Goal: Transaction & Acquisition: Purchase product/service

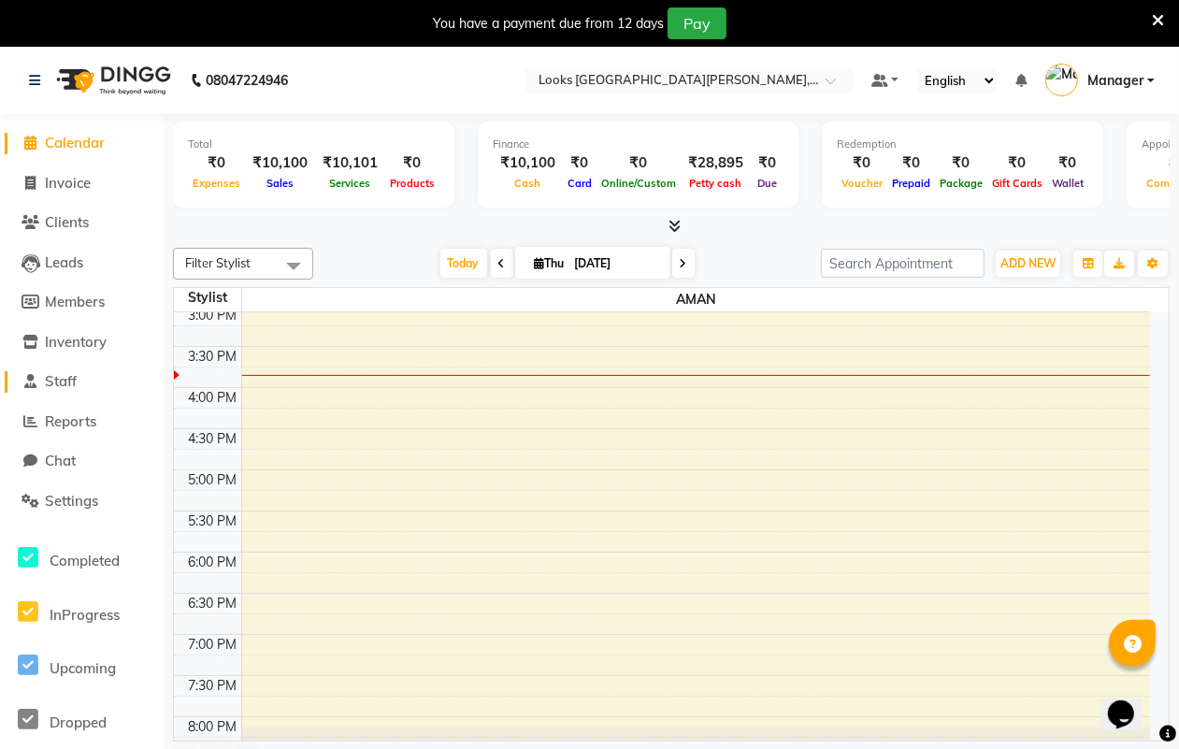
click at [75, 377] on span "Staff" at bounding box center [61, 381] width 32 height 18
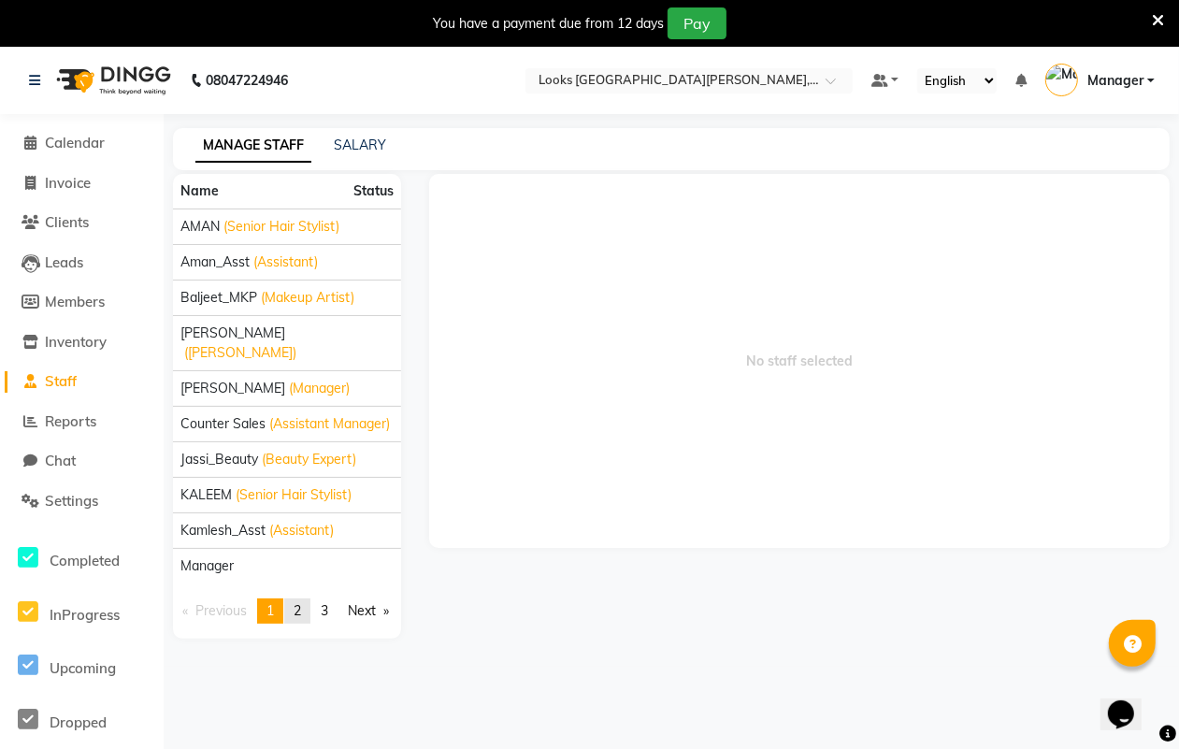
click at [301, 602] on span "2" at bounding box center [297, 610] width 7 height 17
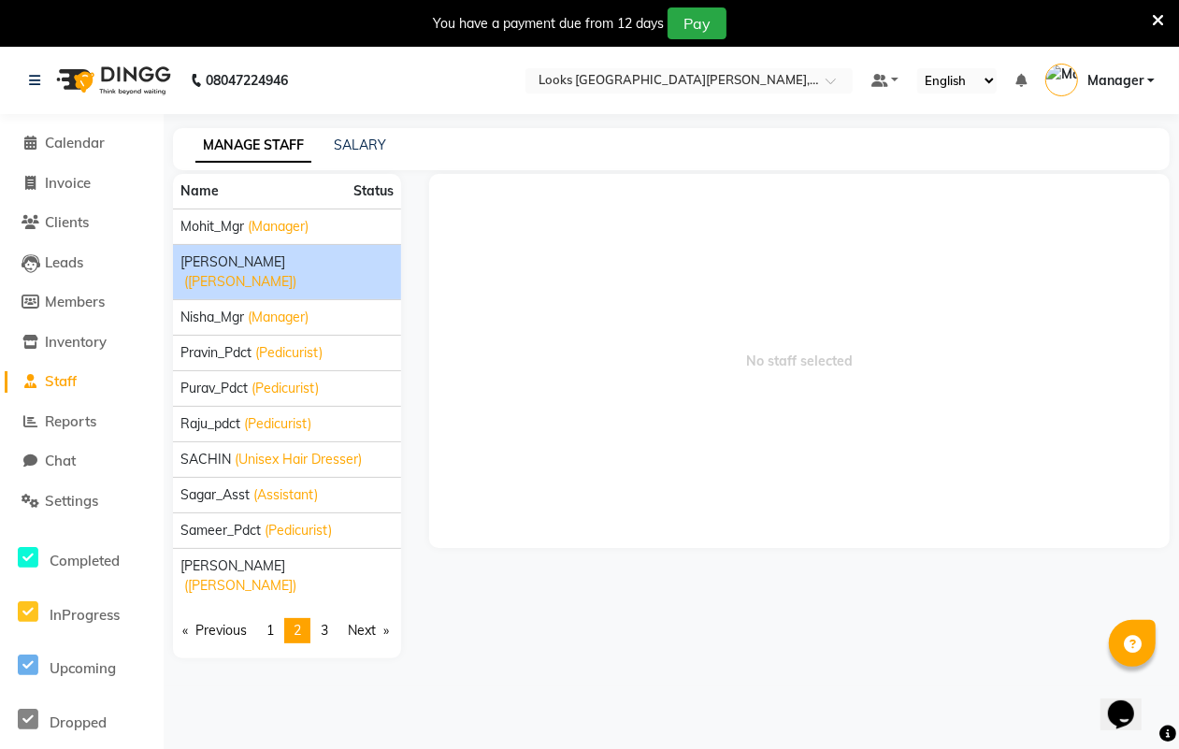
click at [239, 272] on span "([PERSON_NAME])" at bounding box center [240, 282] width 112 height 20
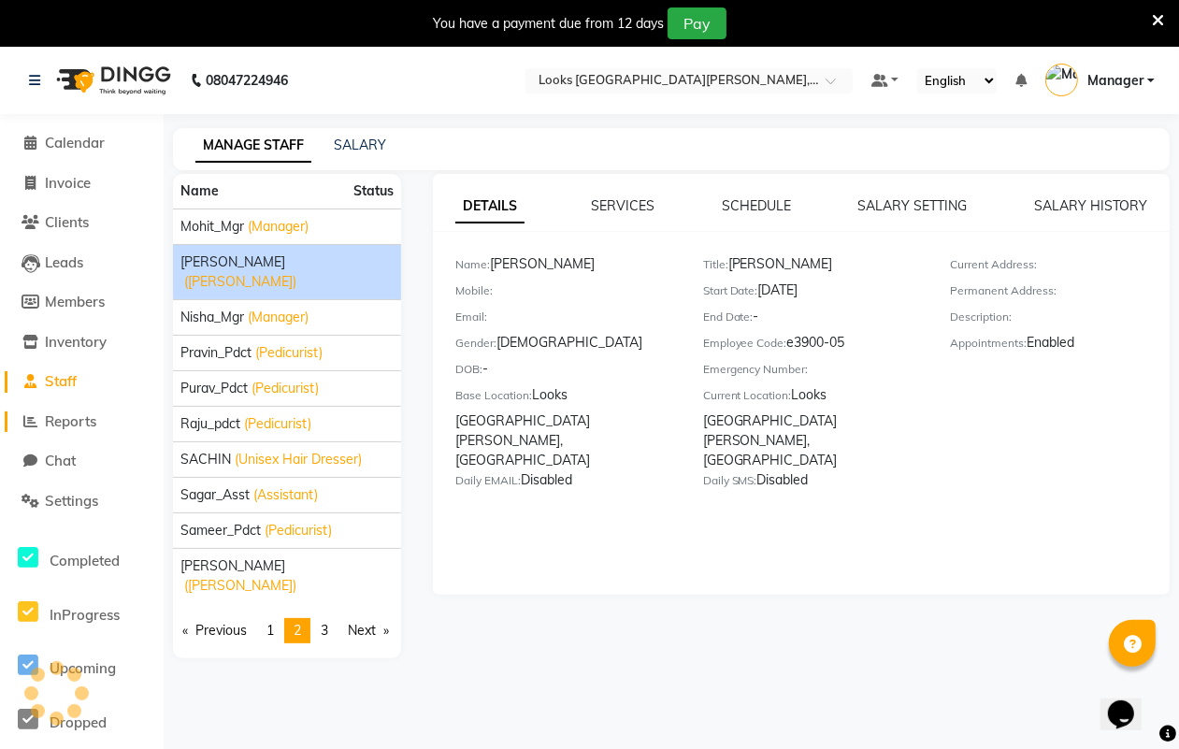
click at [66, 417] on span "Reports" at bounding box center [70, 421] width 51 height 18
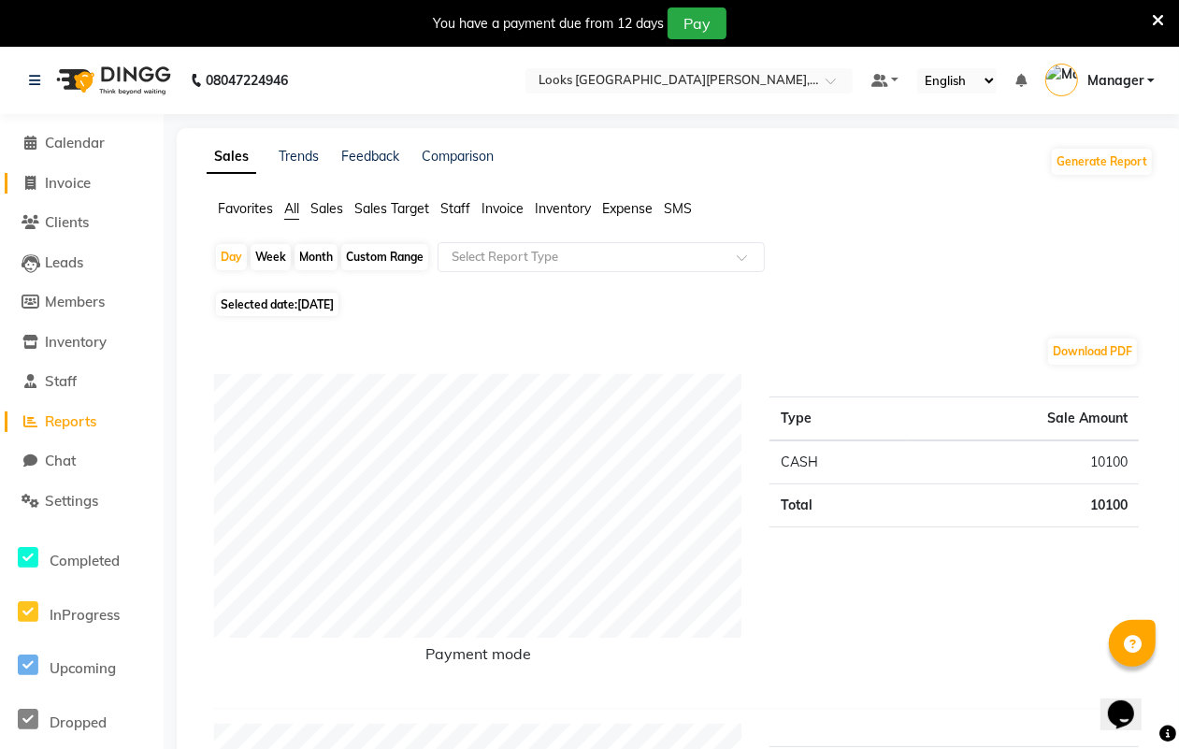
click at [85, 183] on span "Invoice" at bounding box center [68, 183] width 46 height 18
select select "service"
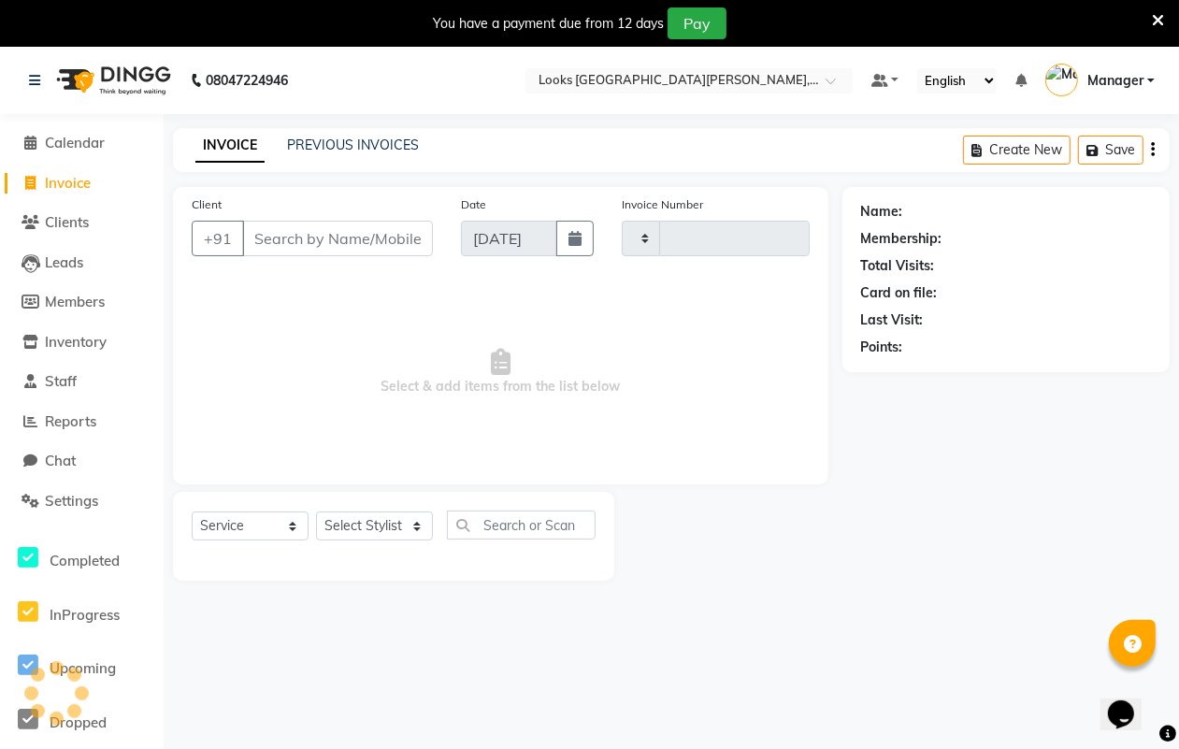
scroll to position [47, 0]
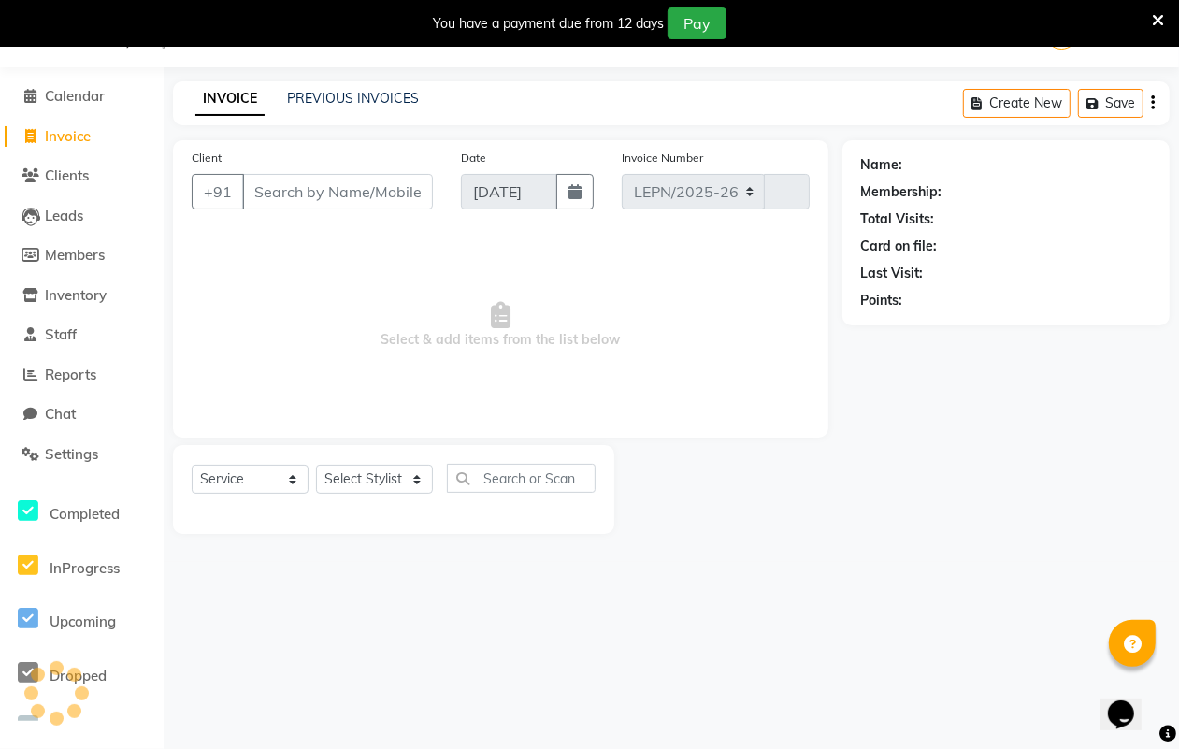
select select "8940"
type input "6101"
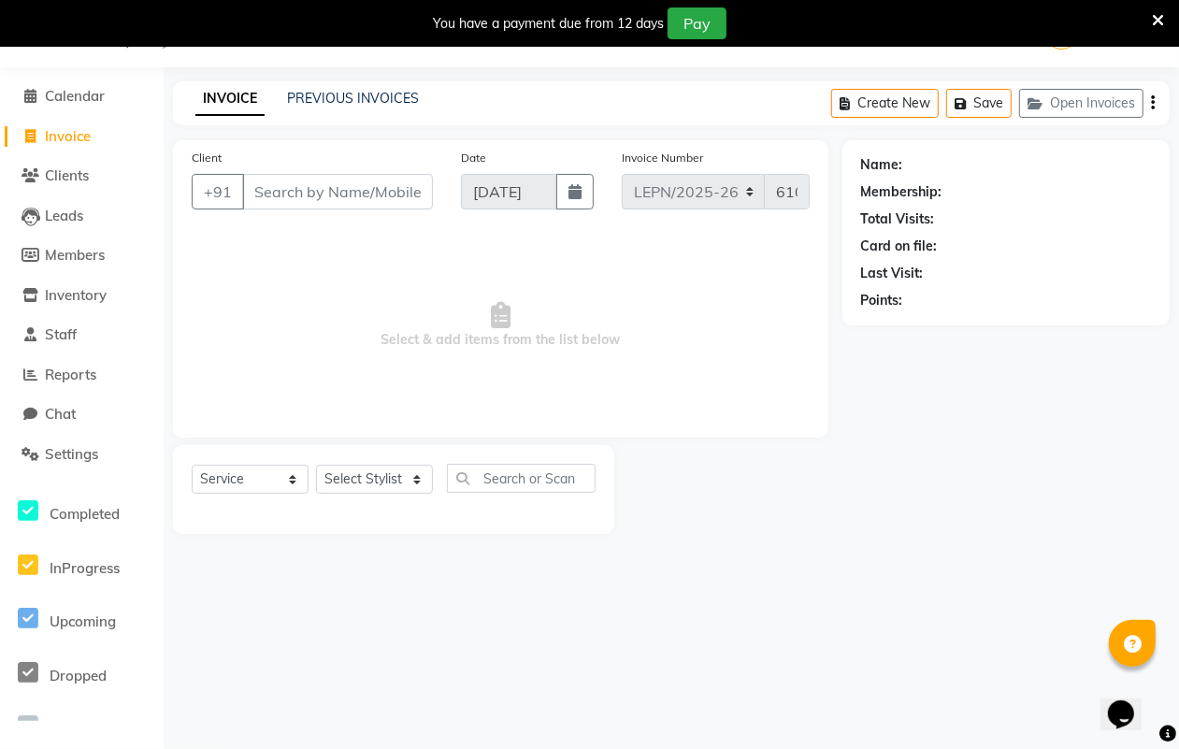
click at [324, 192] on input "Client" at bounding box center [337, 192] width 191 height 36
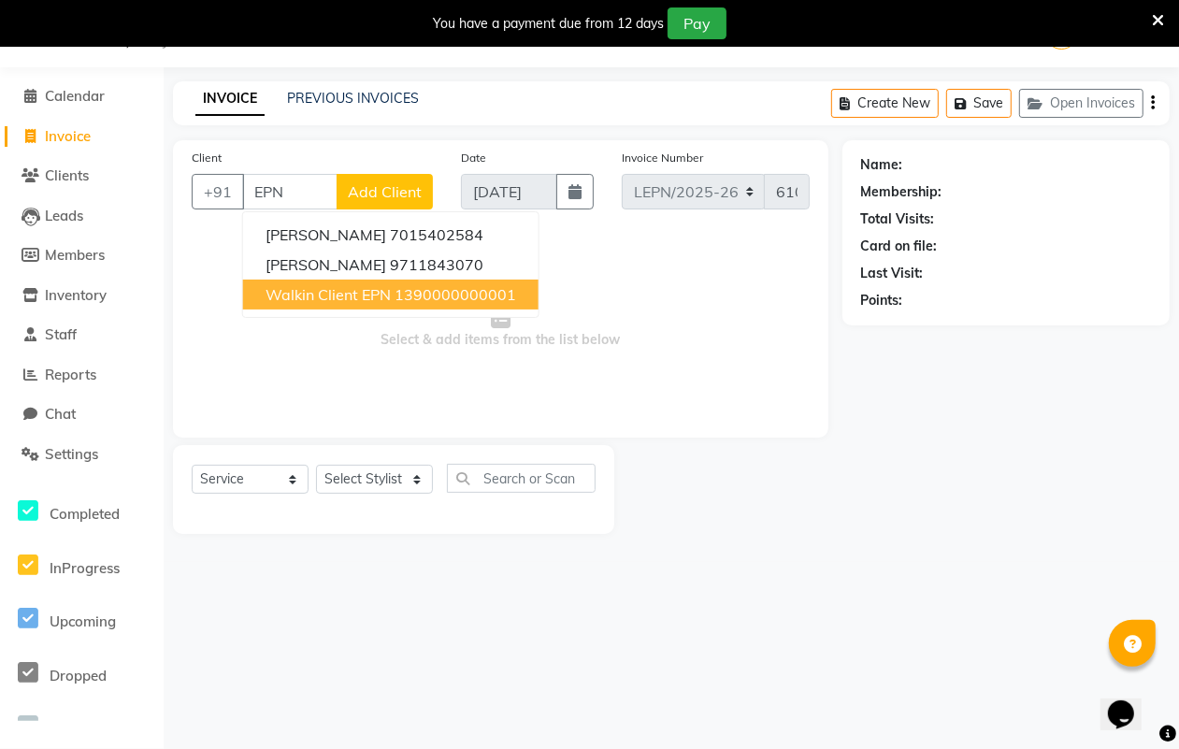
click at [324, 300] on span "Walkin Client EPN" at bounding box center [327, 294] width 125 height 19
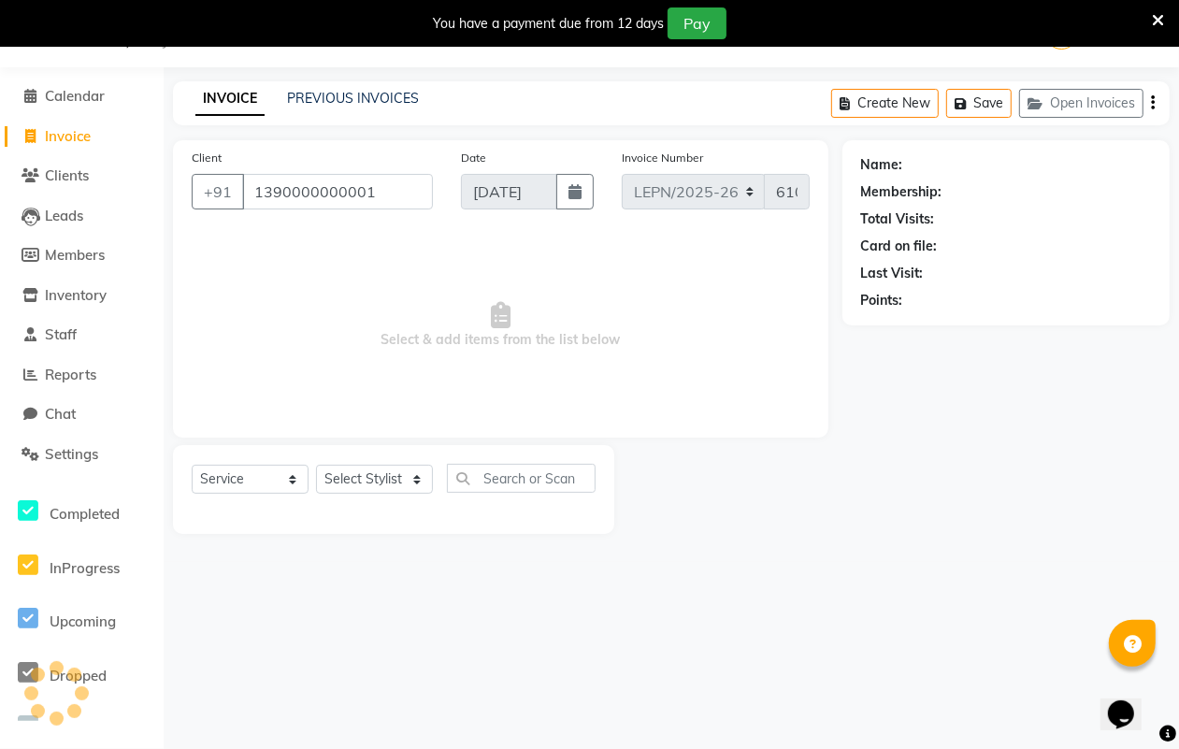
type input "1390000000001"
select select "1: Object"
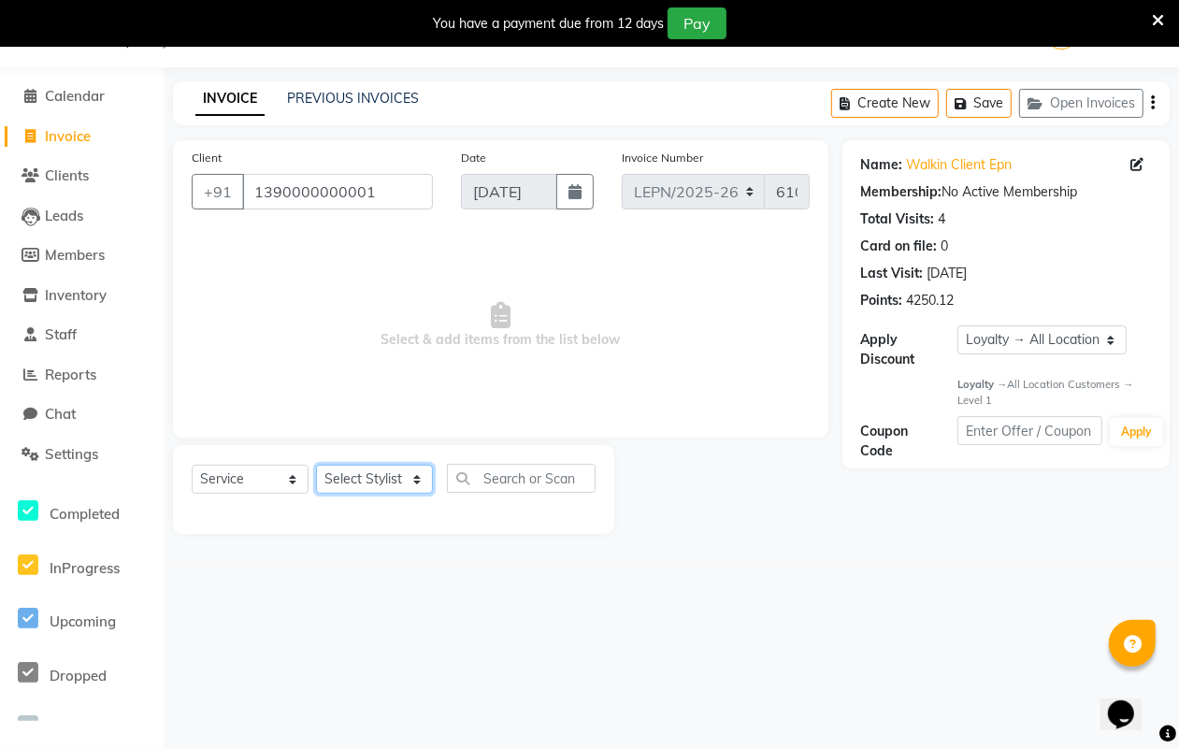
click at [371, 482] on select "Select Stylist AMAN Aman_Asst Baljeet_MKP [PERSON_NAME] Bobby_Mgr Counter Sales…" at bounding box center [374, 479] width 117 height 29
select select "90360"
click at [316, 465] on select "Select Stylist AMAN Aman_Asst Baljeet_MKP [PERSON_NAME] Bobby_Mgr Counter Sales…" at bounding box center [374, 479] width 117 height 29
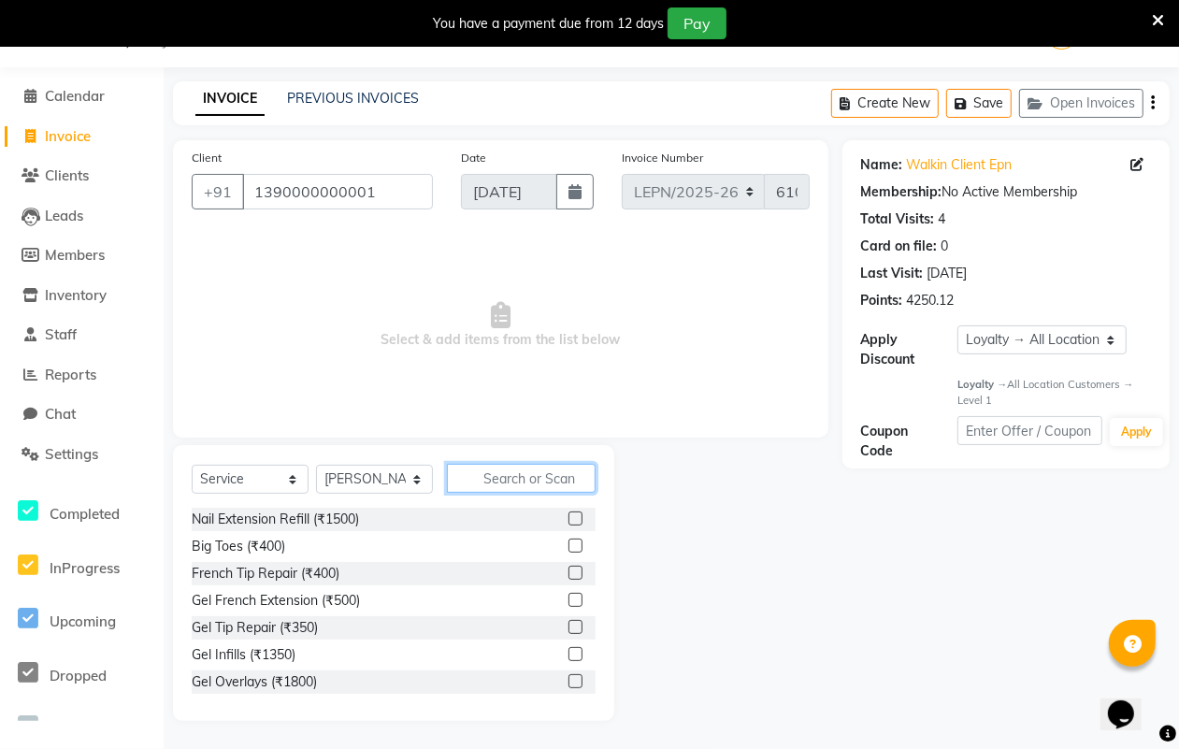
click at [480, 479] on input "text" at bounding box center [521, 478] width 149 height 29
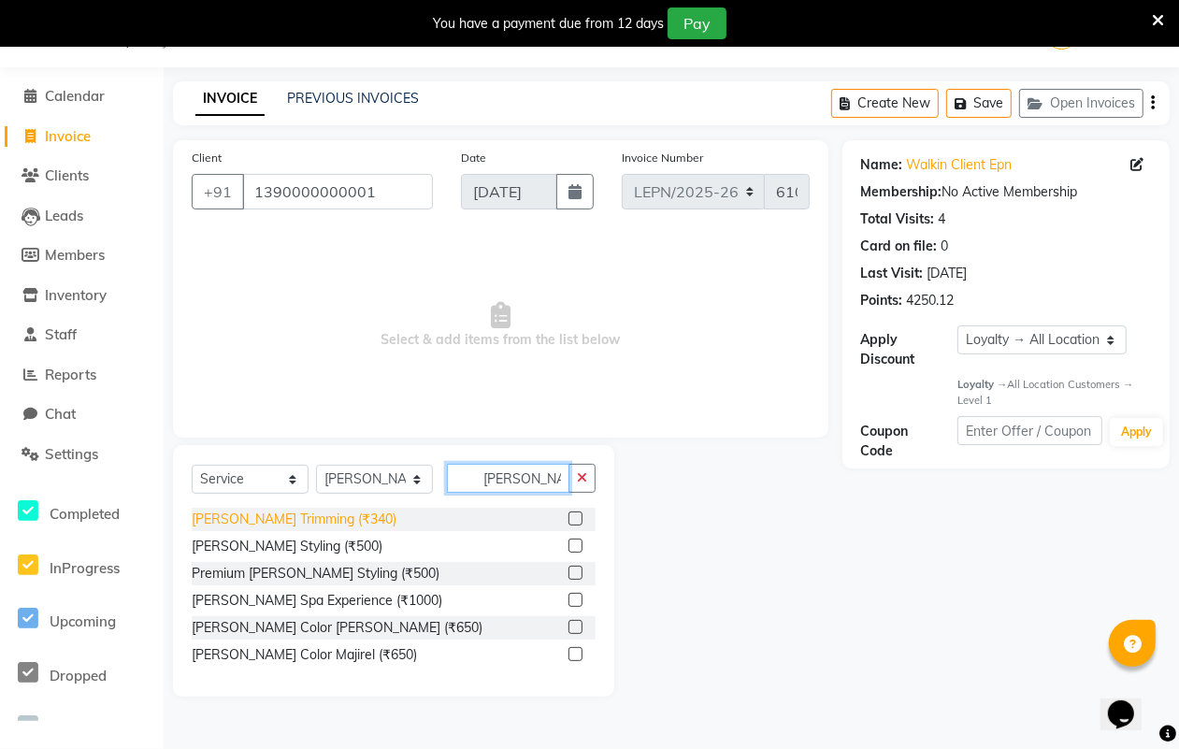
type input "[PERSON_NAME]"
click at [324, 523] on div "[PERSON_NAME] Trimming (₹340)" at bounding box center [294, 519] width 205 height 20
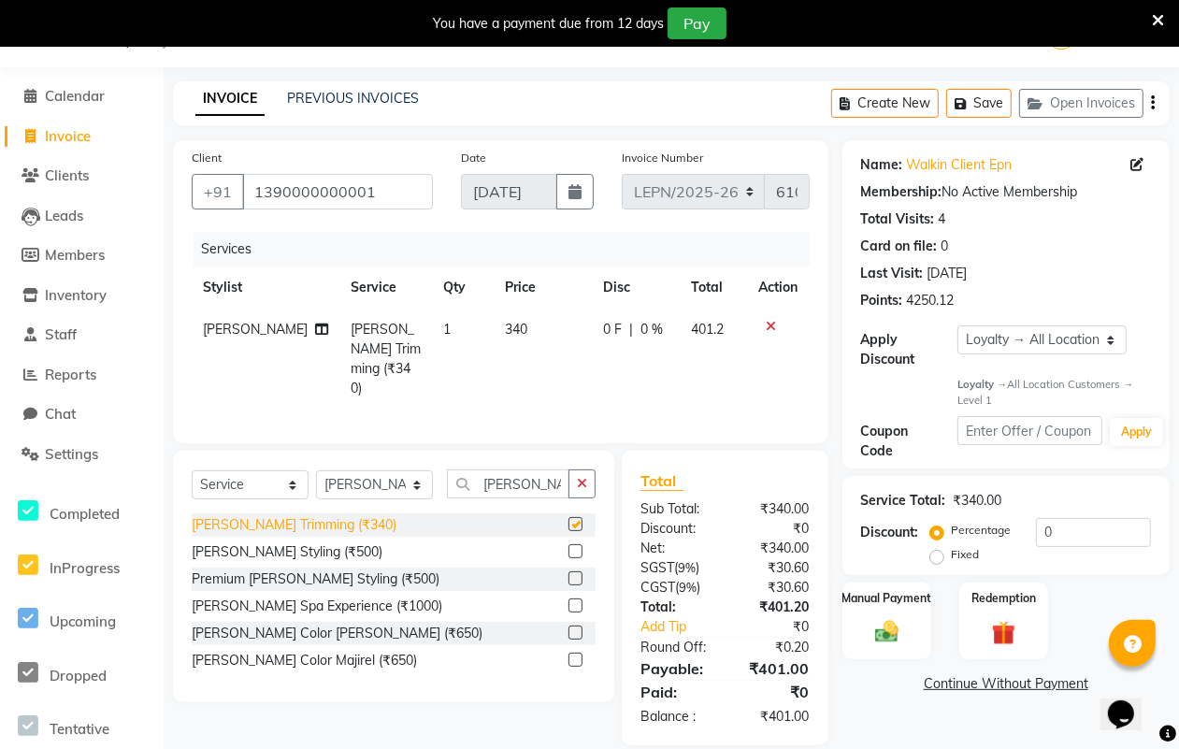
checkbox input "false"
click at [505, 323] on span "340" at bounding box center [516, 329] width 22 height 17
select select "90360"
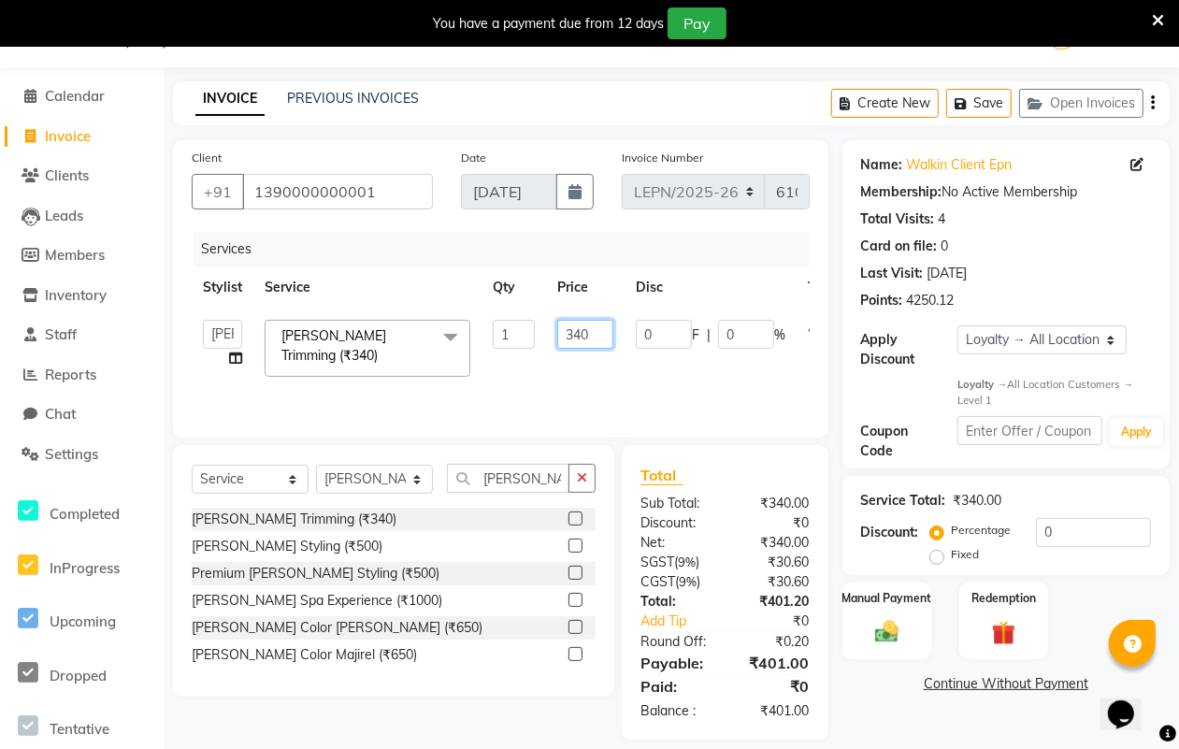
click at [595, 333] on input "340" at bounding box center [585, 334] width 56 height 29
type input "3"
type input "450"
click at [595, 363] on tr "AMAN Aman_Asst Baljeet_MKP [PERSON_NAME] Bobby_Mgr Counter Sales Jassi_Beauty K…" at bounding box center [553, 347] width 722 height 79
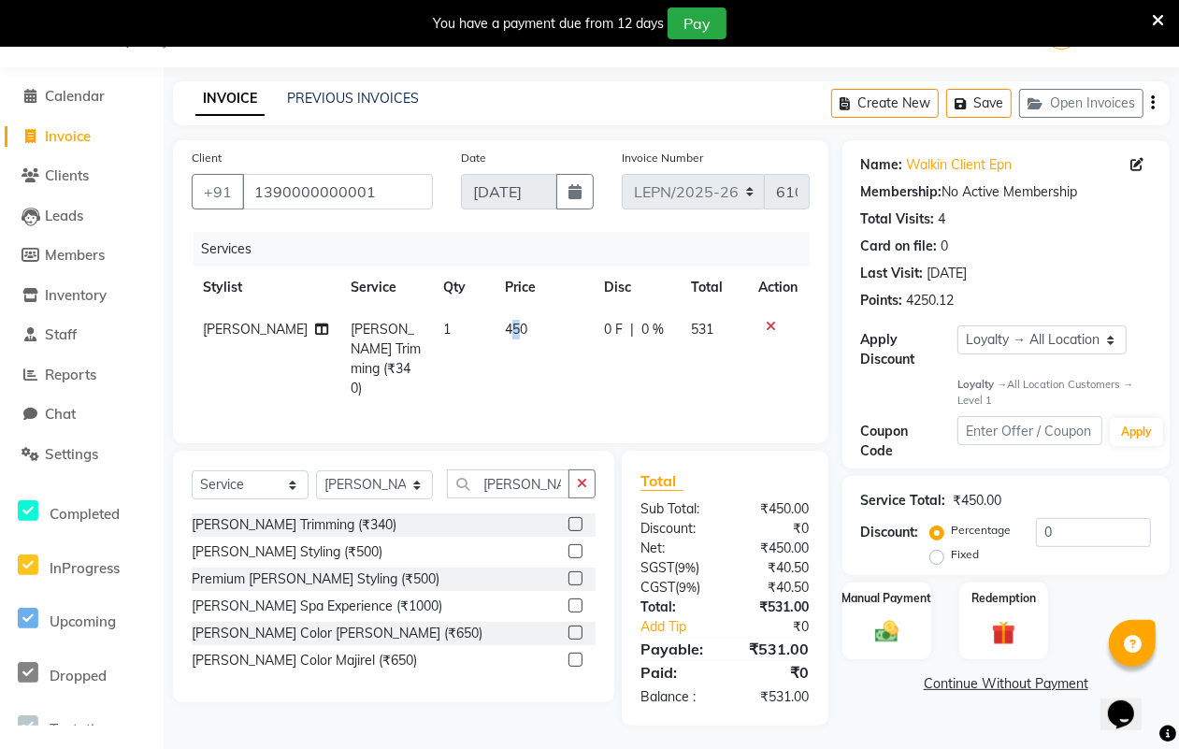
click at [505, 324] on span "450" at bounding box center [516, 329] width 22 height 17
select select "90360"
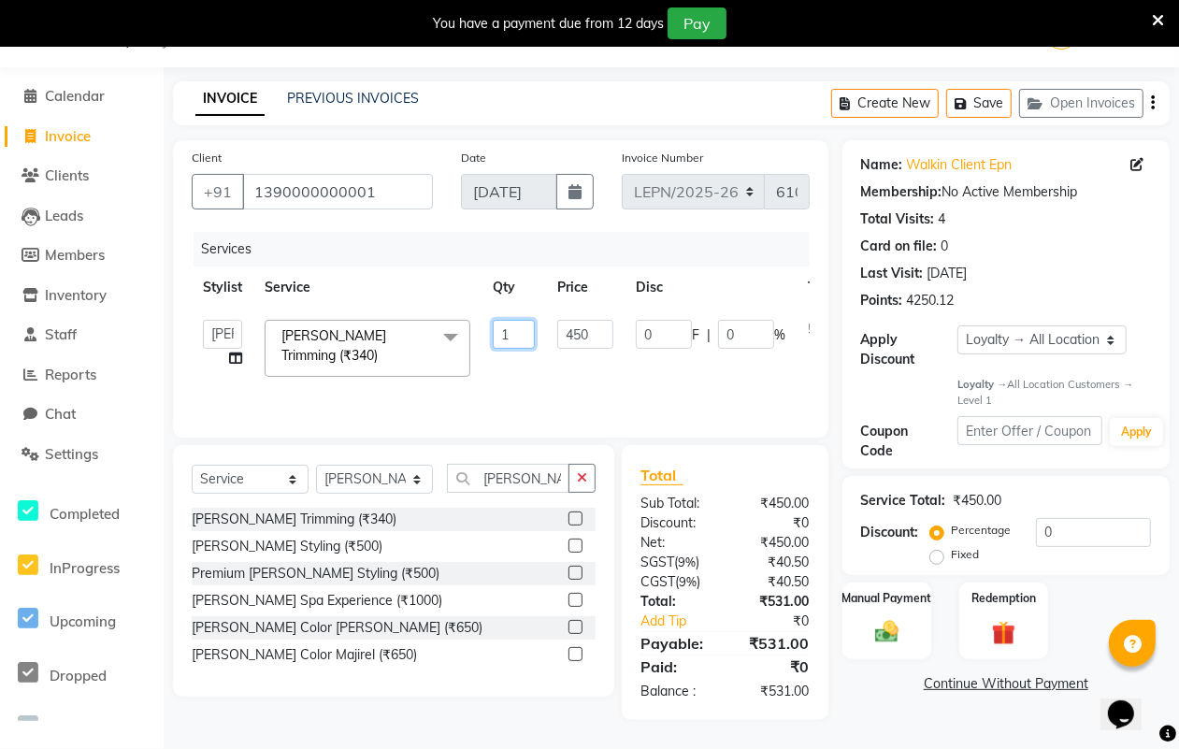
click at [514, 327] on input "1" at bounding box center [514, 334] width 42 height 29
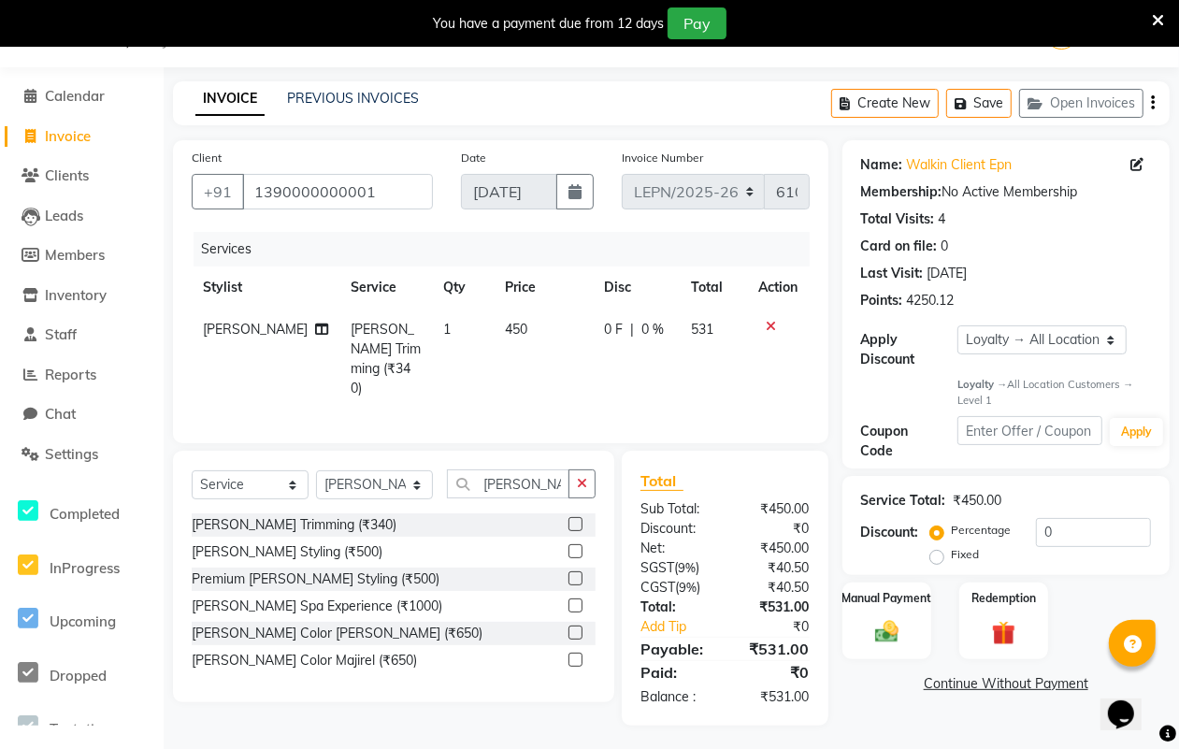
click at [512, 323] on td "450" at bounding box center [543, 358] width 99 height 101
select select "90360"
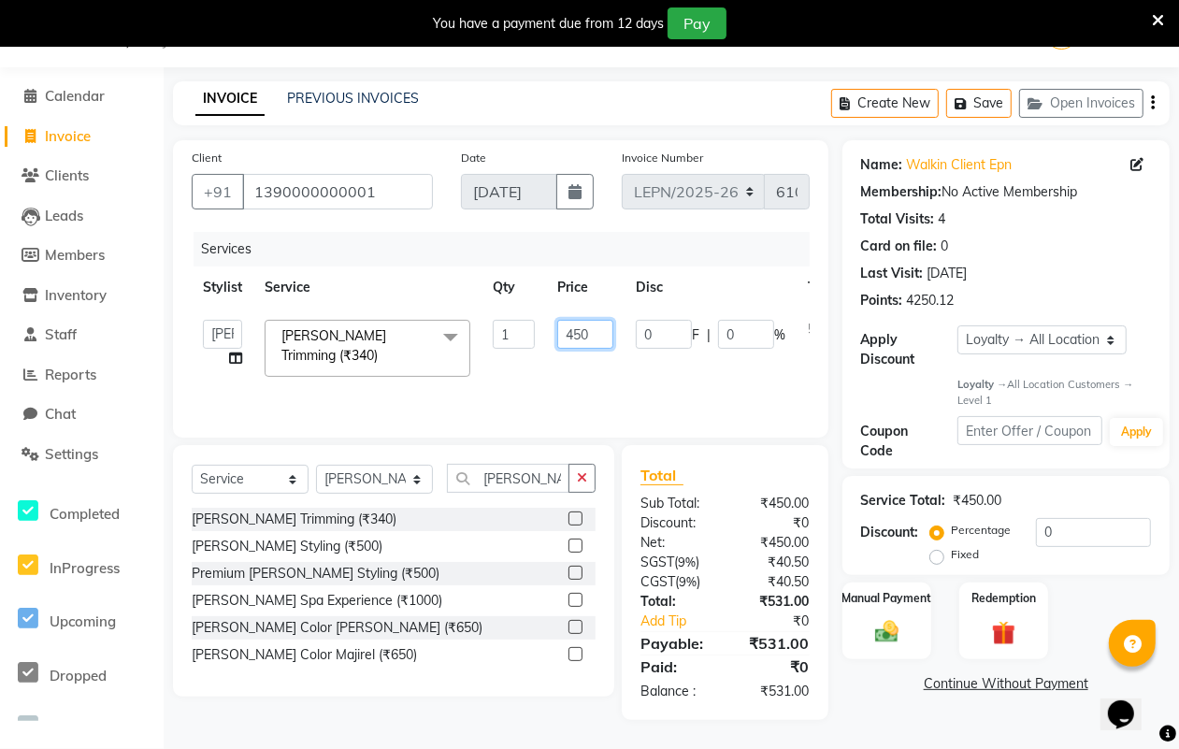
click at [598, 334] on input "450" at bounding box center [585, 334] width 56 height 29
type input "440"
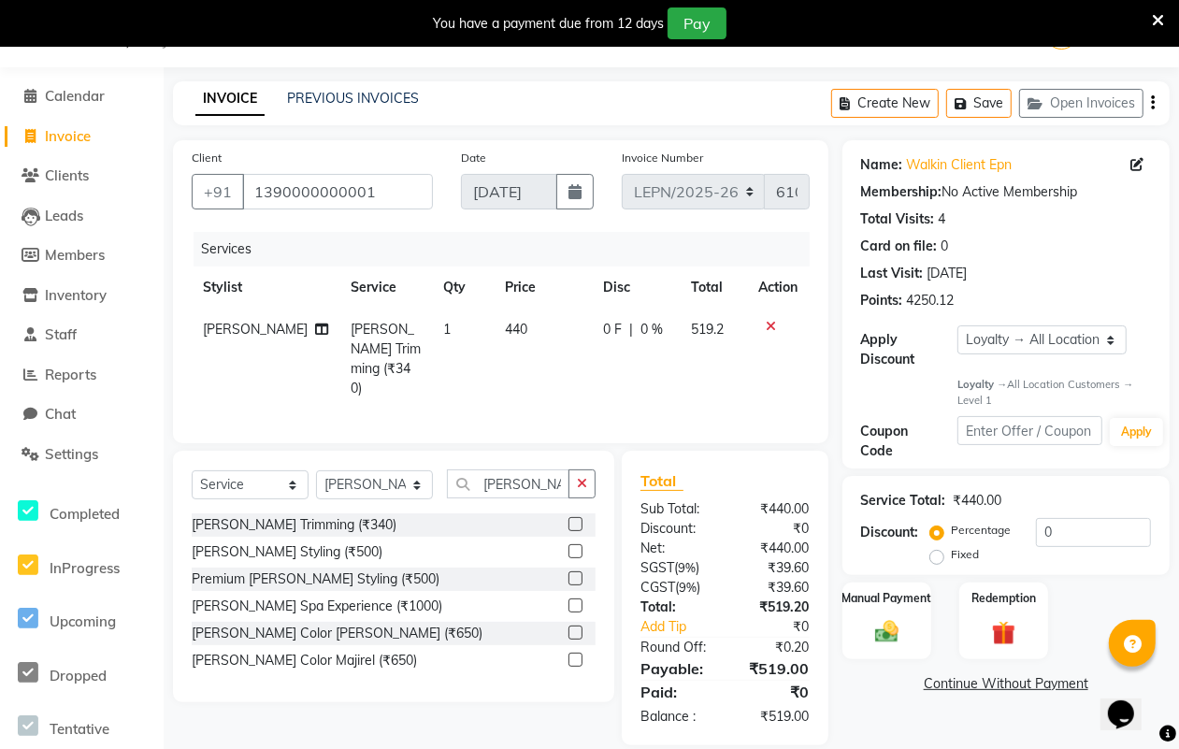
click at [594, 381] on div "Services Stylist Service Qty Price Disc Total Action [PERSON_NAME] Trimming (₹3…" at bounding box center [501, 328] width 618 height 193
click at [411, 475] on select "Select Stylist AMAN Aman_Asst Baljeet_MKP [PERSON_NAME] Bobby_Mgr Counter Sales…" at bounding box center [374, 484] width 117 height 29
select select "90366"
click at [316, 470] on select "Select Stylist AMAN Aman_Asst Baljeet_MKP [PERSON_NAME] Bobby_Mgr Counter Sales…" at bounding box center [374, 484] width 117 height 29
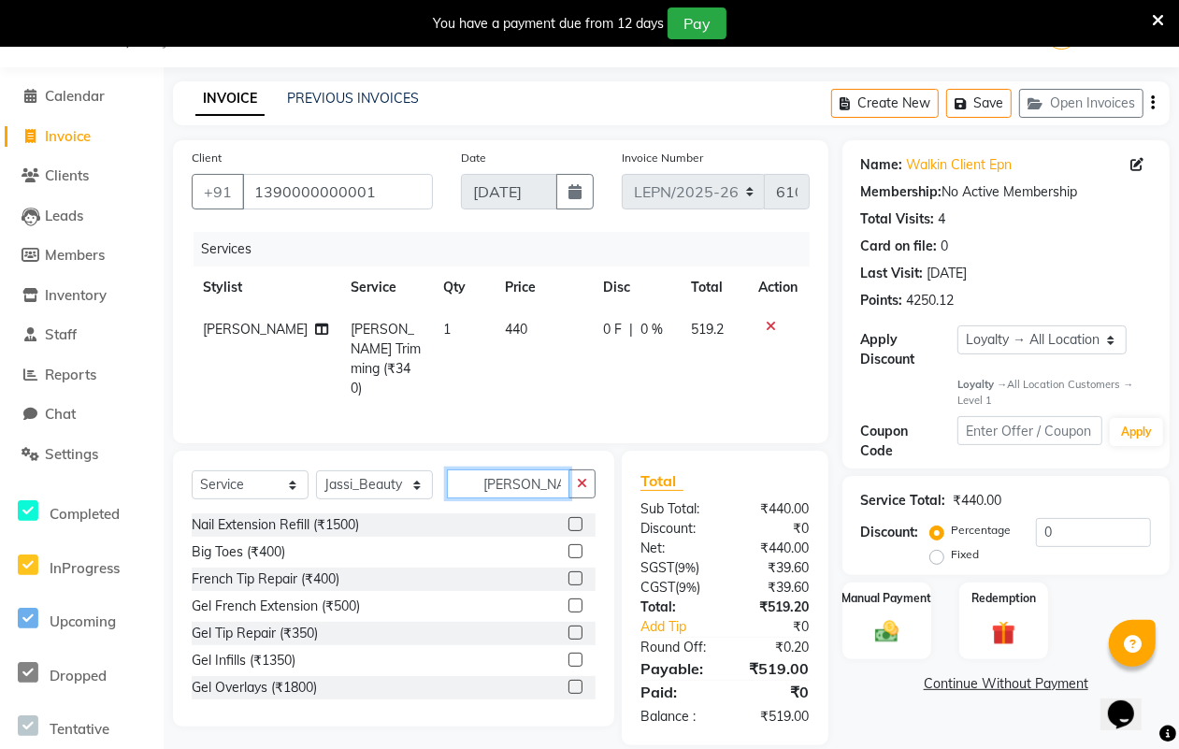
click at [528, 478] on input "[PERSON_NAME]" at bounding box center [508, 483] width 122 height 29
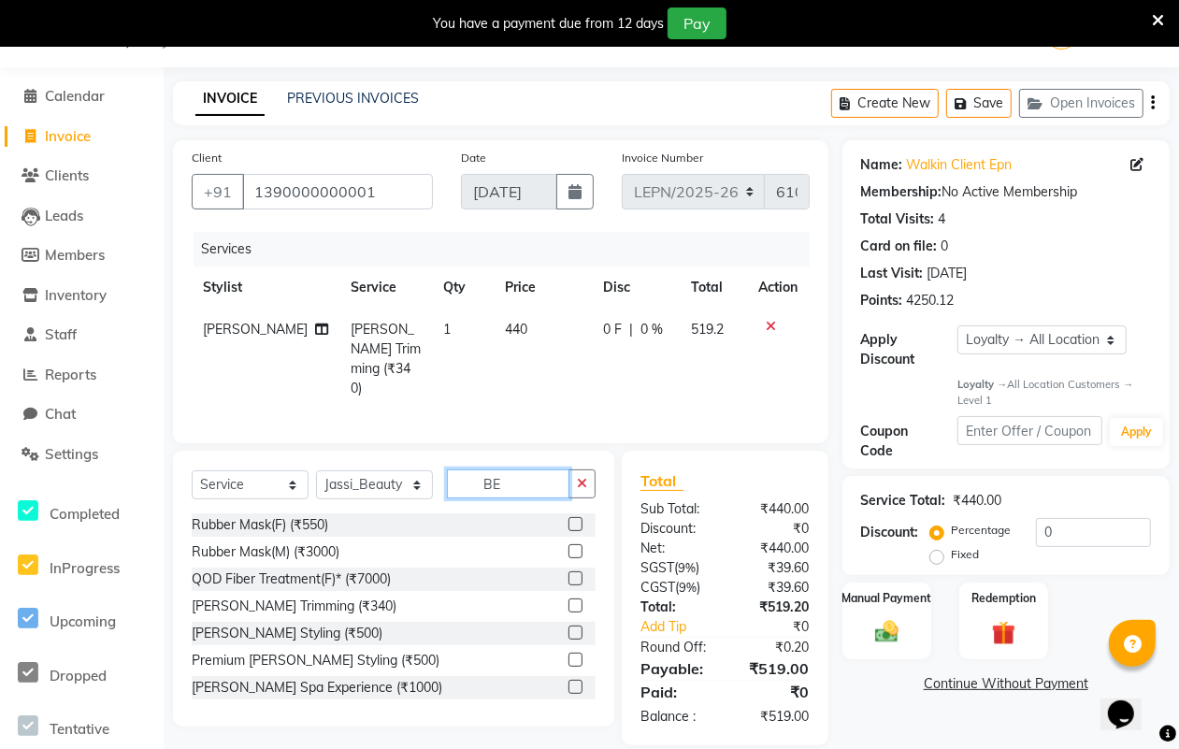
type input "B"
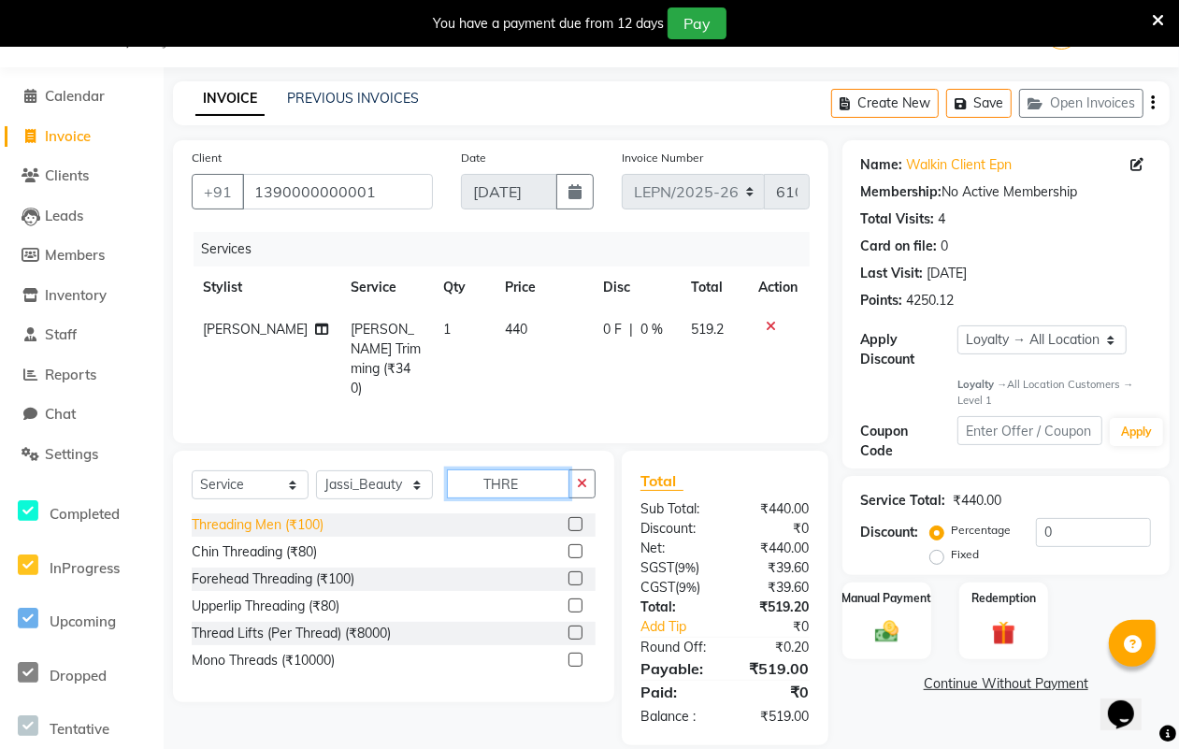
type input "THRE"
click at [248, 515] on div "Threading Men (₹100)" at bounding box center [258, 525] width 132 height 20
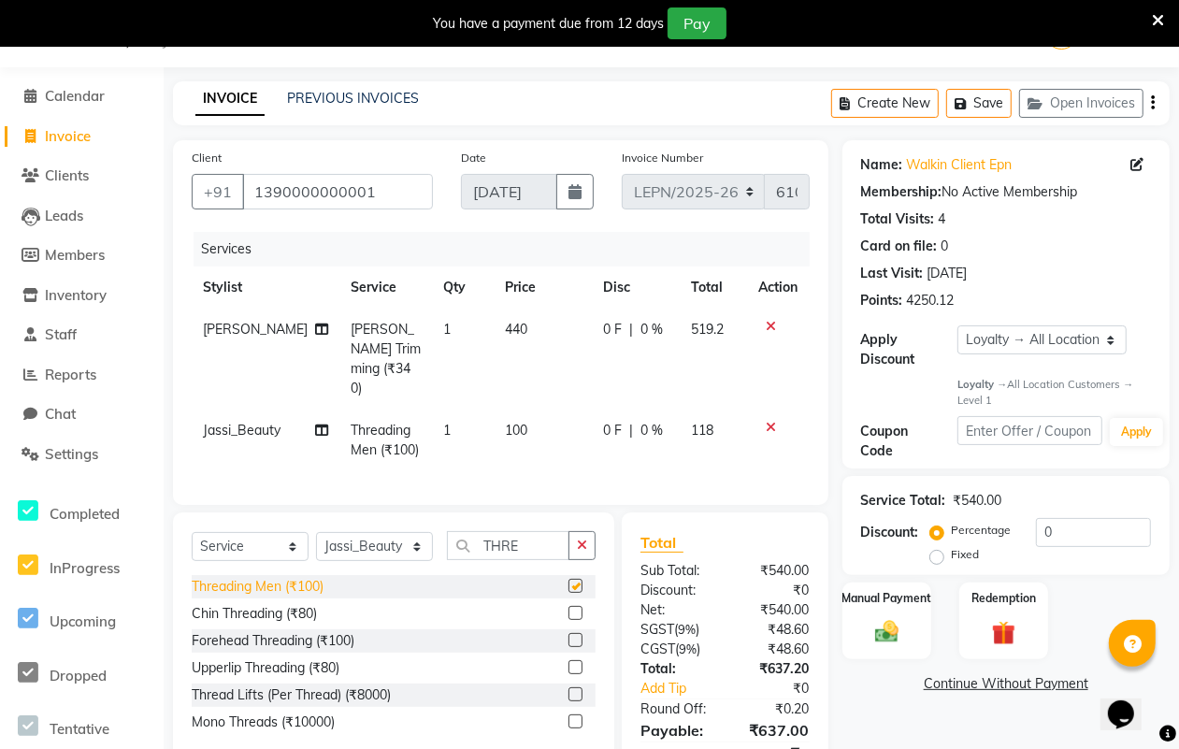
checkbox input "false"
click at [293, 664] on div "Upperlip Threading (₹80)" at bounding box center [266, 668] width 148 height 20
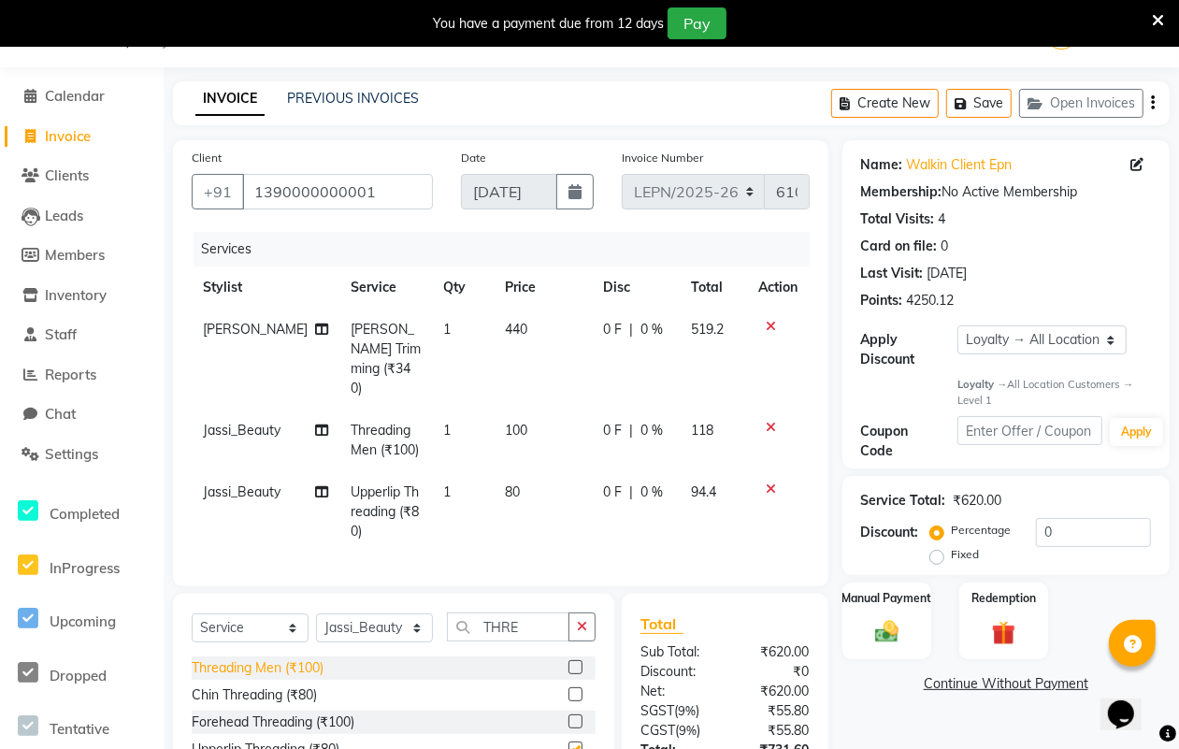
checkbox input "false"
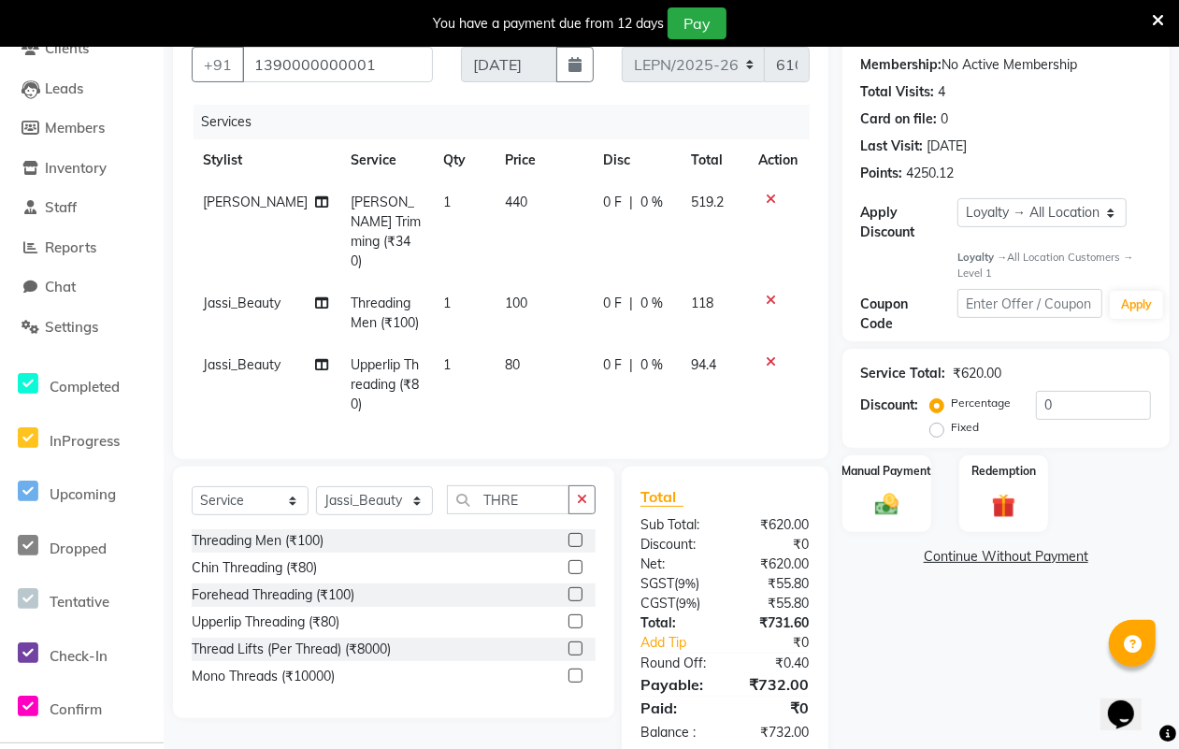
scroll to position [211, 0]
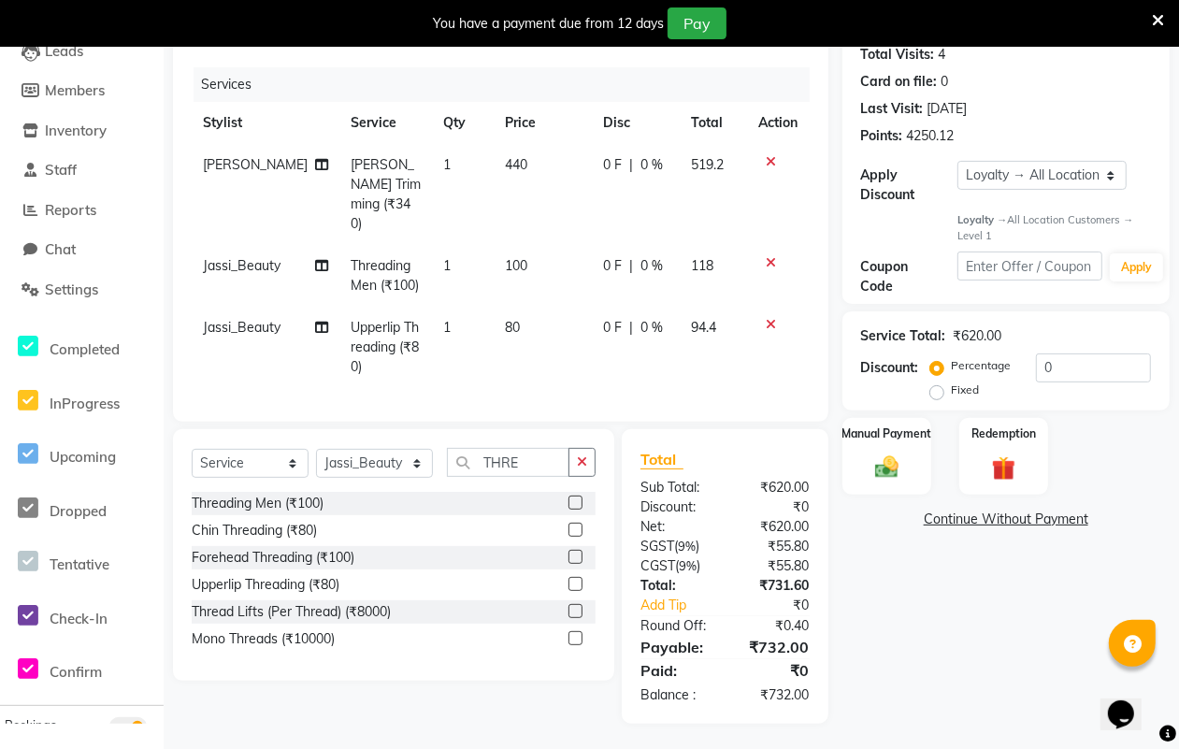
click at [512, 257] on span "100" at bounding box center [516, 265] width 22 height 17
select select "90366"
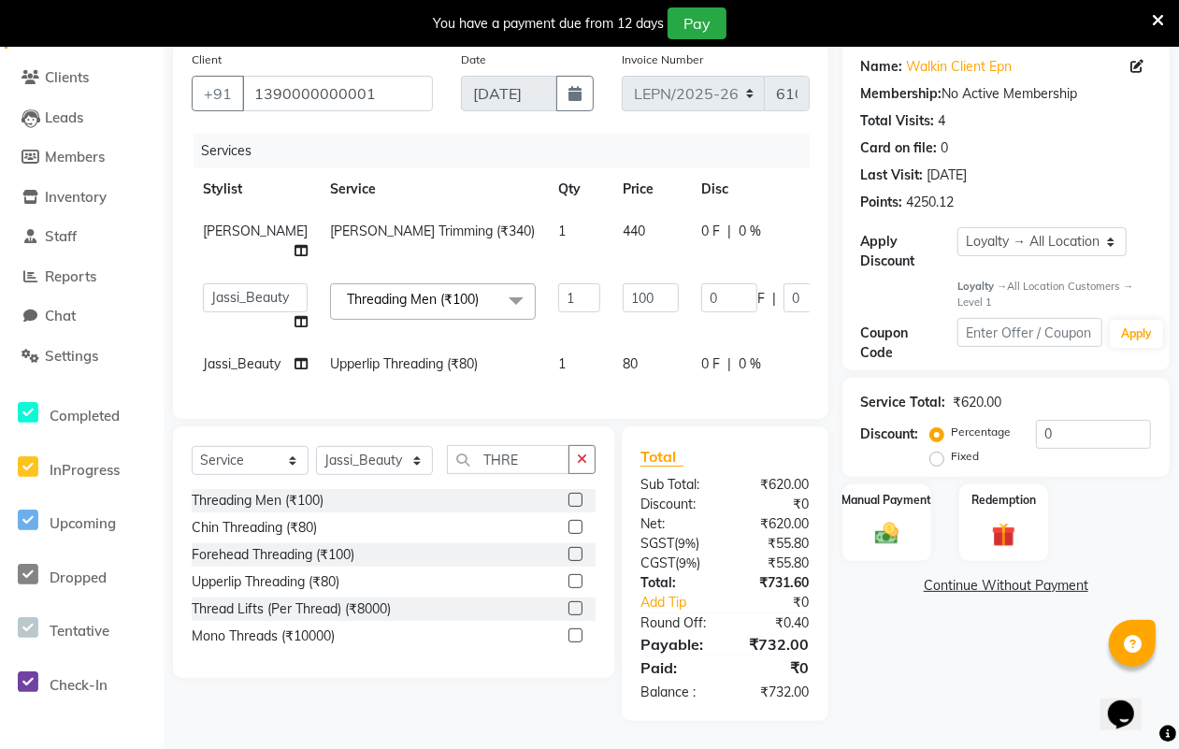
scroll to position [162, 0]
click at [632, 283] on input "100" at bounding box center [651, 297] width 56 height 29
type input "1"
type input "50"
click at [605, 325] on tbody "[PERSON_NAME] Trimming (₹340) 1 440 0 F | 0 % 519.2 AMAN Aman_Asst Baljeet_MKP …" at bounding box center [585, 297] width 787 height 175
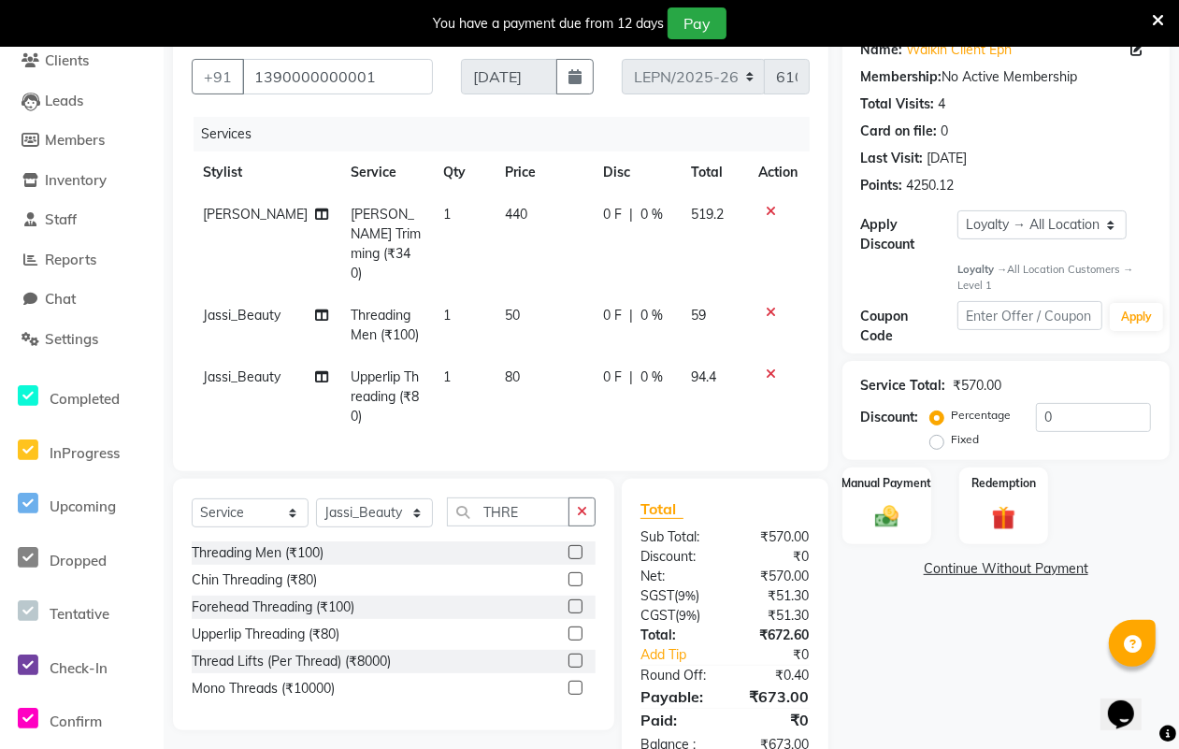
click at [507, 368] on span "80" at bounding box center [512, 376] width 15 height 17
select select "90366"
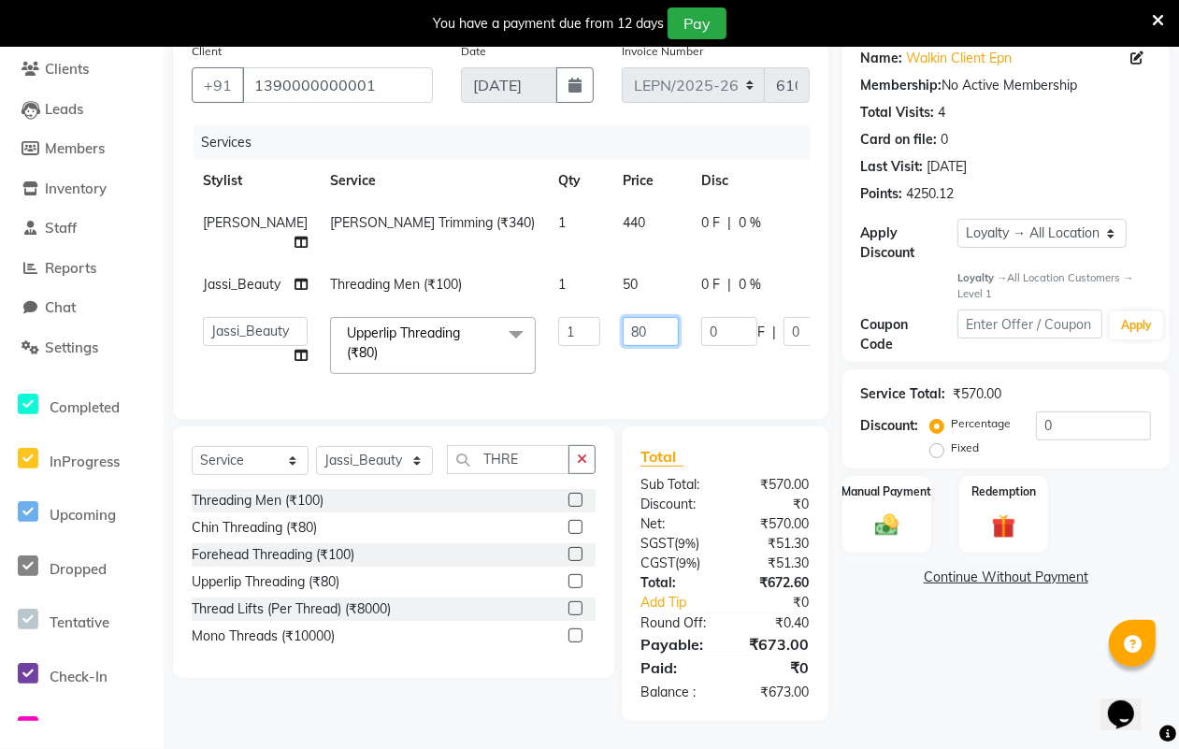
click at [637, 325] on input "80" at bounding box center [651, 331] width 56 height 29
type input "8"
type input "50"
click at [640, 376] on div "Services Stylist Service Qty Price Disc Total Action [PERSON_NAME] Trimming (₹3…" at bounding box center [501, 262] width 618 height 275
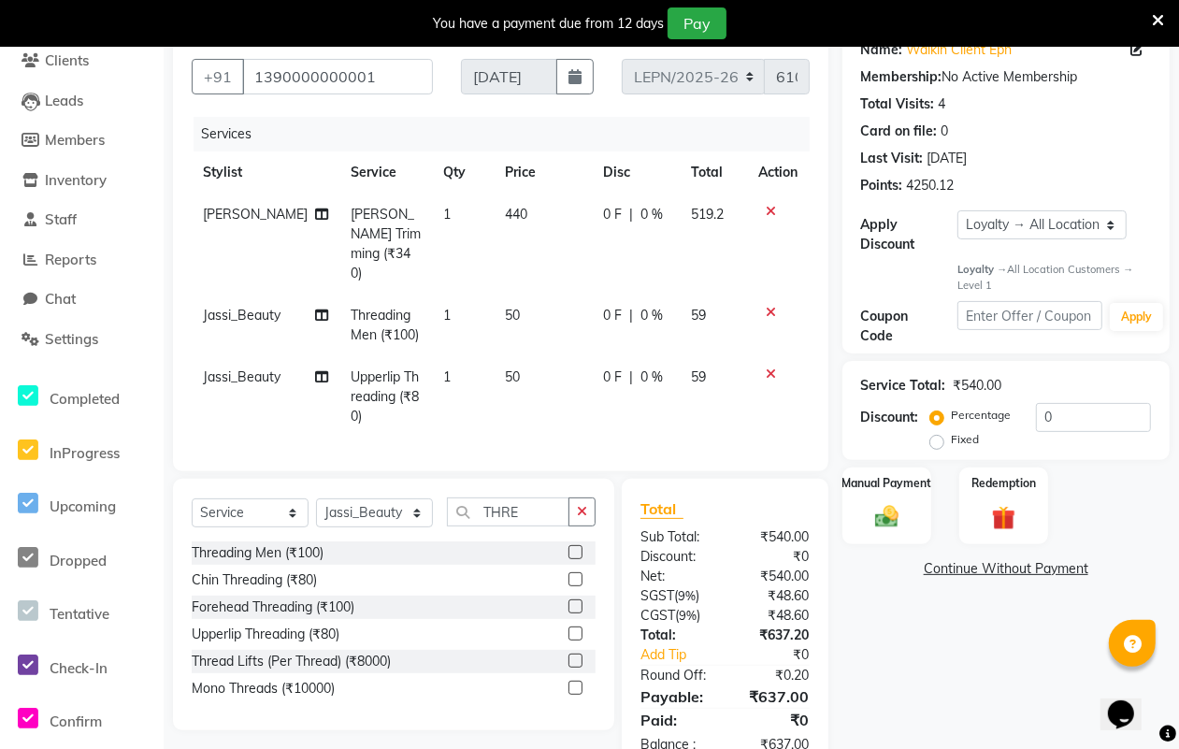
click at [503, 356] on td "50" at bounding box center [543, 396] width 99 height 81
select select "90366"
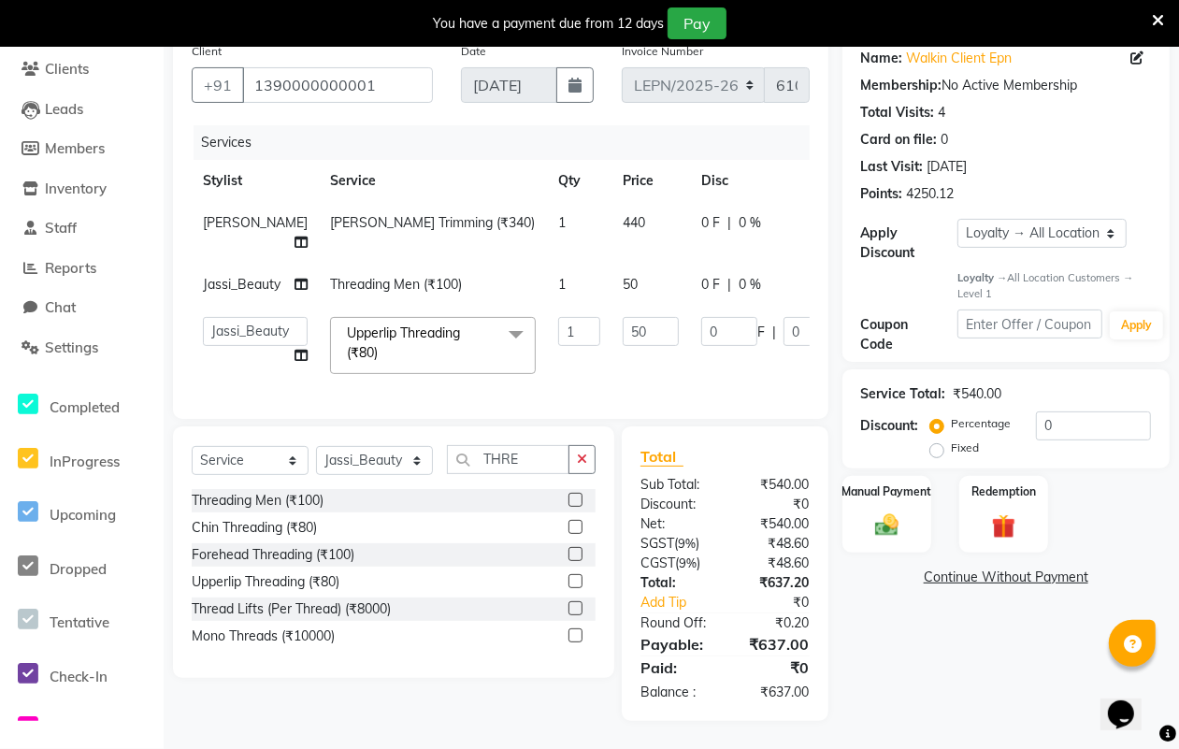
click at [507, 352] on span "Upperlip Threading (₹80) x" at bounding box center [433, 345] width 206 height 57
click at [632, 321] on input "50" at bounding box center [651, 331] width 56 height 29
click at [629, 323] on input "50" at bounding box center [651, 331] width 56 height 29
type input "53"
click at [693, 369] on tr "AMAN Aman_Asst Baljeet_MKP [PERSON_NAME] Bobby_Mgr Counter Sales Jassi_Beauty K…" at bounding box center [585, 345] width 787 height 79
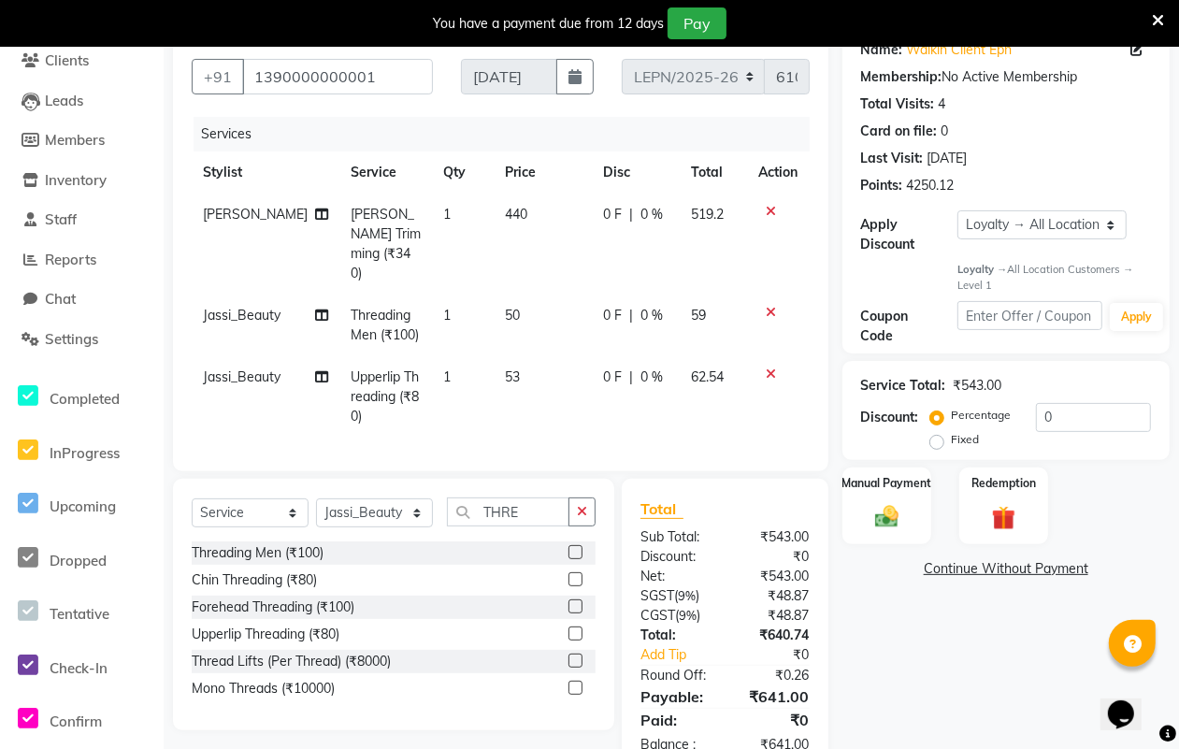
click at [510, 356] on td "53" at bounding box center [543, 396] width 99 height 81
select select "90366"
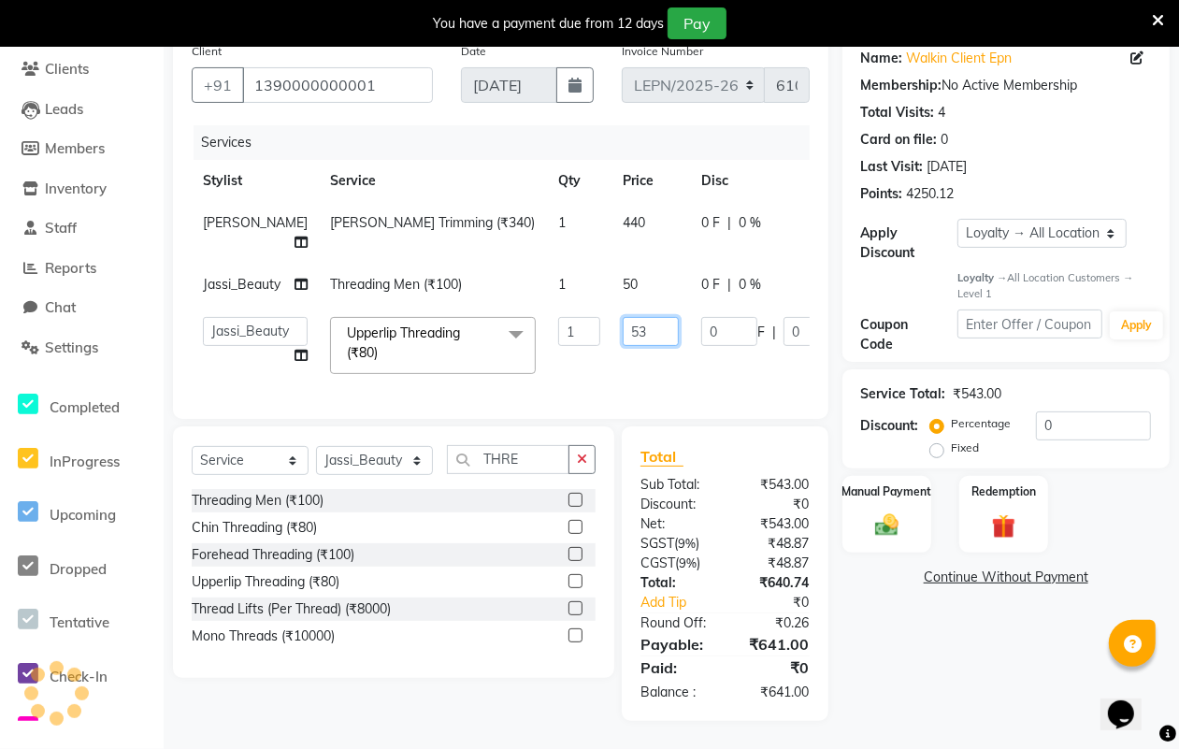
click at [632, 319] on input "53" at bounding box center [651, 331] width 56 height 29
type input "52"
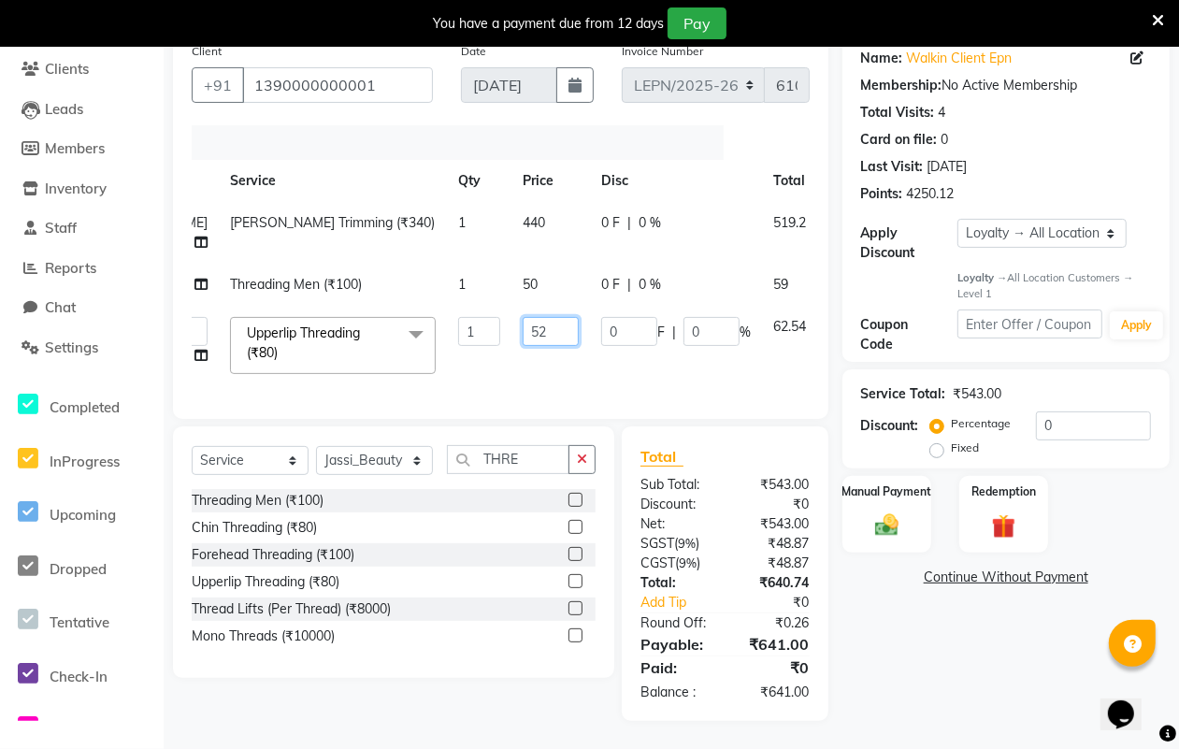
scroll to position [0, 145]
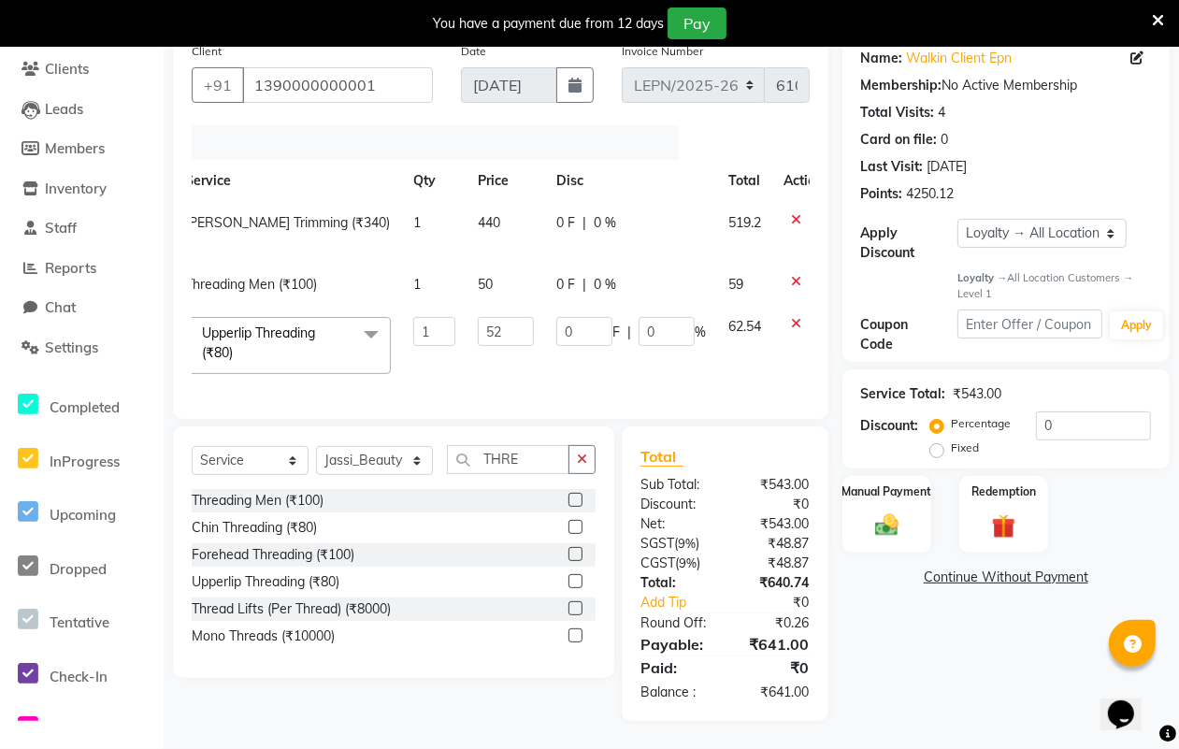
click at [627, 352] on td "0 F | 0 %" at bounding box center [631, 345] width 172 height 79
select select "90366"
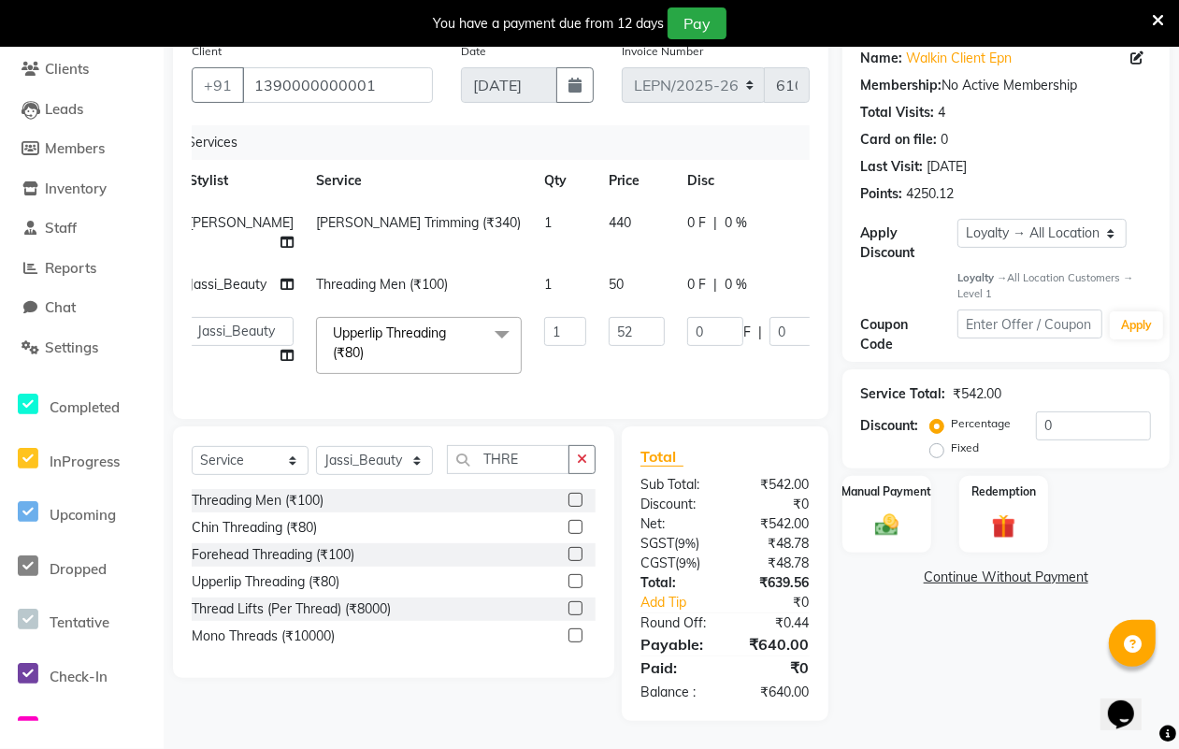
scroll to position [170, 0]
drag, startPoint x: 1192, startPoint y: 372, endPoint x: 21, endPoint y: 39, distance: 1217.7
click at [905, 486] on div "Manual Payment" at bounding box center [886, 513] width 93 height 79
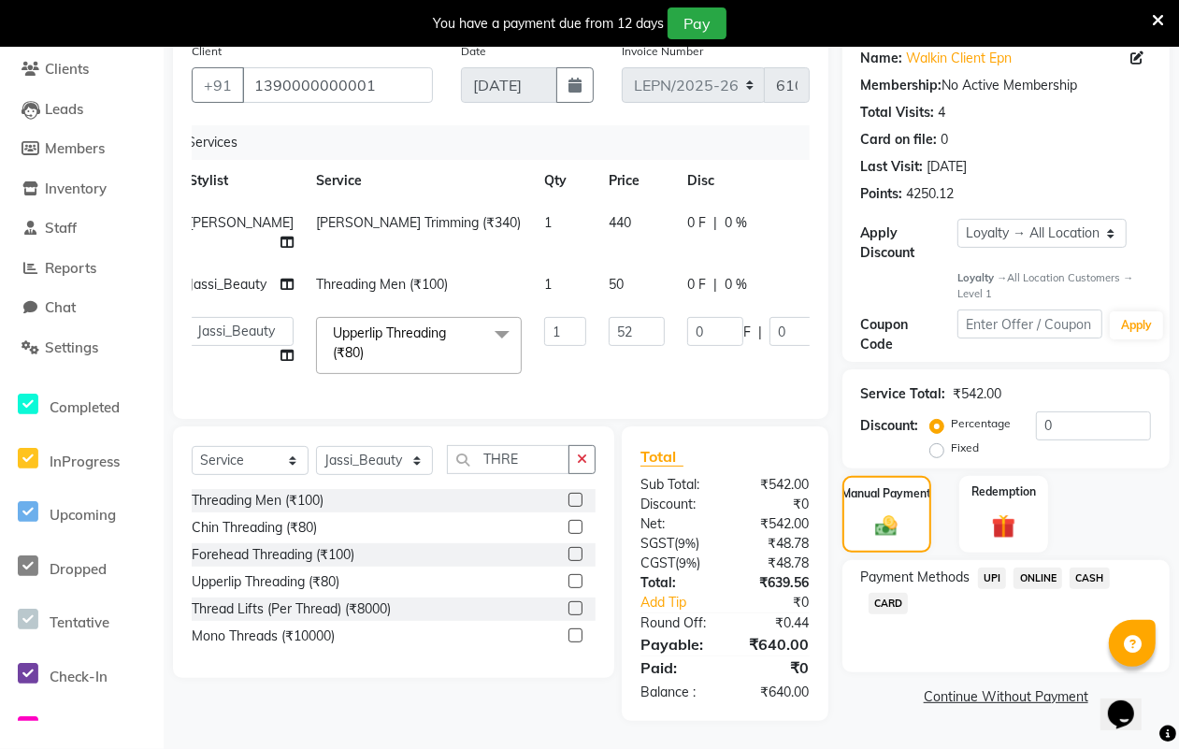
click at [1092, 567] on span "CASH" at bounding box center [1089, 578] width 40 height 22
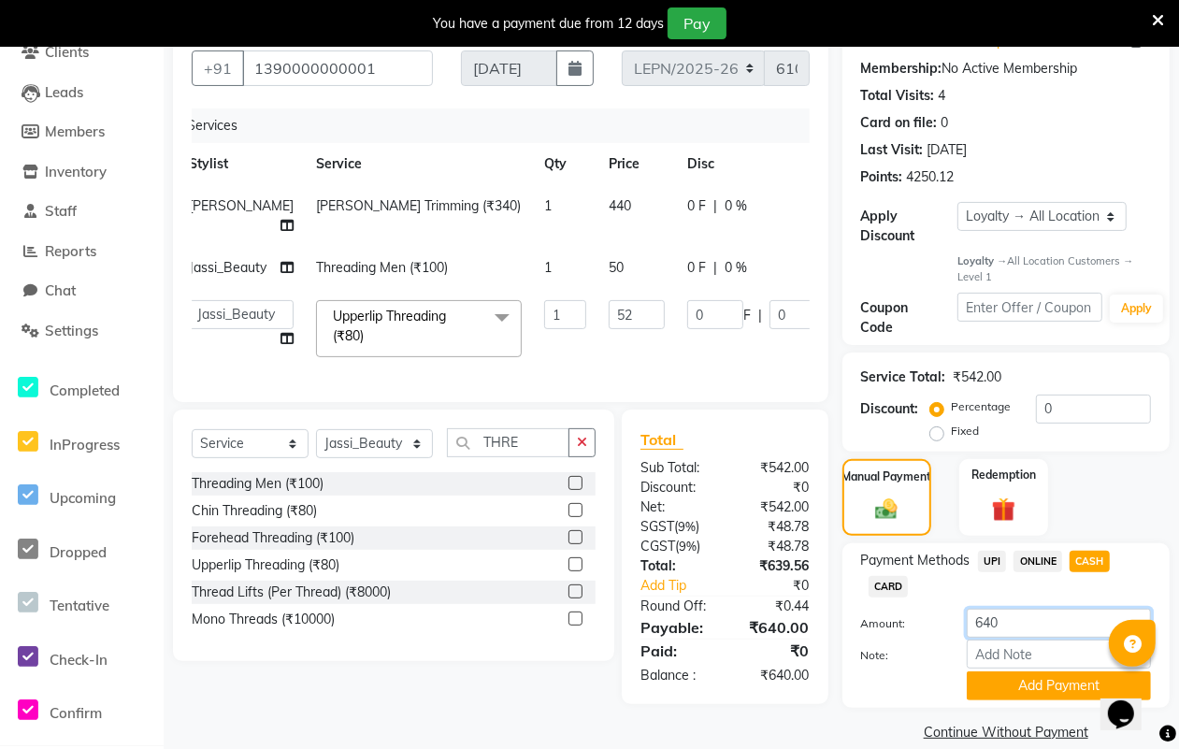
click at [1057, 618] on input "640" at bounding box center [1059, 623] width 184 height 29
click at [1049, 683] on button "Add Payment" at bounding box center [1059, 685] width 184 height 29
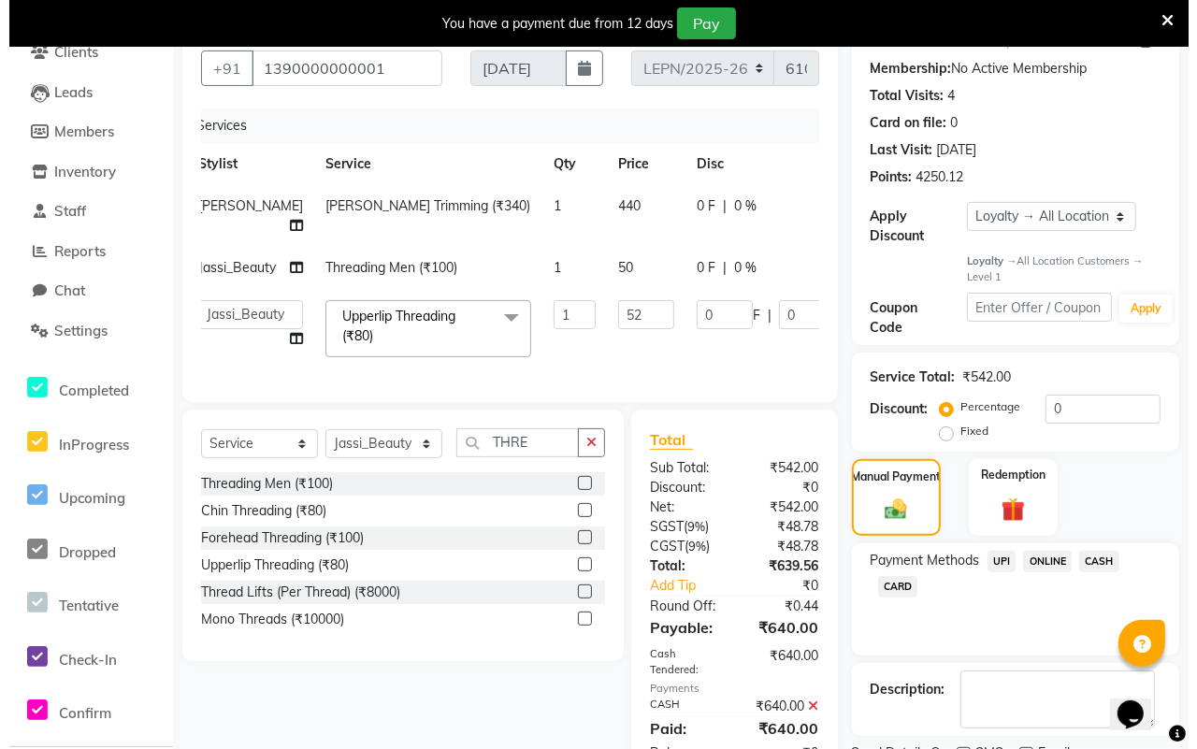
scroll to position [399, 0]
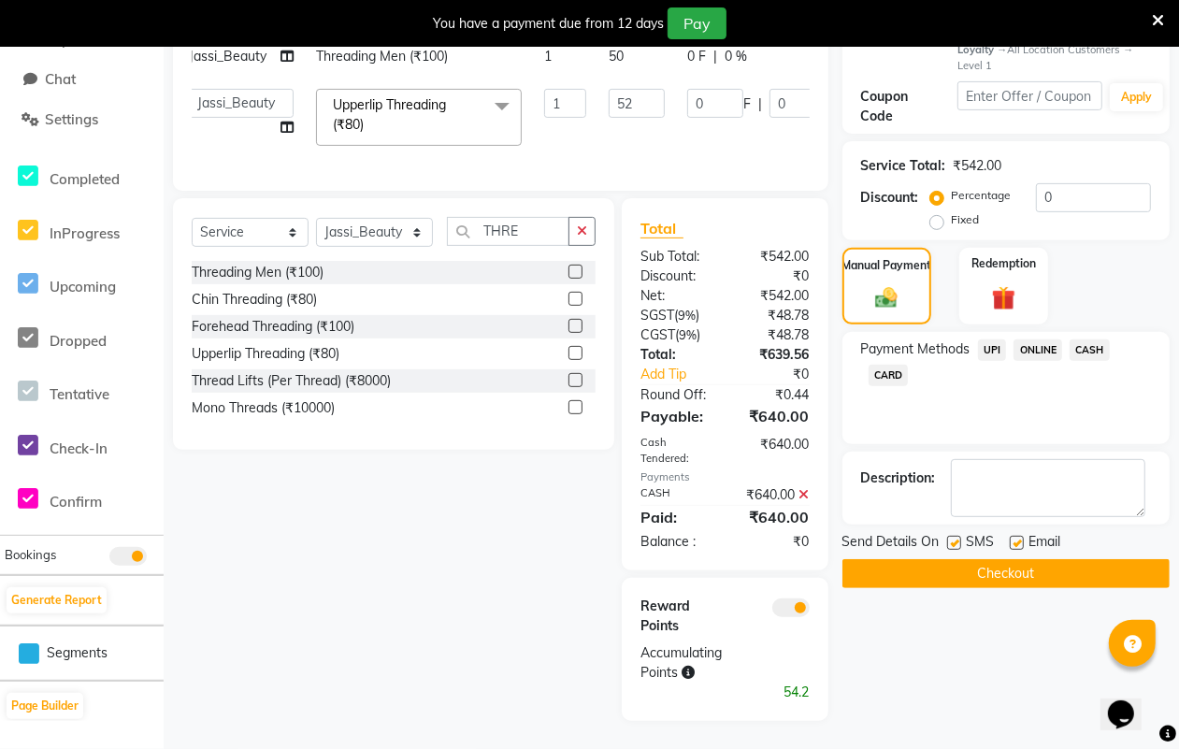
click at [782, 605] on span at bounding box center [790, 607] width 37 height 19
click at [810, 610] on input "checkbox" at bounding box center [810, 610] width 0 height 0
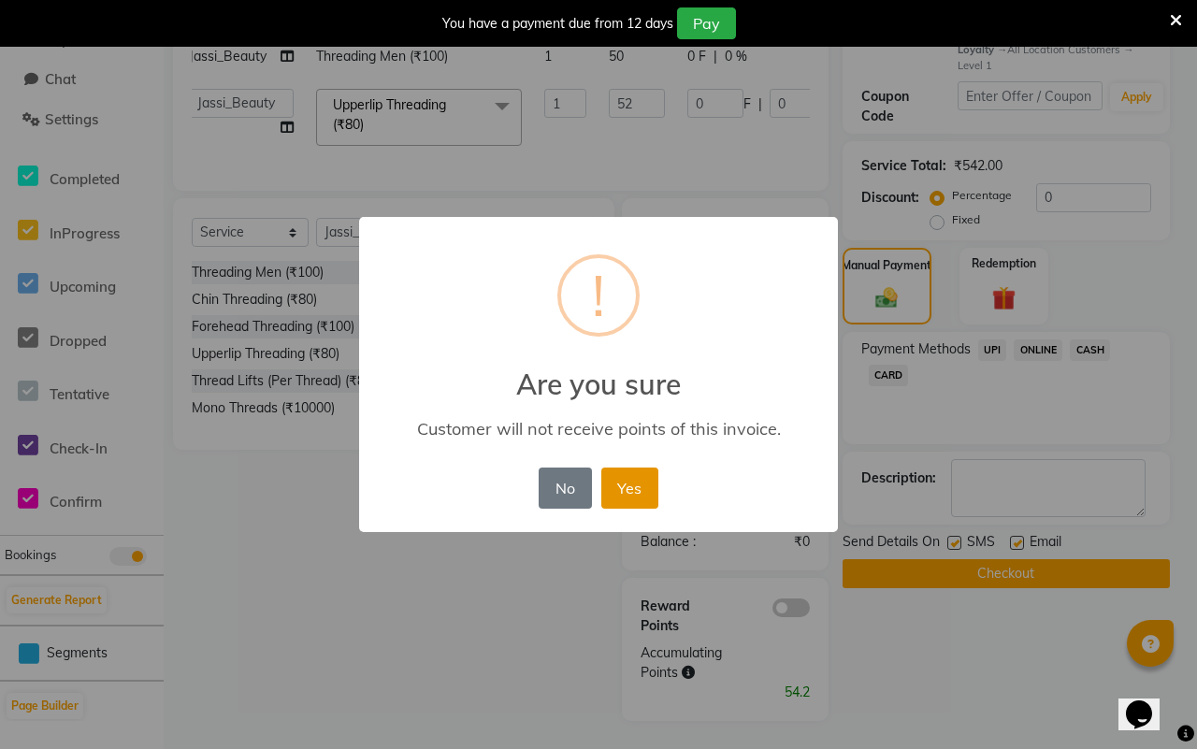
click at [615, 494] on button "Yes" at bounding box center [629, 487] width 57 height 41
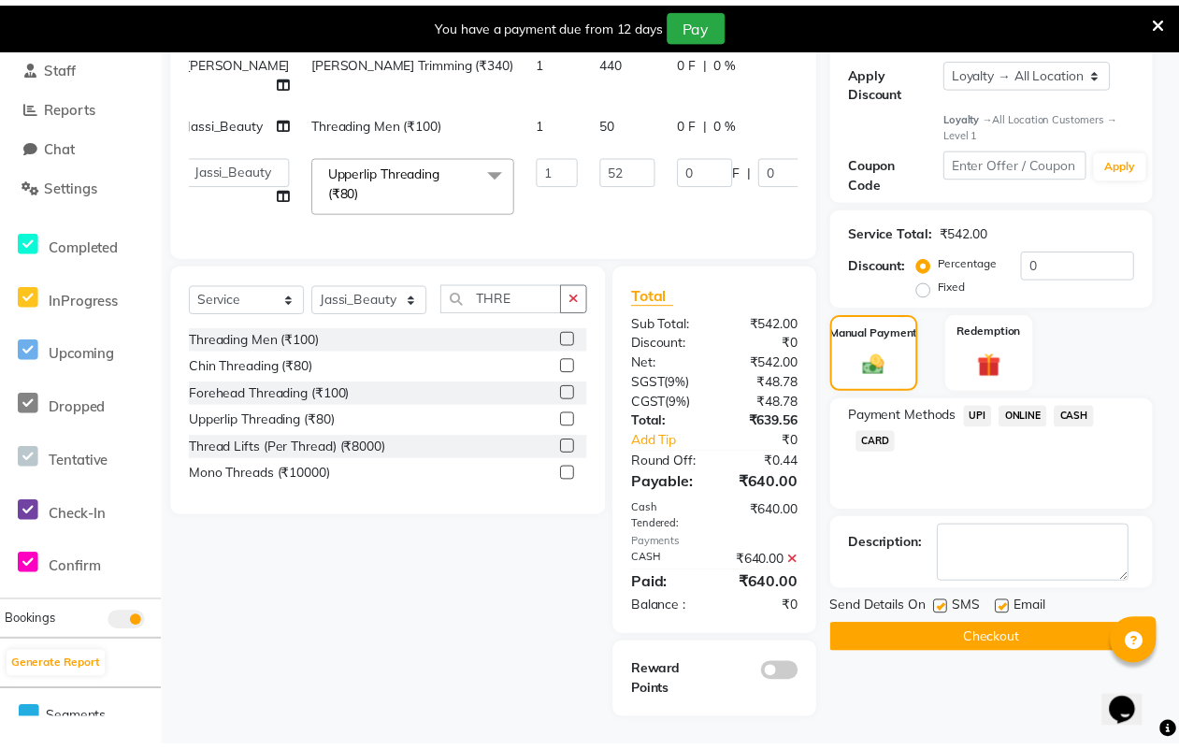
scroll to position [333, 0]
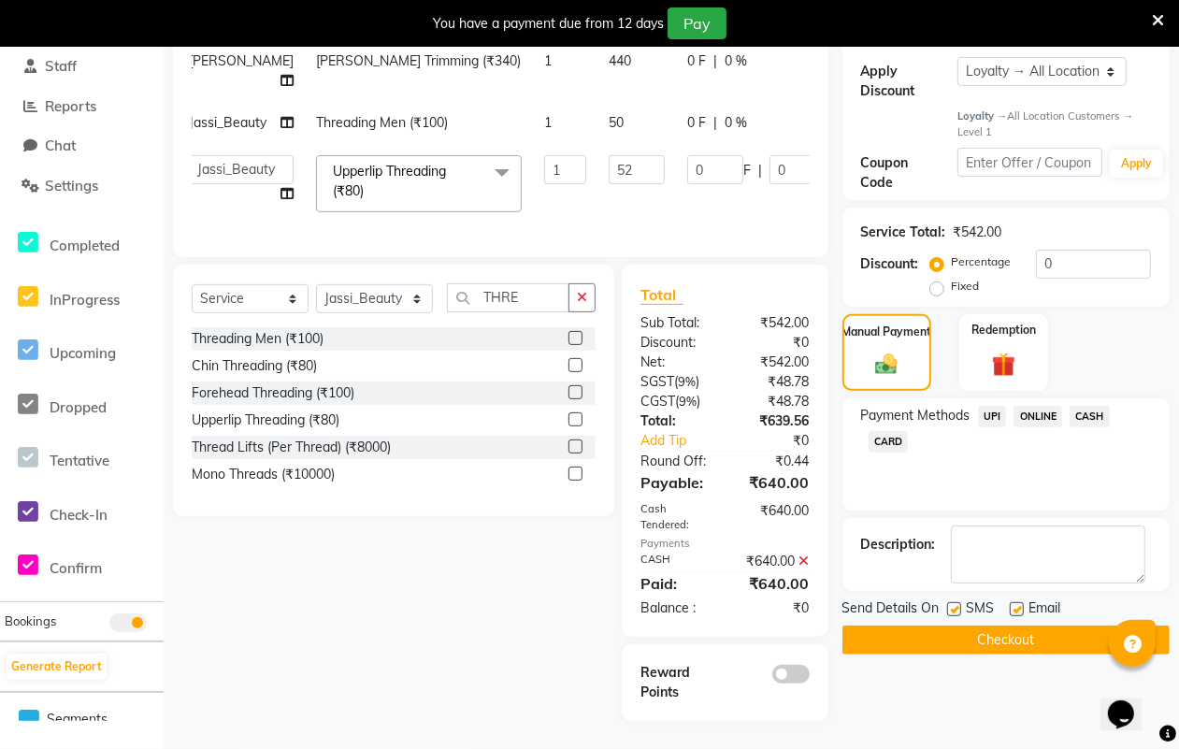
click at [949, 625] on button "Checkout" at bounding box center [1005, 639] width 327 height 29
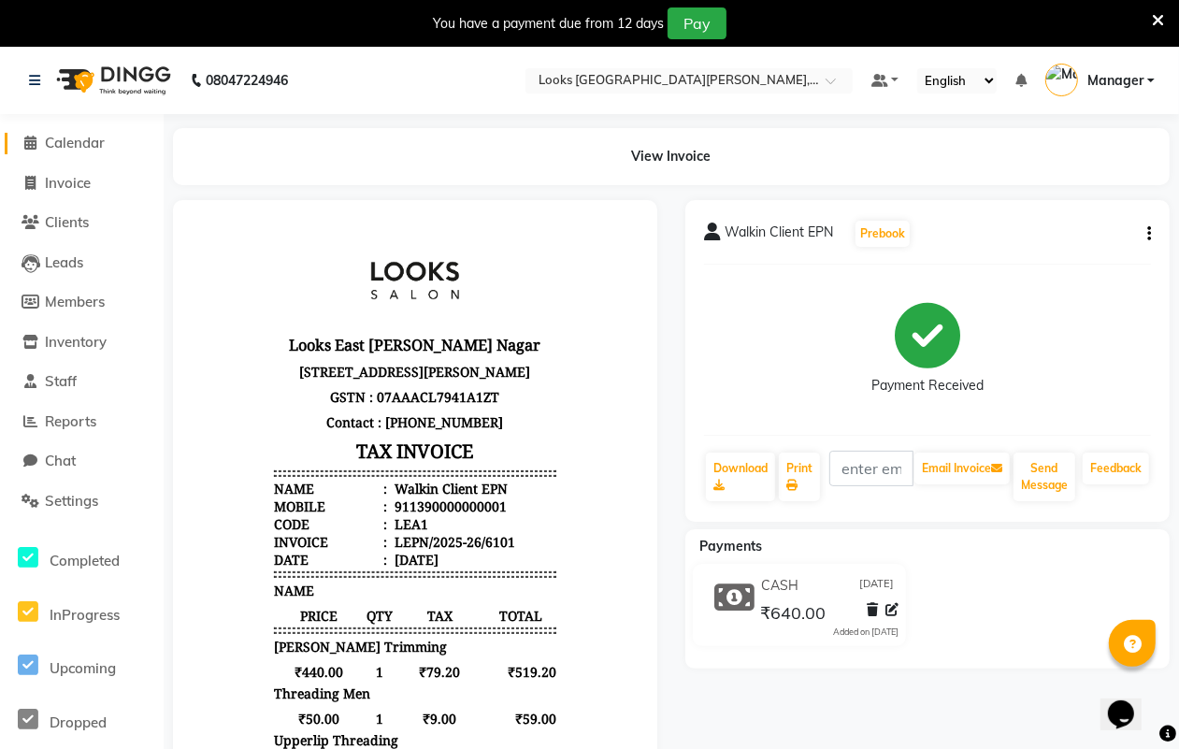
click at [76, 145] on span "Calendar" at bounding box center [75, 143] width 60 height 18
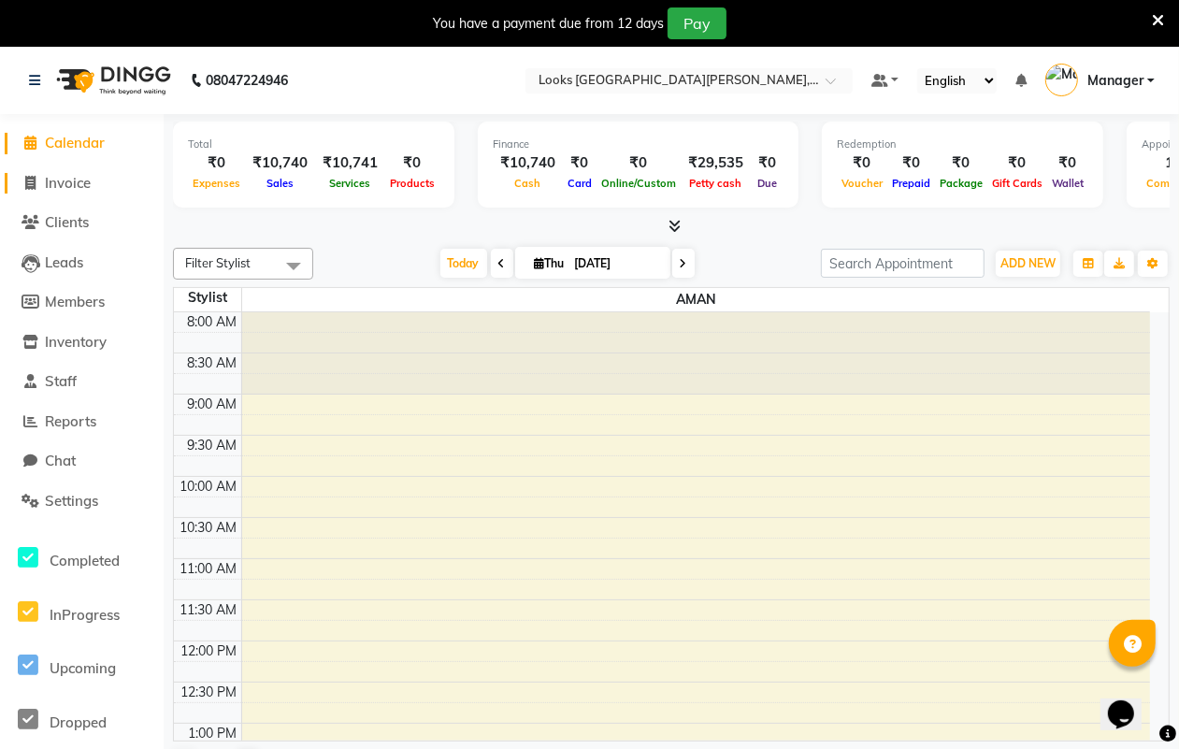
click at [90, 185] on span "Invoice" at bounding box center [68, 183] width 46 height 18
select select "service"
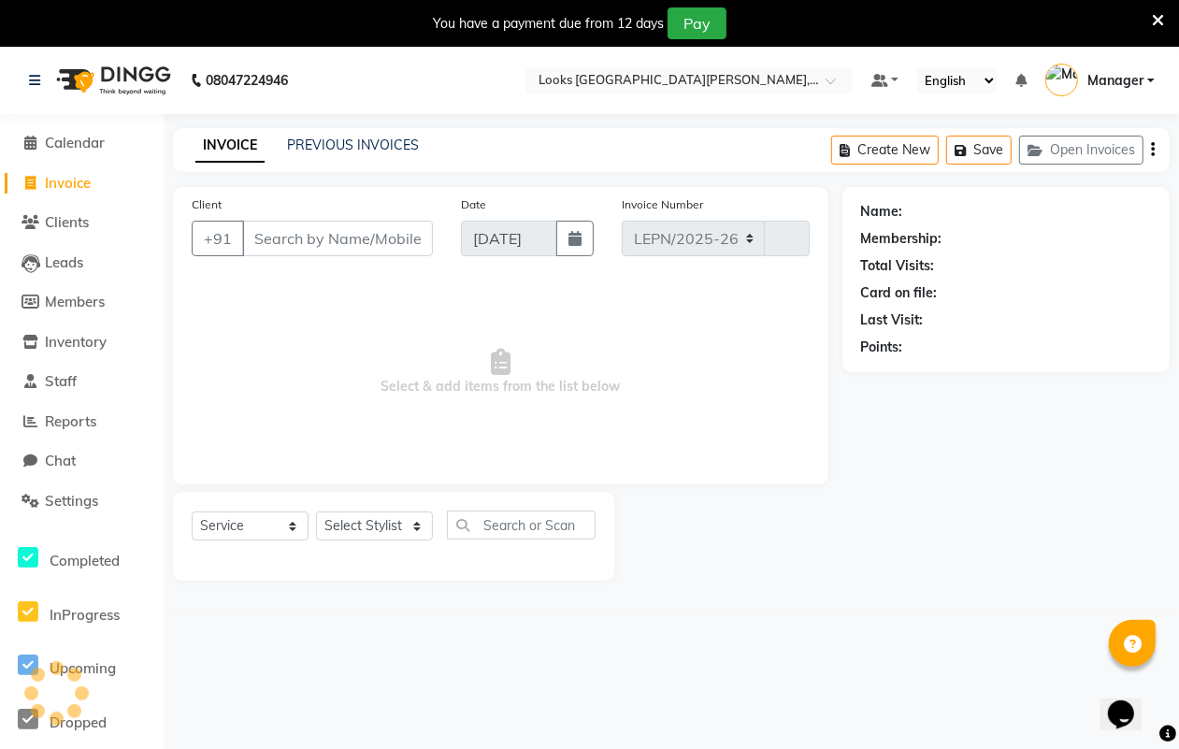
select select "8940"
type input "6102"
click at [104, 146] on span "Calendar" at bounding box center [75, 143] width 60 height 18
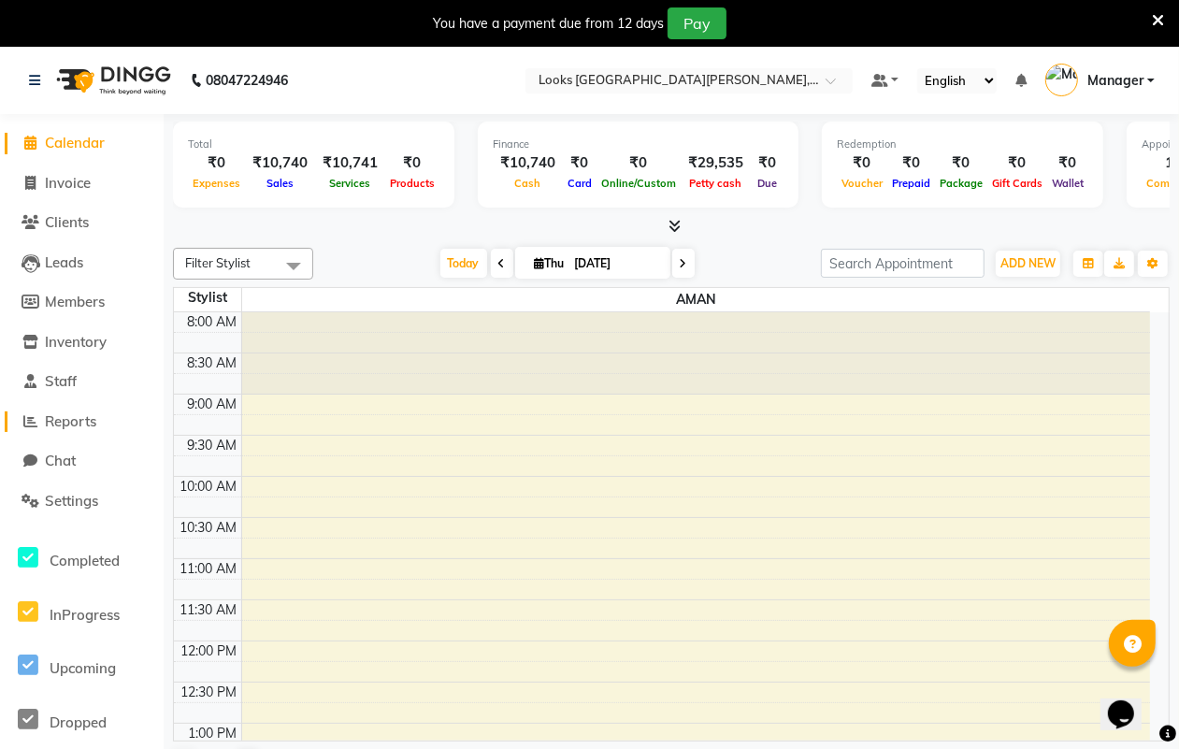
click at [90, 417] on span "Reports" at bounding box center [70, 421] width 51 height 18
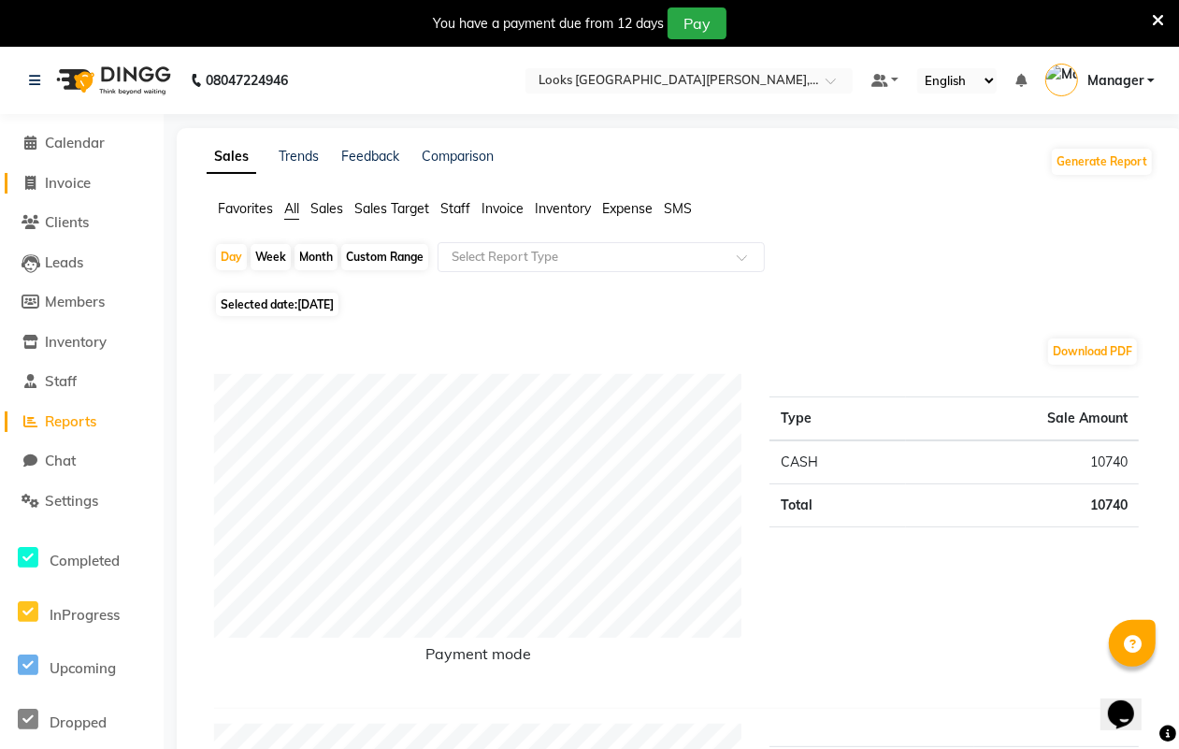
click at [80, 180] on span "Invoice" at bounding box center [68, 183] width 46 height 18
select select "service"
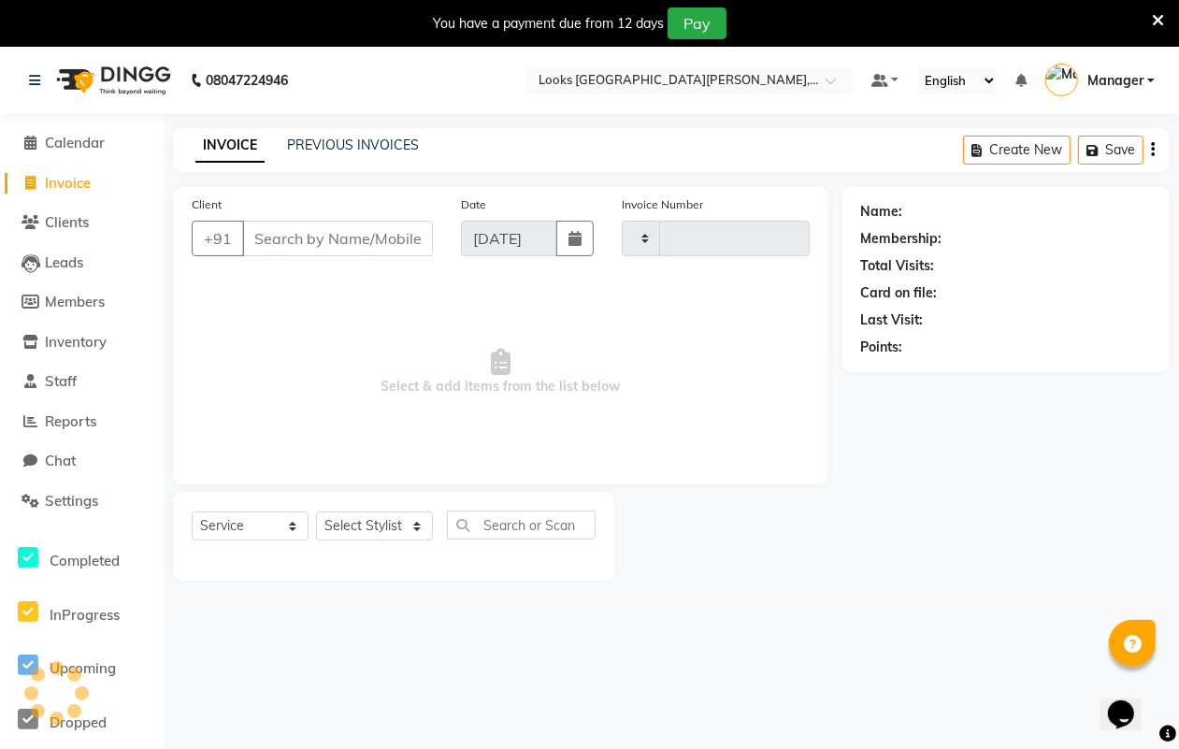
scroll to position [47, 0]
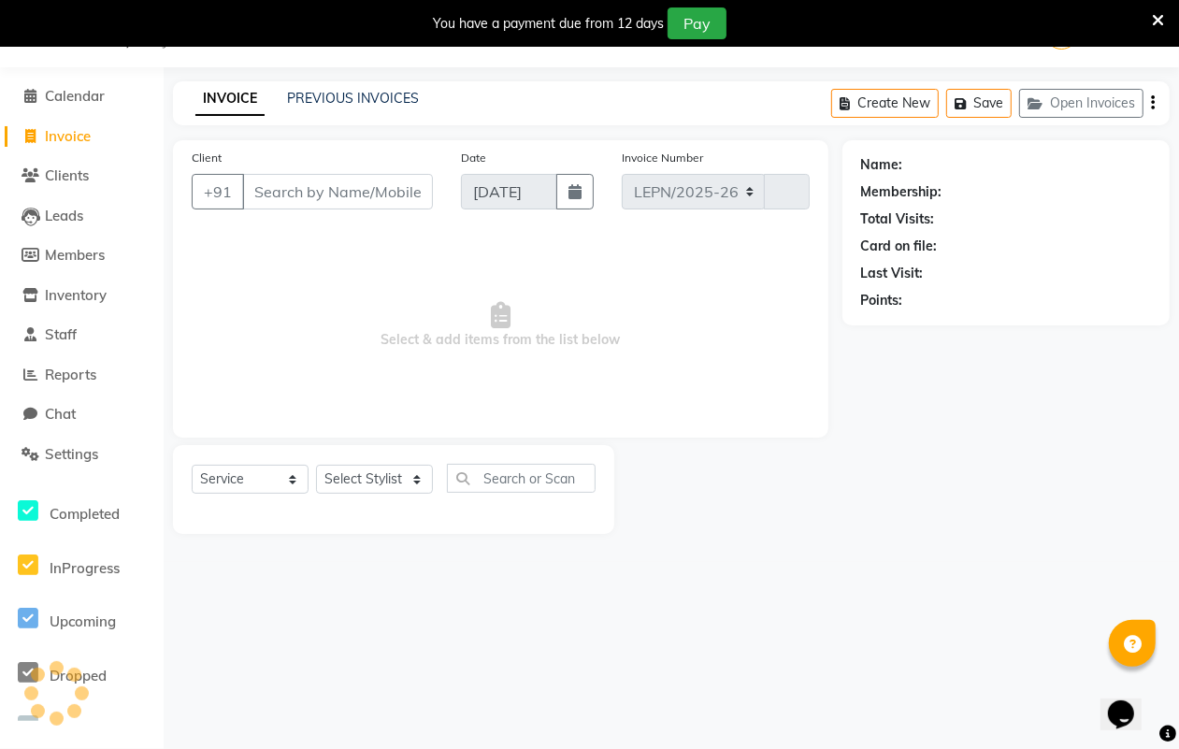
select select "8940"
type input "6102"
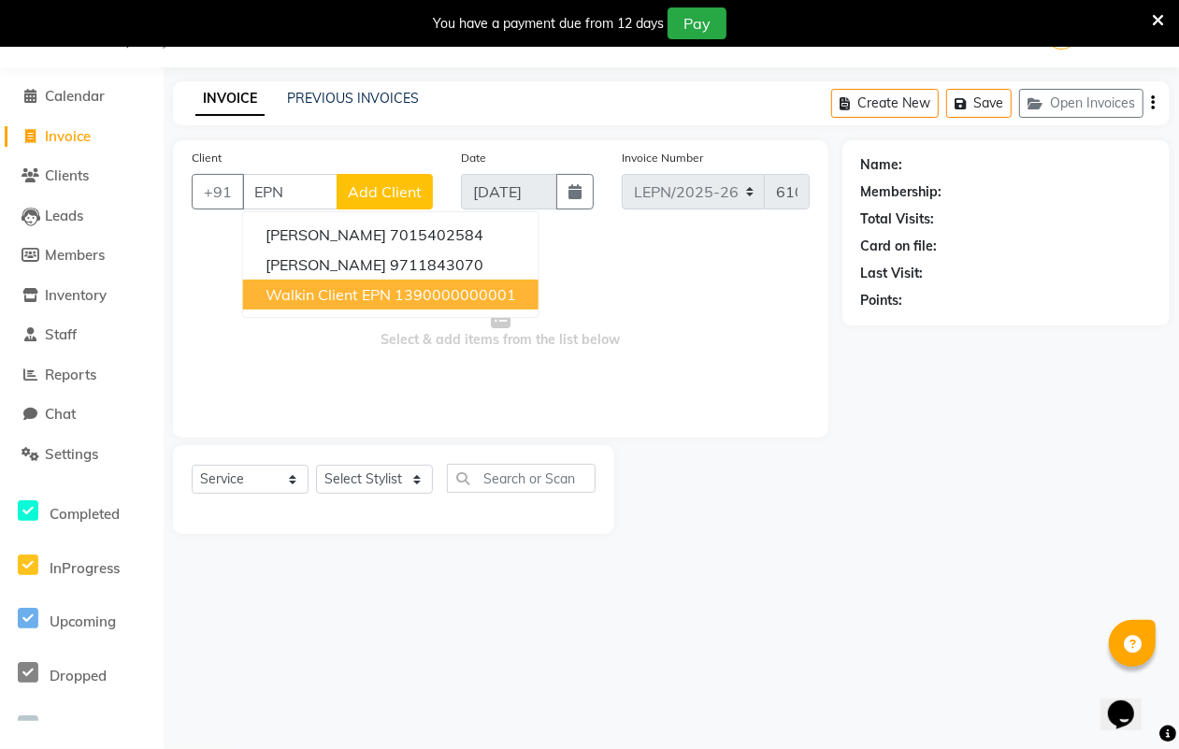
click at [367, 295] on span "Walkin Client EPN" at bounding box center [327, 294] width 125 height 19
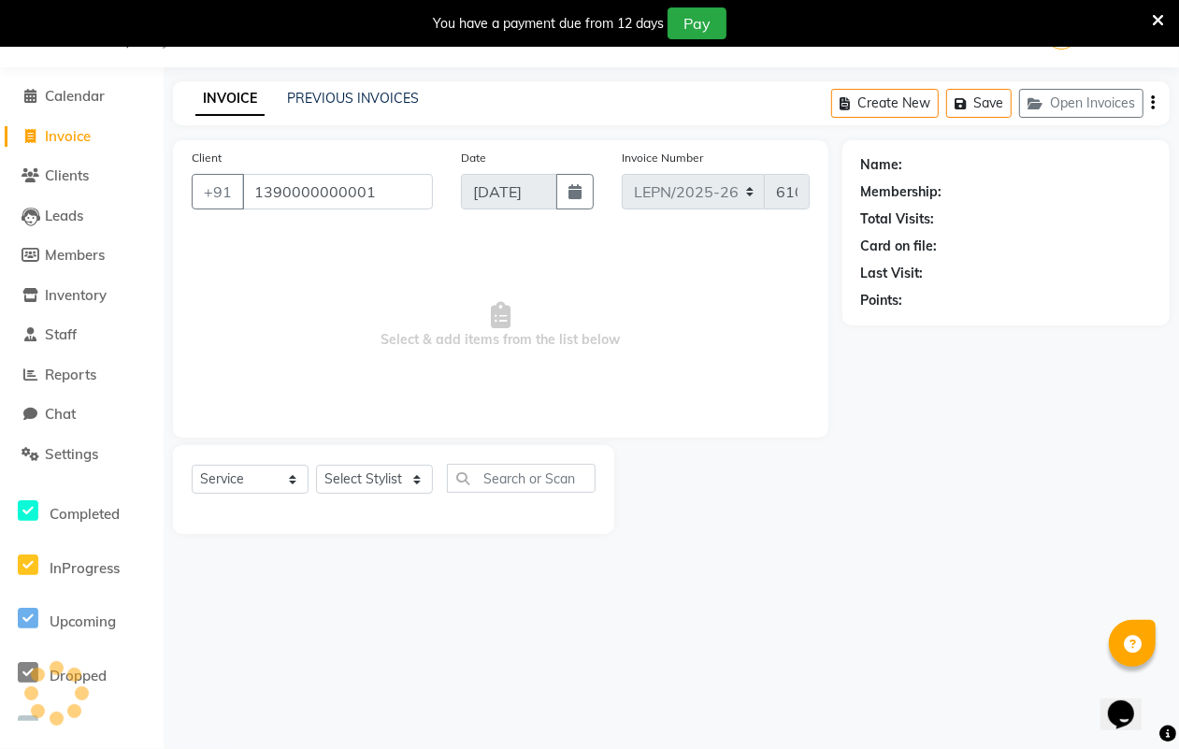
type input "1390000000001"
select select "1: Object"
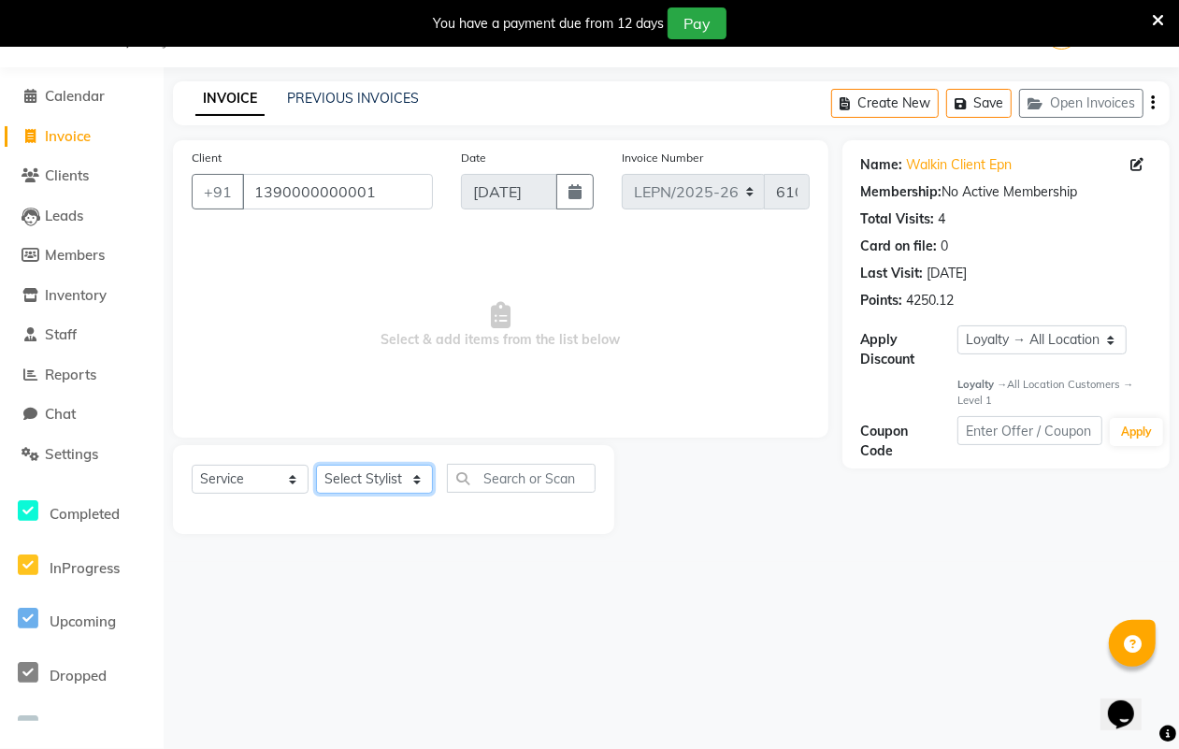
click at [381, 482] on select "Select Stylist AMAN Aman_Asst Baljeet_MKP [PERSON_NAME] Bobby_Mgr Counter Sales…" at bounding box center [374, 479] width 117 height 29
select select "90360"
drag, startPoint x: 381, startPoint y: 482, endPoint x: 512, endPoint y: 468, distance: 131.6
click at [381, 482] on select "Select Stylist AMAN Aman_Asst Baljeet_MKP [PERSON_NAME] Bobby_Mgr Counter Sales…" at bounding box center [374, 479] width 117 height 29
click at [491, 480] on input "text" at bounding box center [521, 478] width 149 height 29
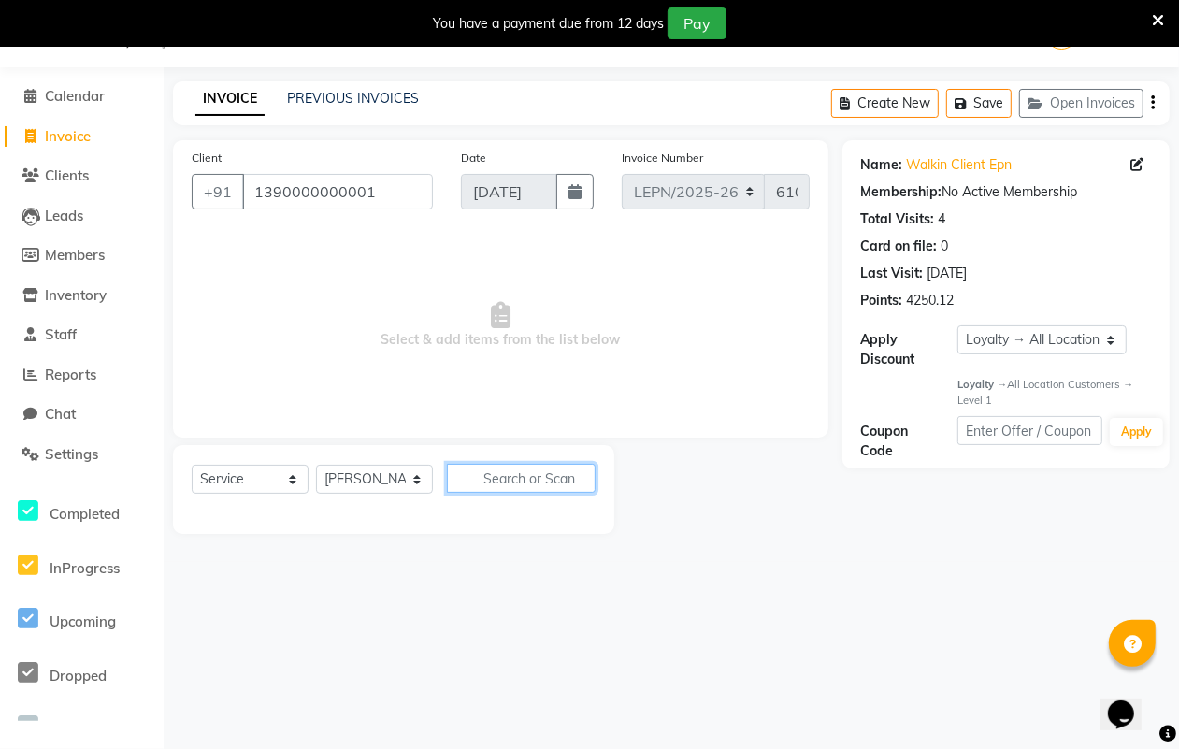
click at [506, 474] on input "text" at bounding box center [521, 478] width 149 height 29
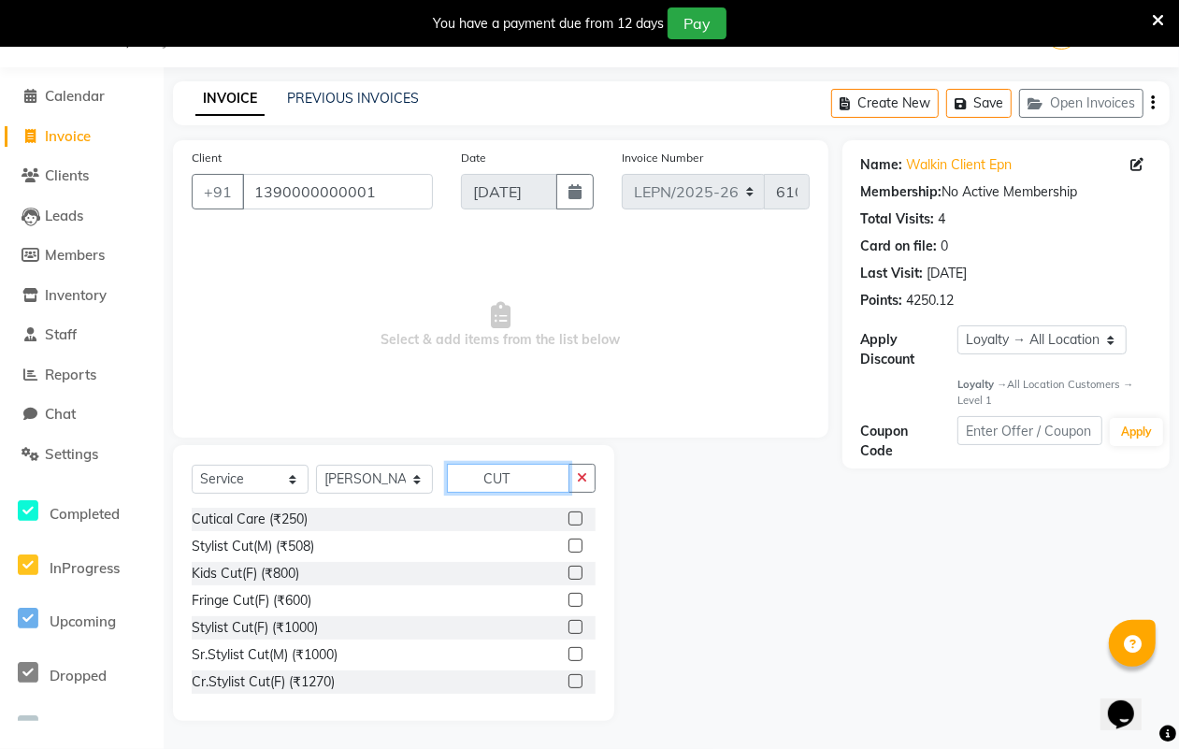
type input "CUT"
click at [568, 547] on label at bounding box center [575, 545] width 14 height 14
click at [568, 547] on input "checkbox" at bounding box center [574, 546] width 12 height 12
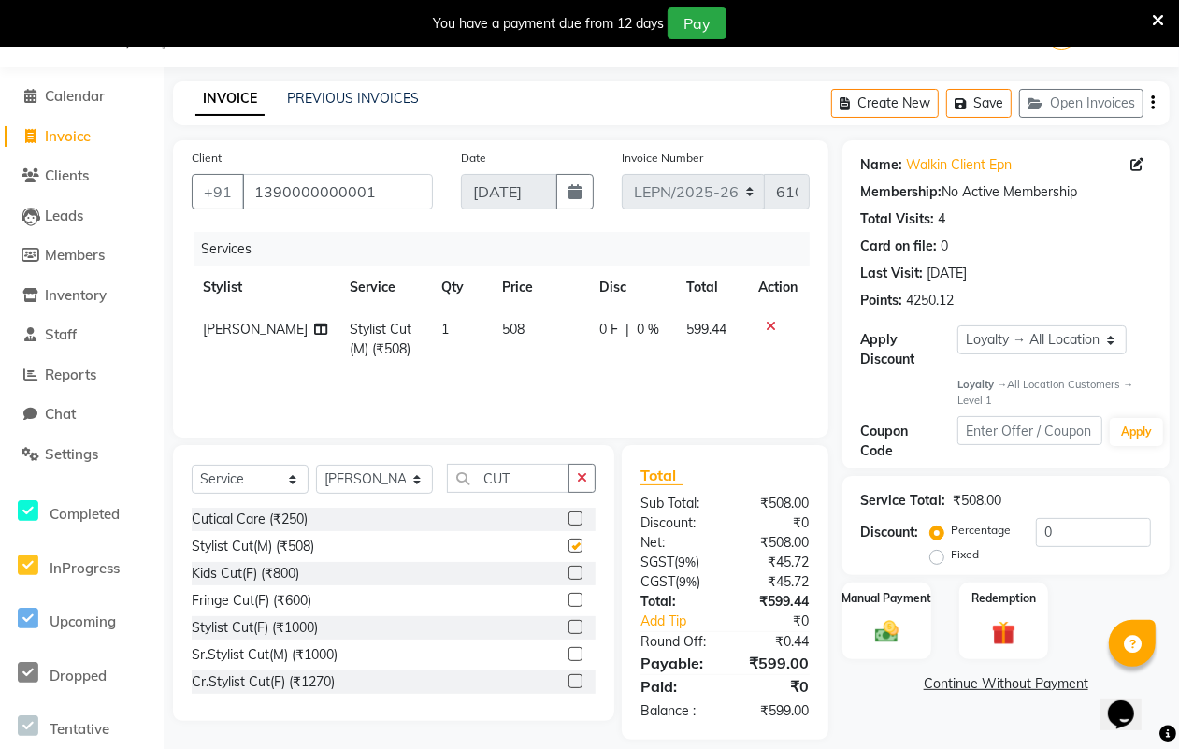
checkbox input "false"
click at [523, 329] on td "508" at bounding box center [539, 339] width 97 height 62
select select "90360"
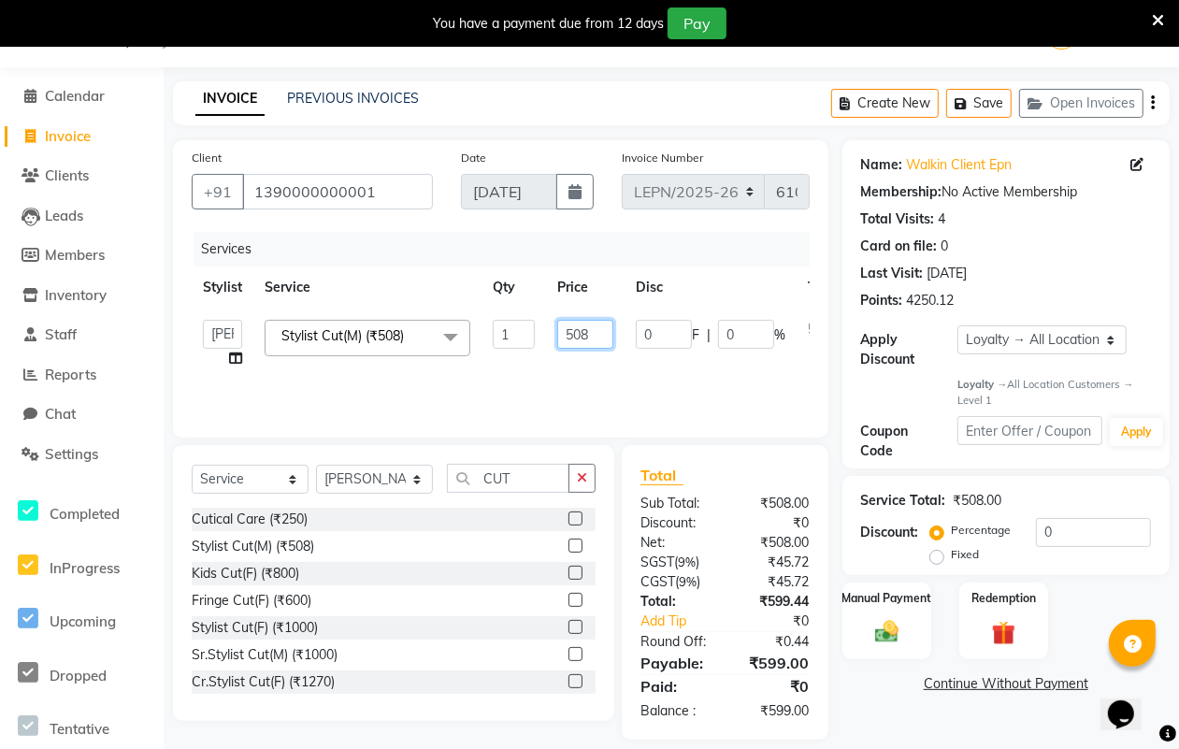
click at [601, 323] on input "508" at bounding box center [585, 334] width 56 height 29
type input "5"
type input "405"
click at [550, 381] on div "Services Stylist Service Qty Price Disc Total Action AMAN Aman_Asst Baljeet_MKP…" at bounding box center [501, 325] width 618 height 187
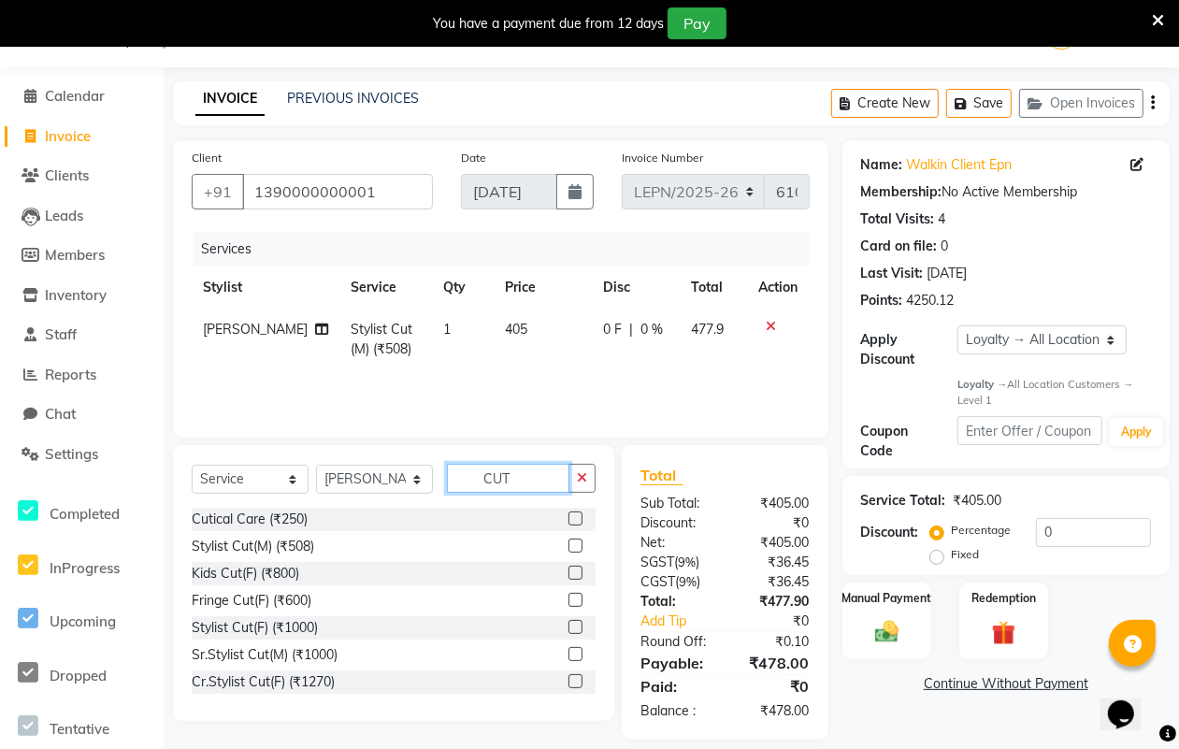
click at [528, 475] on input "CUT" at bounding box center [508, 478] width 122 height 29
type input "C"
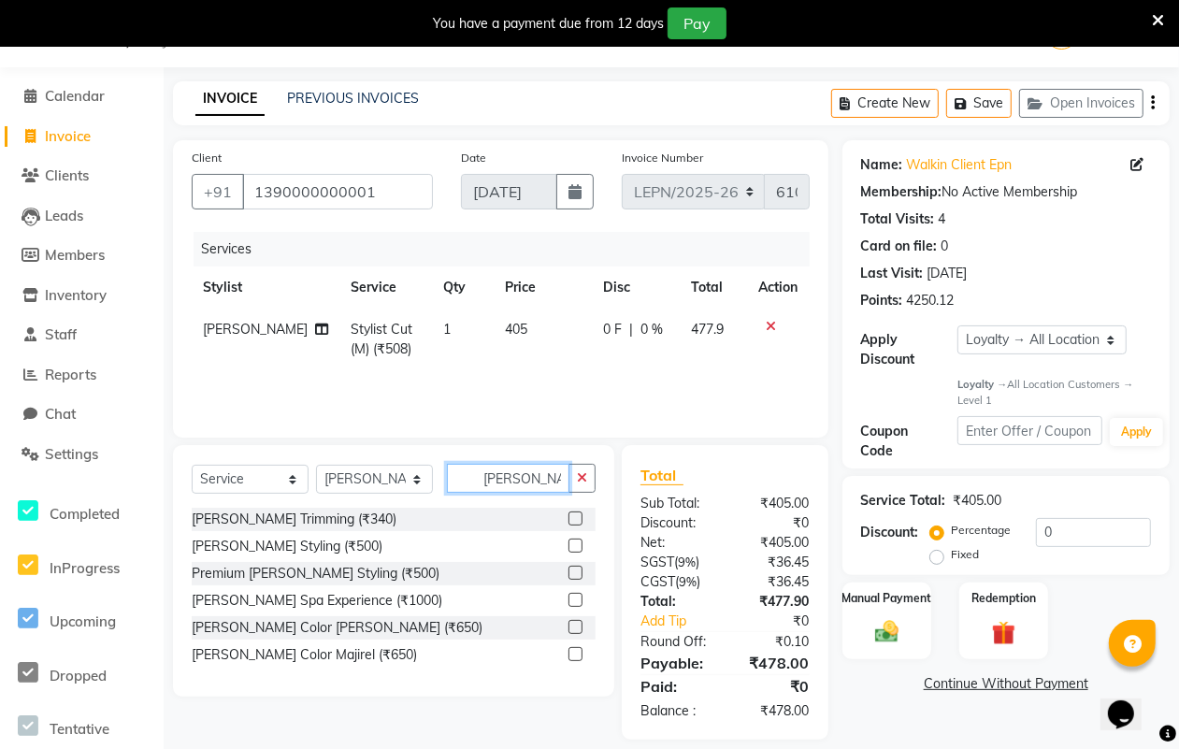
type input "[PERSON_NAME]"
click at [575, 517] on label at bounding box center [575, 518] width 14 height 14
click at [575, 517] on input "checkbox" at bounding box center [574, 519] width 12 height 12
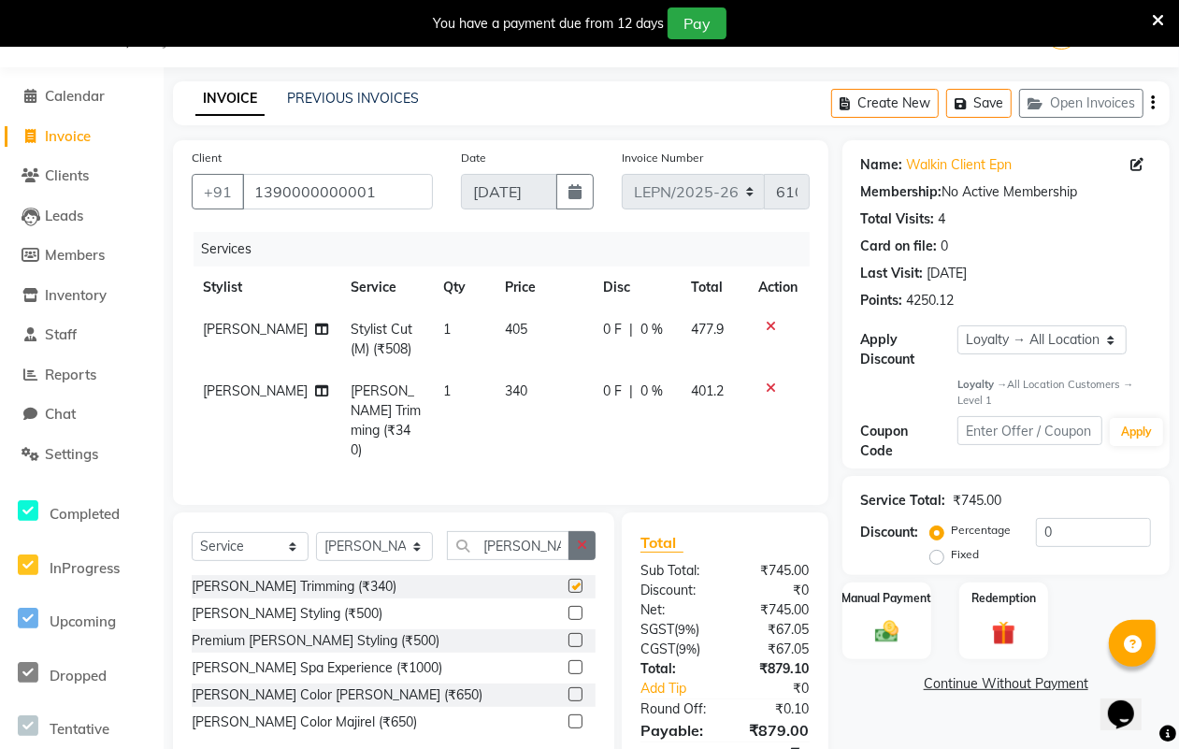
checkbox input "false"
click at [511, 385] on td "340" at bounding box center [543, 420] width 99 height 101
select select "90360"
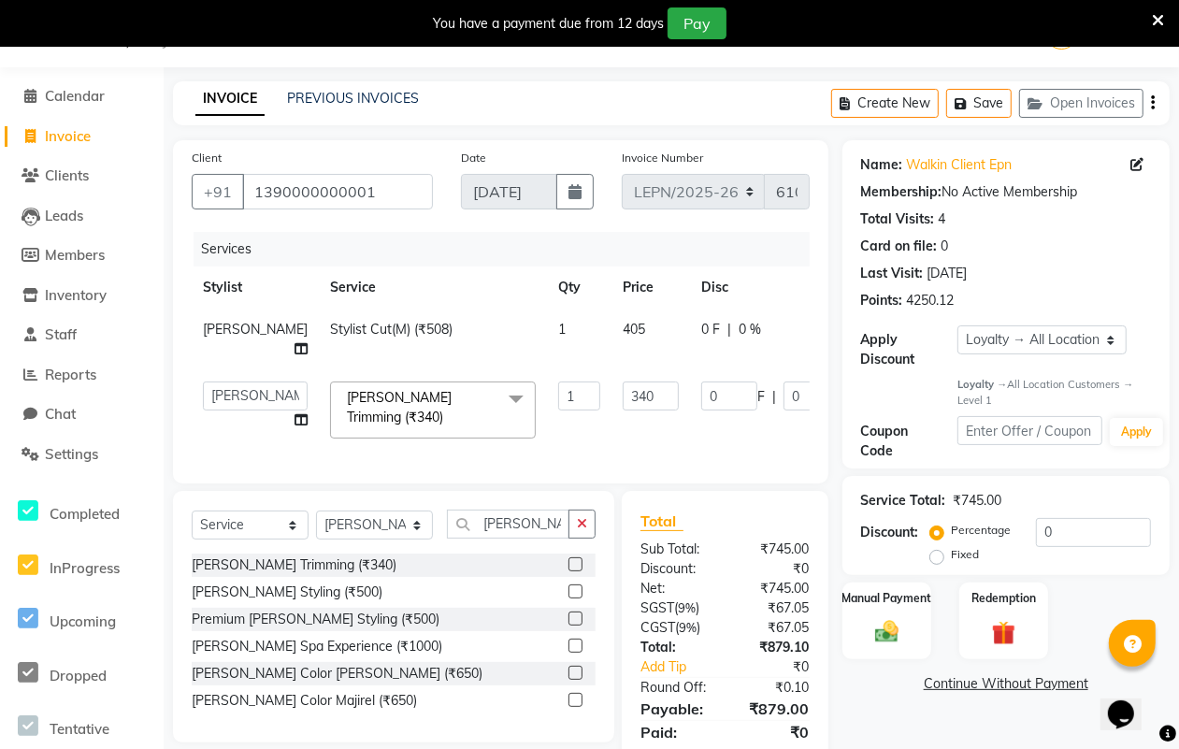
click at [547, 426] on td "1" at bounding box center [579, 409] width 65 height 79
click at [394, 524] on select "Select Stylist AMAN Aman_Asst Baljeet_MKP [PERSON_NAME] Bobby_Mgr Counter Sales…" at bounding box center [374, 524] width 117 height 29
select select "90370"
drag, startPoint x: 394, startPoint y: 524, endPoint x: 538, endPoint y: 524, distance: 144.9
click at [394, 524] on select "Select Stylist AMAN Aman_Asst Baljeet_MKP [PERSON_NAME] Bobby_Mgr Counter Sales…" at bounding box center [374, 524] width 117 height 29
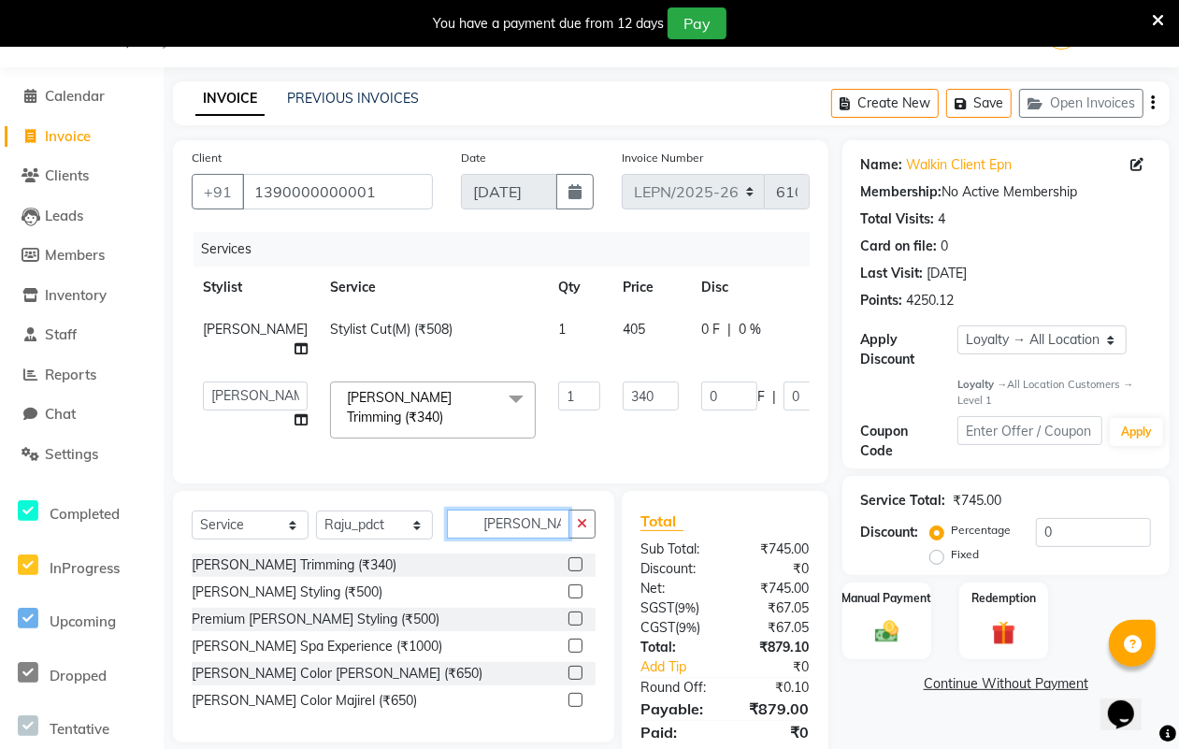
click at [543, 526] on input "[PERSON_NAME]" at bounding box center [508, 523] width 122 height 29
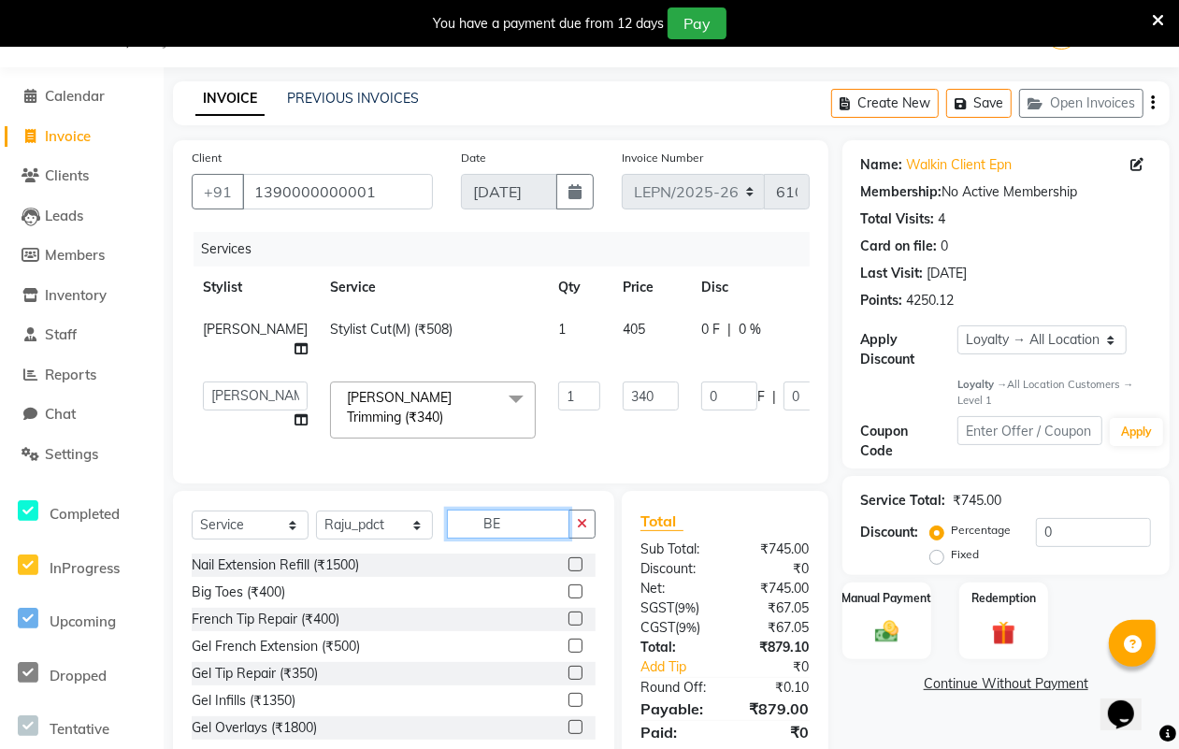
type input "B"
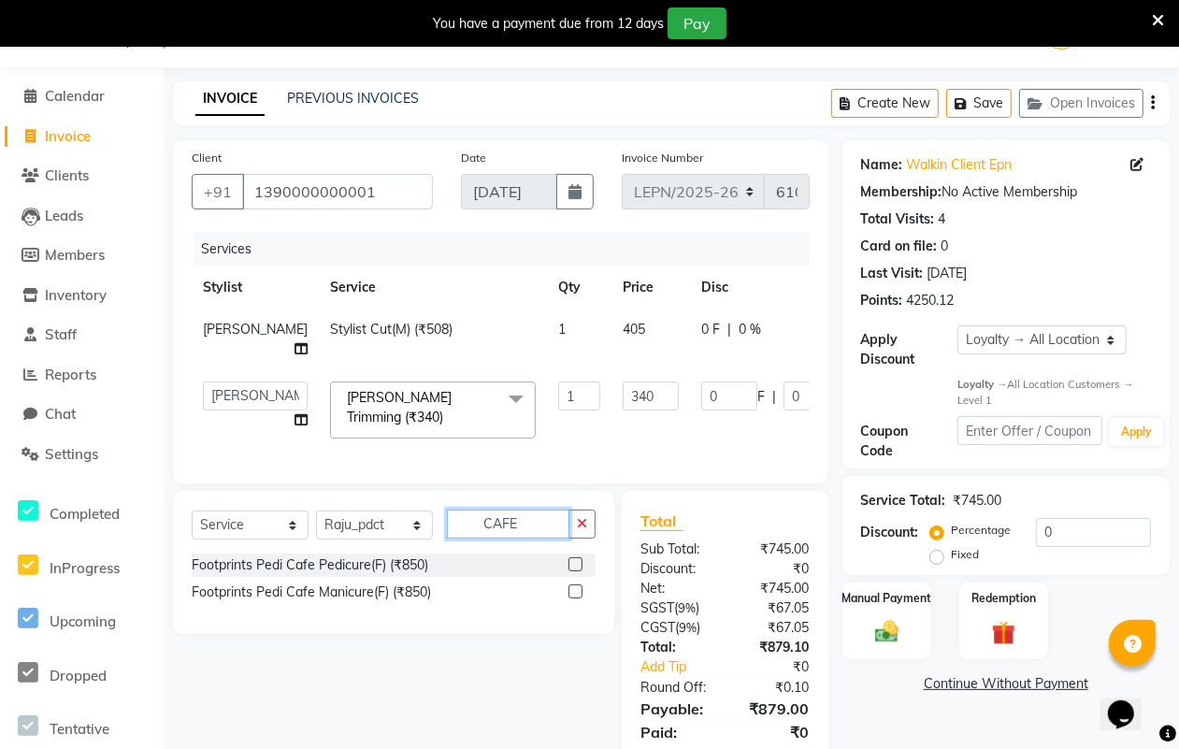
type input "CAFE"
click at [576, 571] on label at bounding box center [575, 564] width 14 height 14
click at [576, 571] on input "checkbox" at bounding box center [574, 565] width 12 height 12
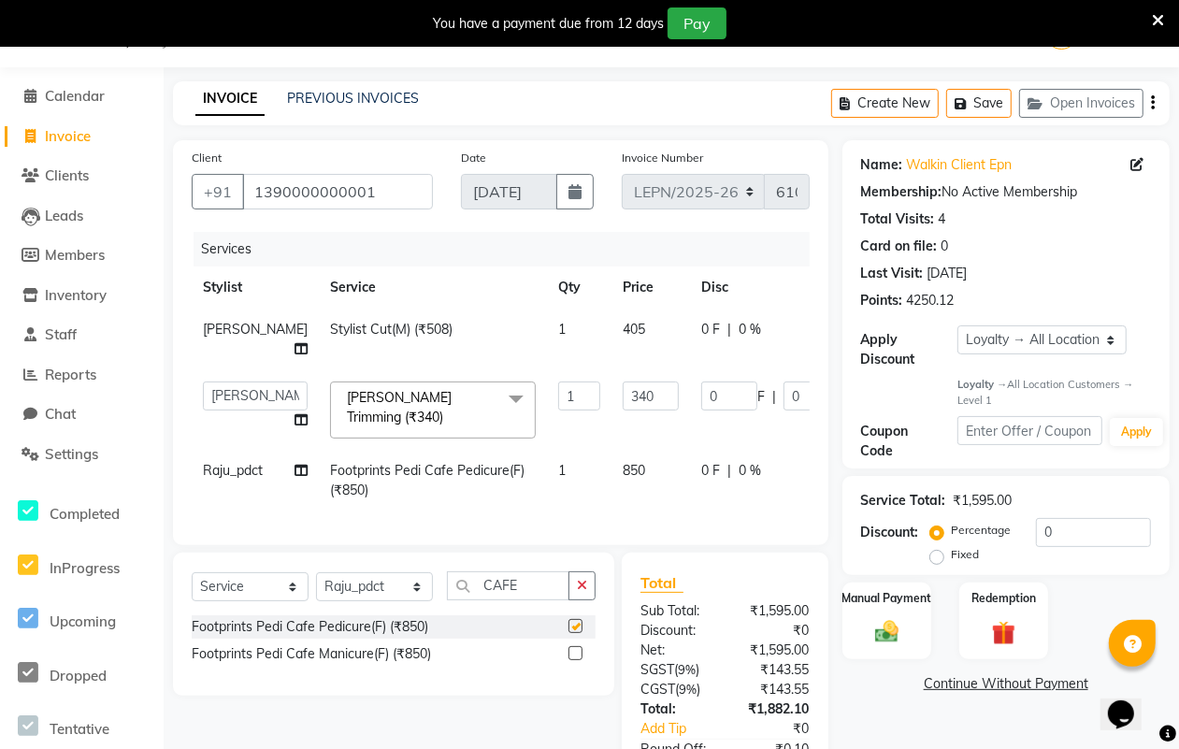
checkbox input "false"
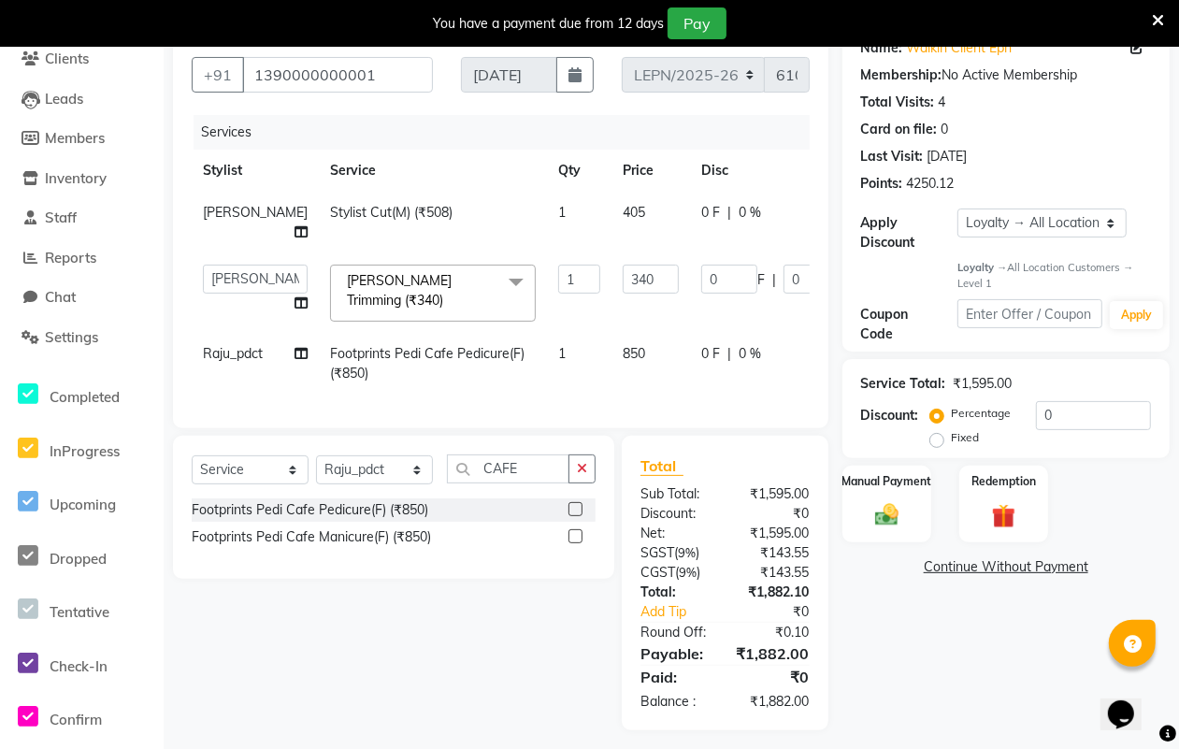
click at [611, 344] on td "850" at bounding box center [650, 364] width 79 height 62
select select "90370"
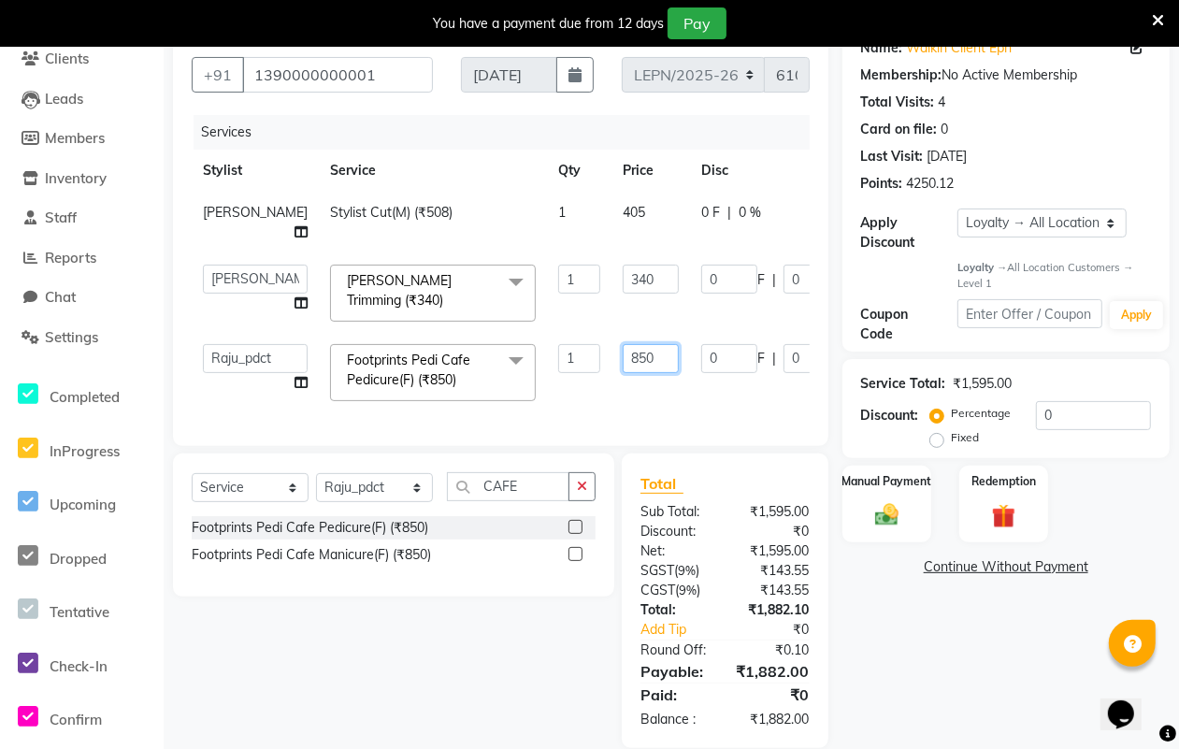
click at [623, 352] on input "850" at bounding box center [651, 358] width 56 height 29
type input "8"
type input "960"
click at [605, 393] on div "Services Stylist Service Qty Price Disc Total Action NADEEM Stylist Cut(M) (₹50…" at bounding box center [501, 271] width 618 height 312
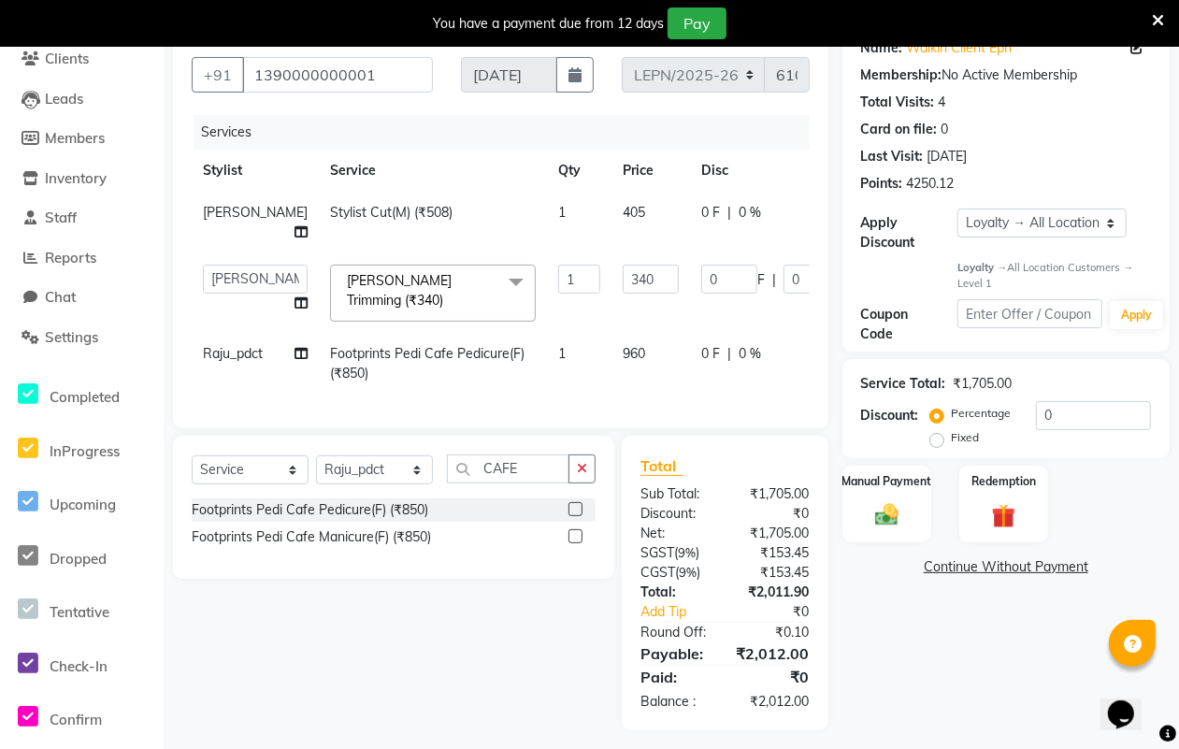
click at [611, 341] on td "960" at bounding box center [650, 364] width 79 height 62
select select "90370"
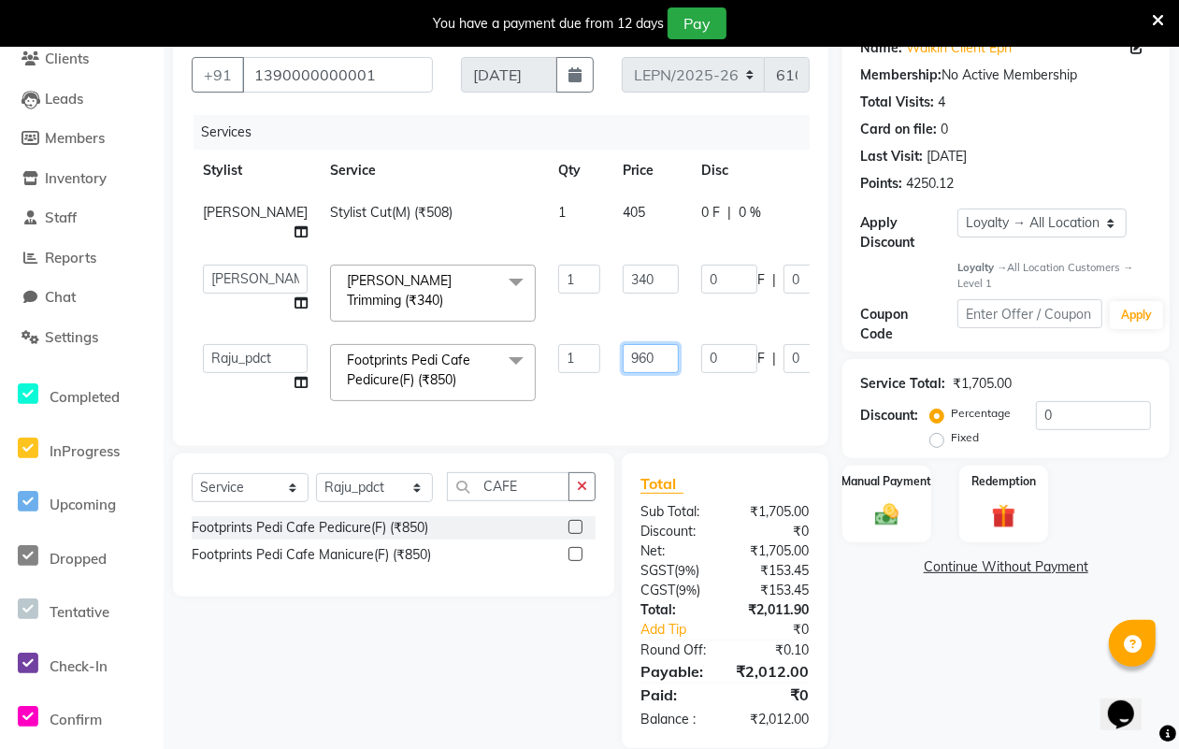
click at [623, 349] on input "960" at bounding box center [651, 358] width 56 height 29
type input "948"
click at [606, 399] on div "Services Stylist Service Qty Price Disc Total Action NADEEM Stylist Cut(M) (₹50…" at bounding box center [501, 271] width 618 height 312
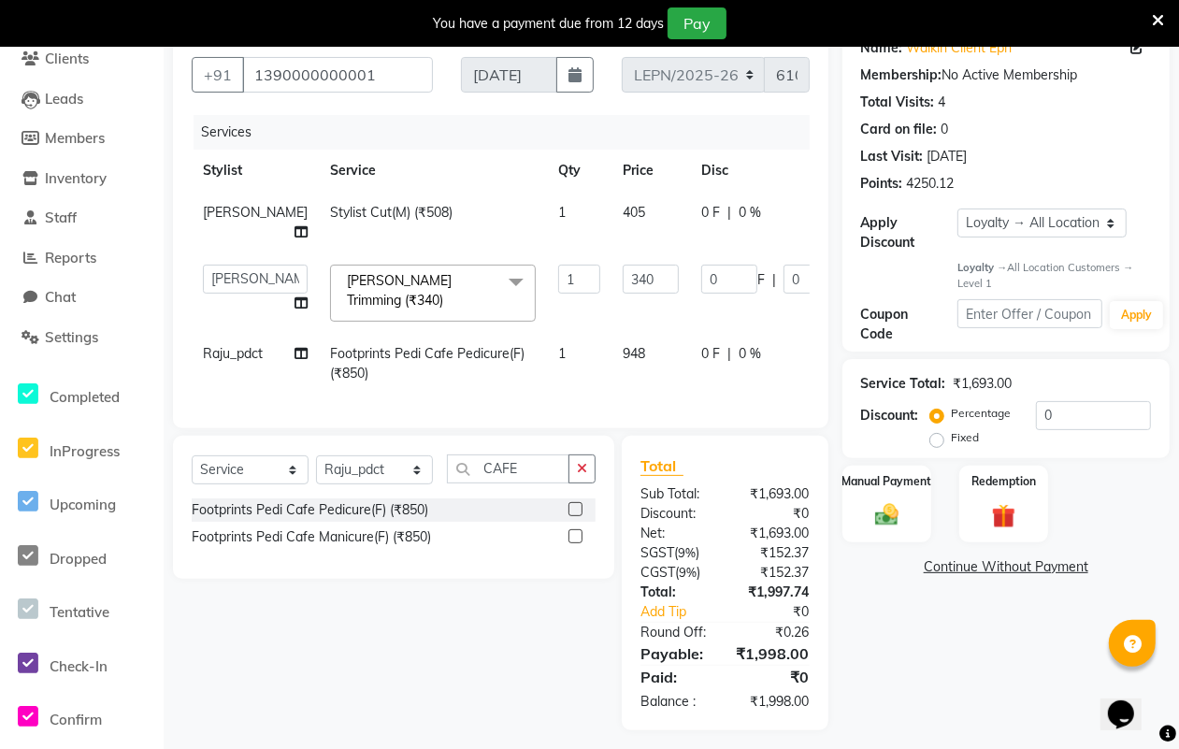
click at [611, 343] on td "948" at bounding box center [650, 364] width 79 height 62
select select "90370"
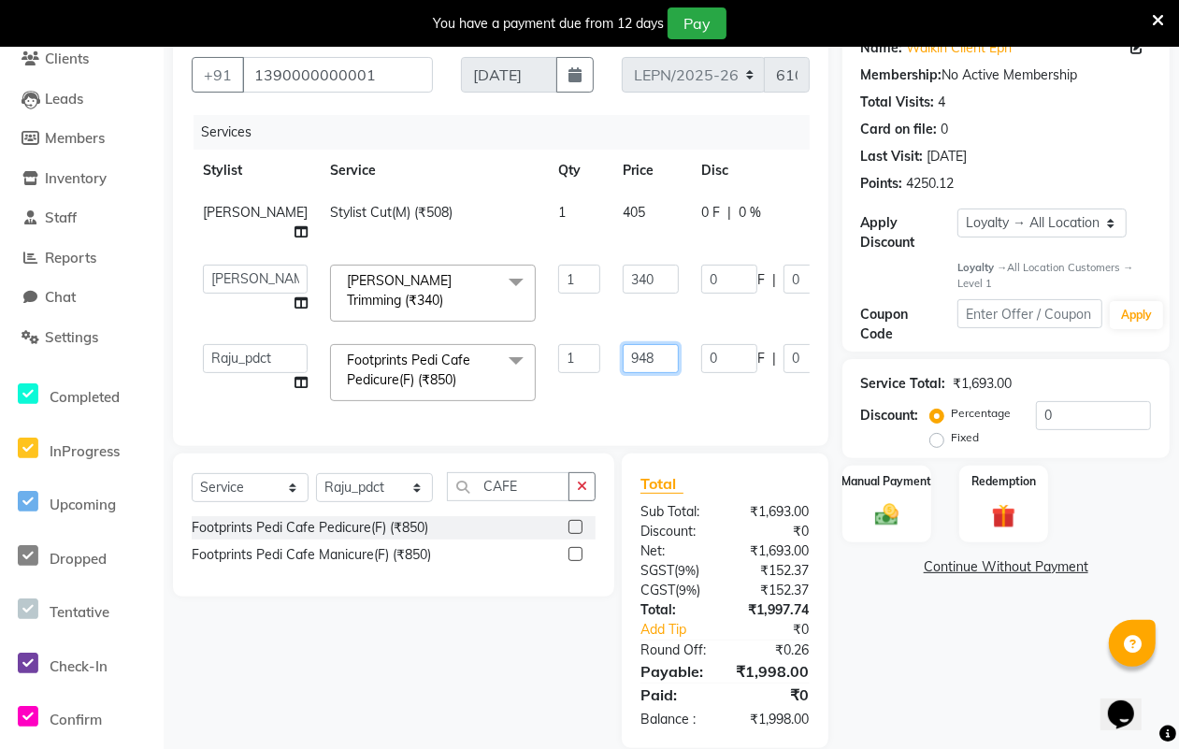
click at [623, 344] on input "948" at bounding box center [651, 358] width 56 height 29
type input "950"
click at [624, 395] on div "Services Stylist Service Qty Price Disc Total Action NADEEM Stylist Cut(M) (₹50…" at bounding box center [501, 271] width 618 height 312
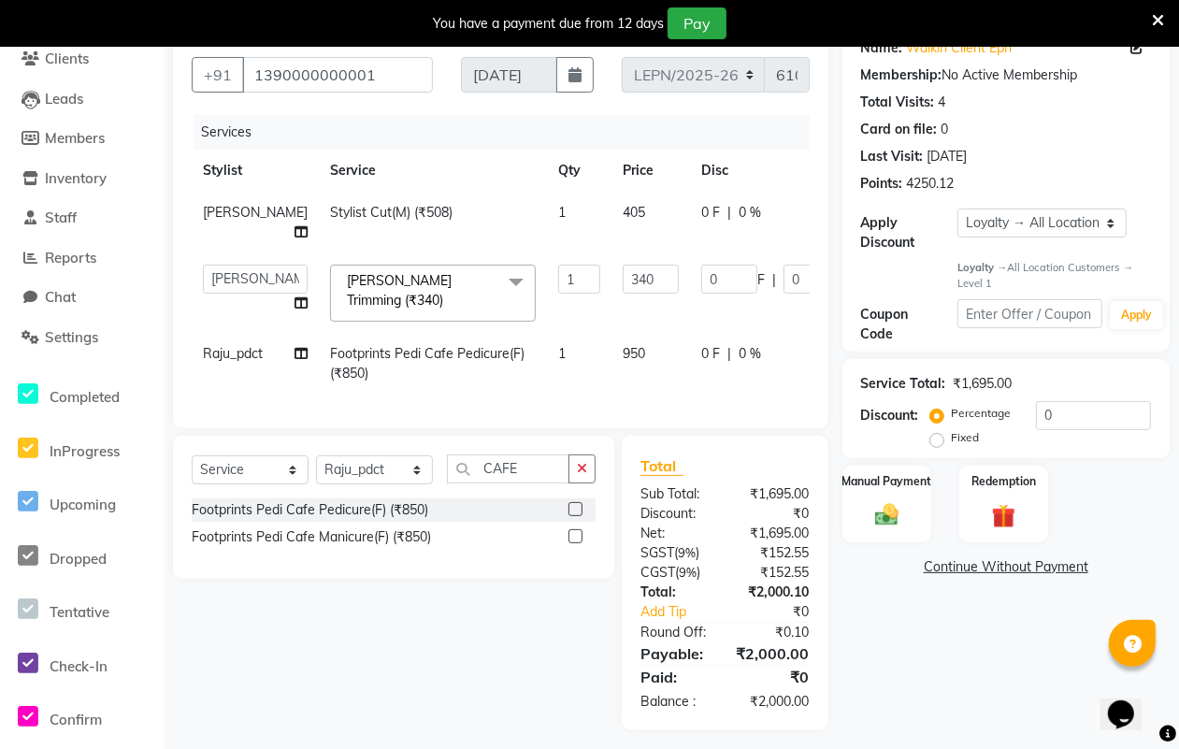
scroll to position [180, 0]
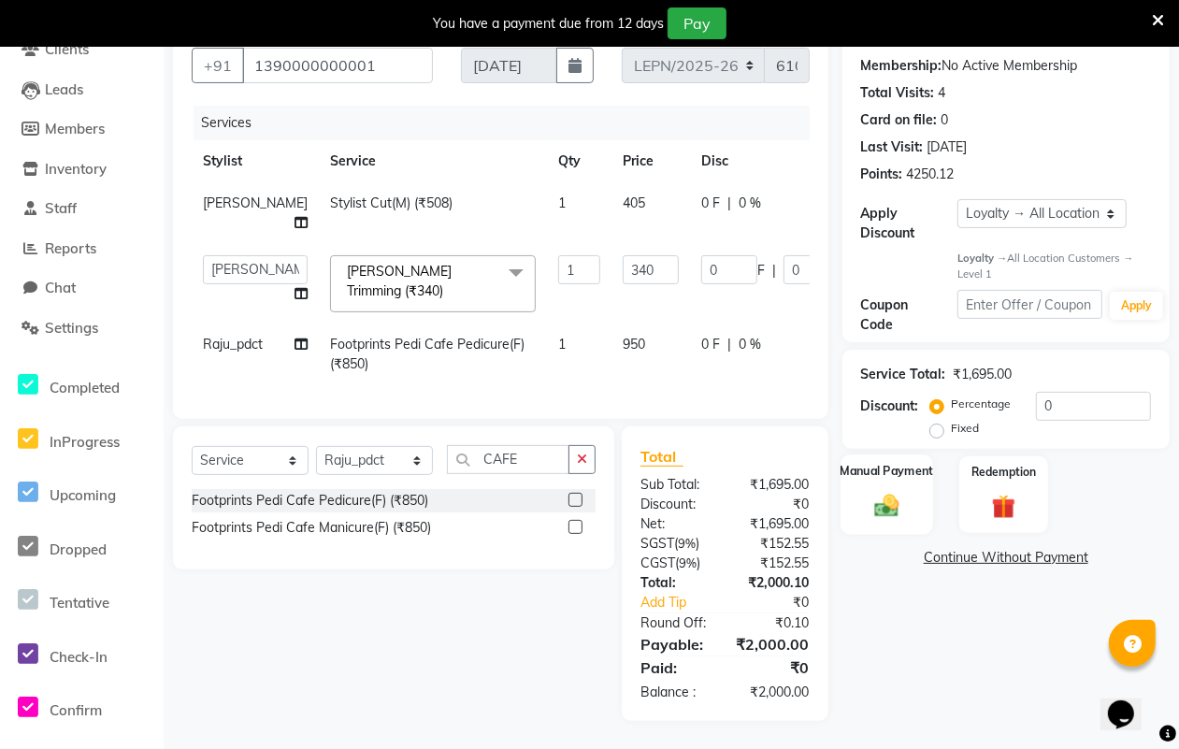
click at [886, 494] on img at bounding box center [887, 506] width 40 height 28
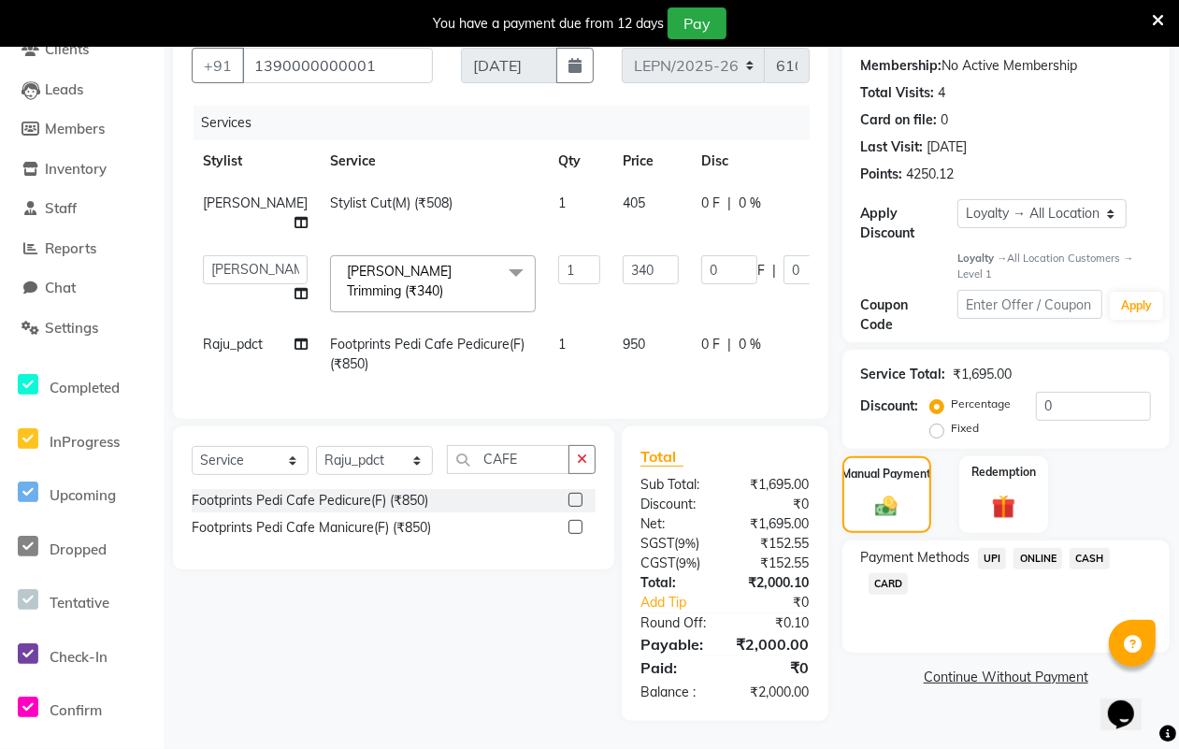
click at [1091, 549] on span "CASH" at bounding box center [1089, 559] width 40 height 22
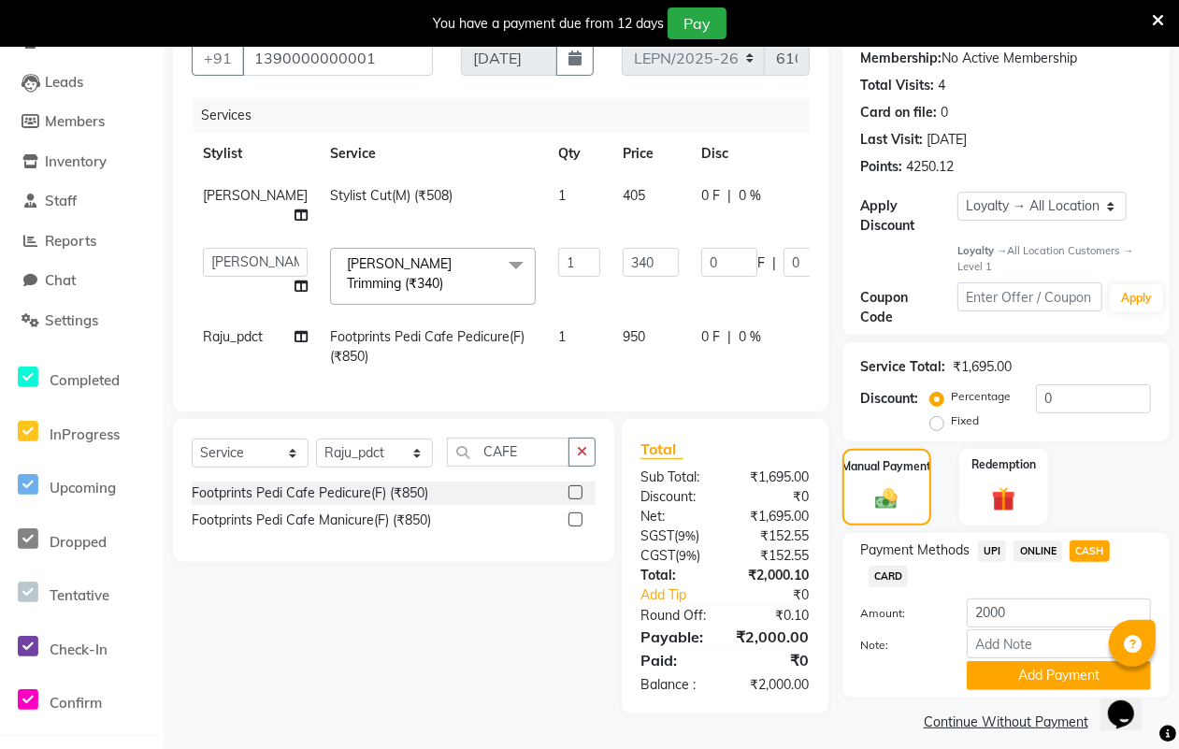
scroll to position [194, 0]
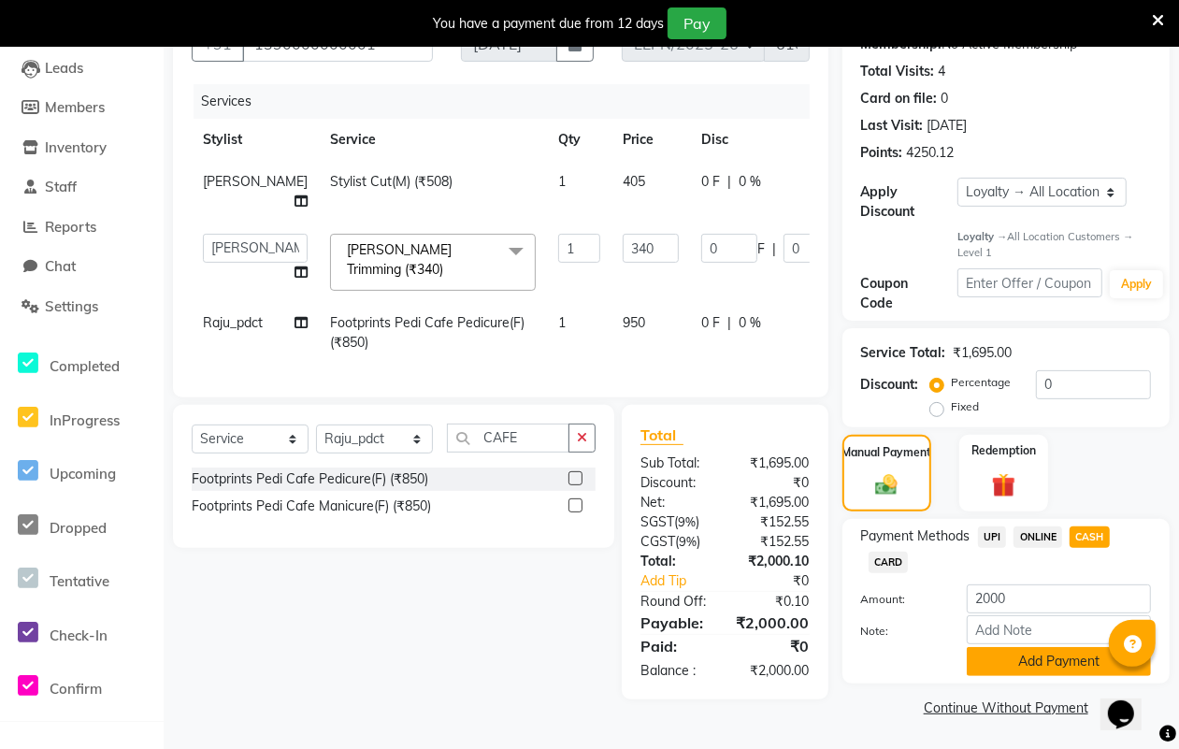
click at [998, 665] on button "Add Payment" at bounding box center [1059, 661] width 184 height 29
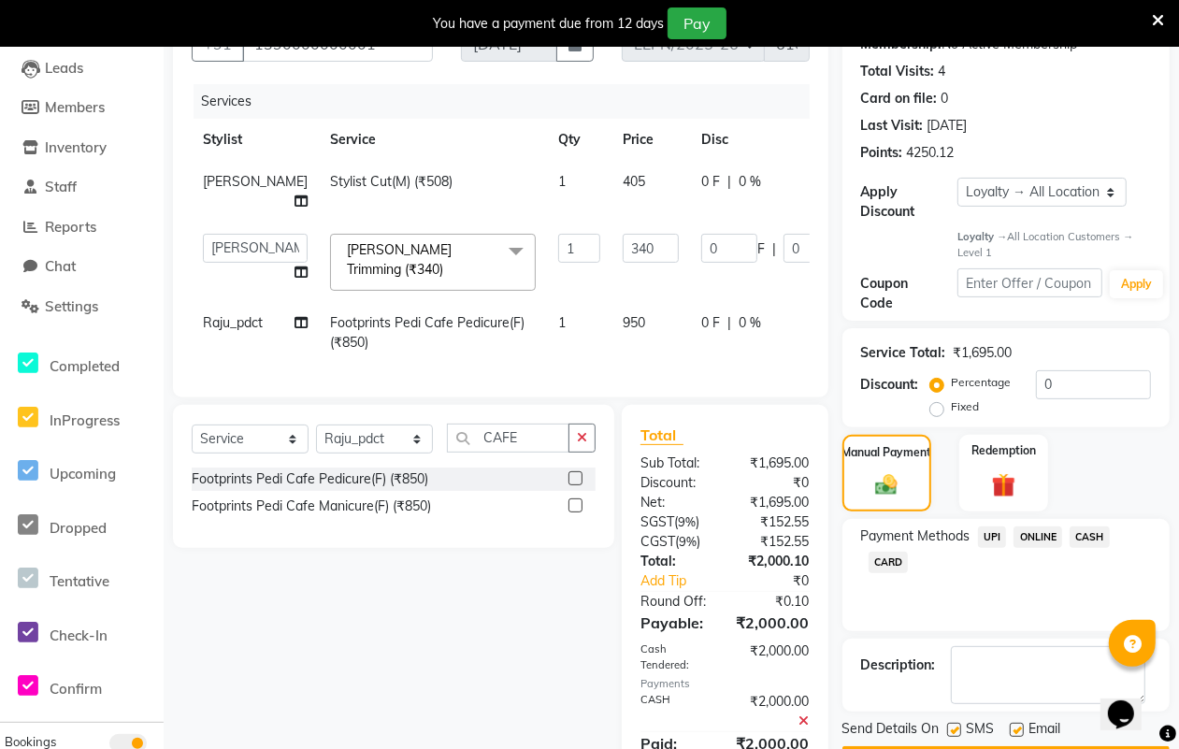
scroll to position [430, 0]
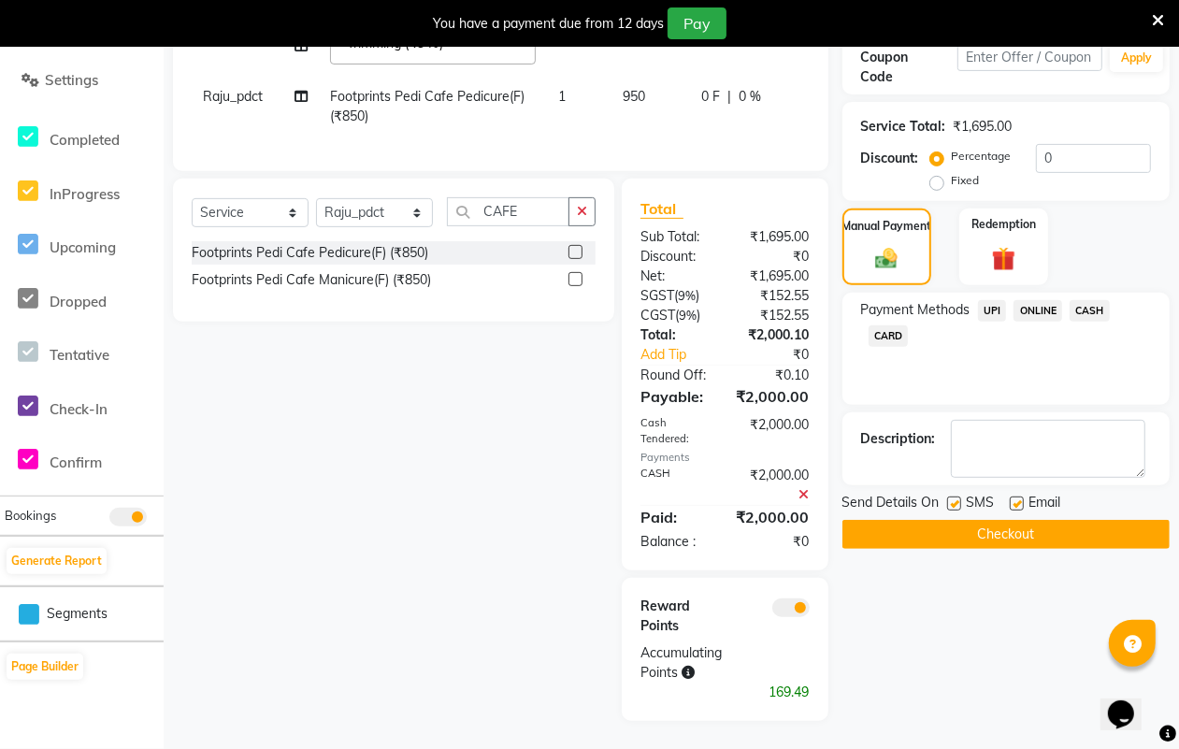
click at [992, 534] on button "Checkout" at bounding box center [1005, 534] width 327 height 29
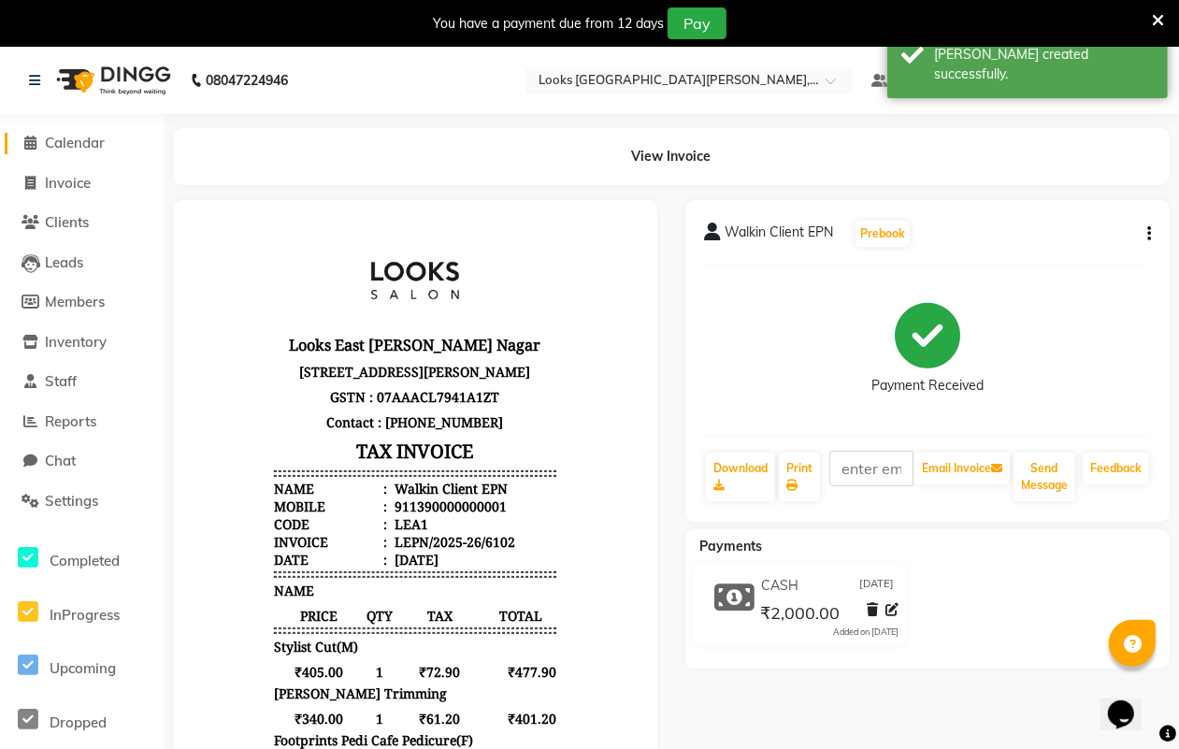
click at [72, 143] on span "Calendar" at bounding box center [75, 143] width 60 height 18
